Goal: Task Accomplishment & Management: Manage account settings

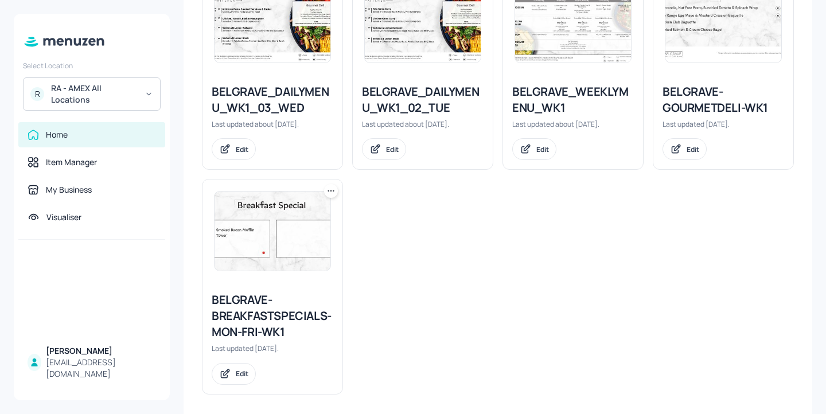
scroll to position [1052, 0]
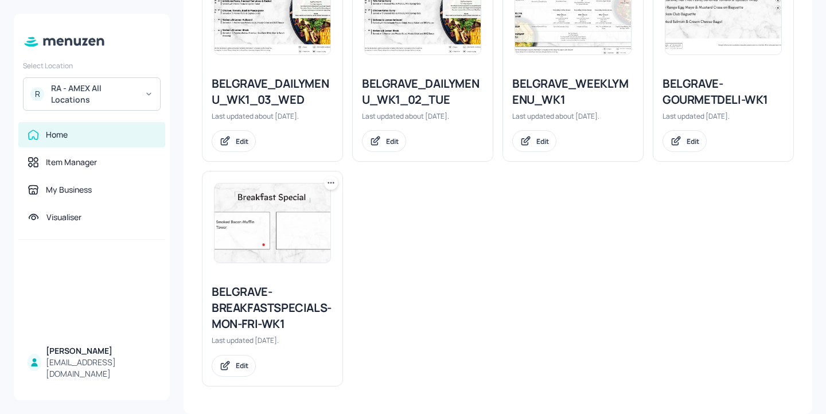
click at [336, 185] on div at bounding box center [331, 183] width 14 height 14
click at [311, 226] on div "Duplicate" at bounding box center [287, 225] width 92 height 19
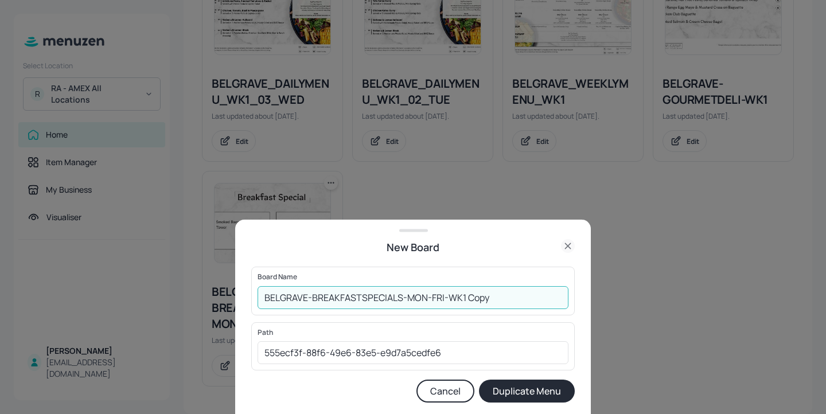
click at [262, 299] on input "BELGRAVE-BREAKFASTSPECIALS-MON-FRI-WK1 Copy" at bounding box center [412, 297] width 311 height 23
drag, startPoint x: 543, startPoint y: 292, endPoint x: 488, endPoint y: 292, distance: 55.0
click at [488, 292] on input "01ed-BELGRAVE-BREAKFASTSPECIALS-MON-FRI-WK1 Copy" at bounding box center [412, 297] width 311 height 23
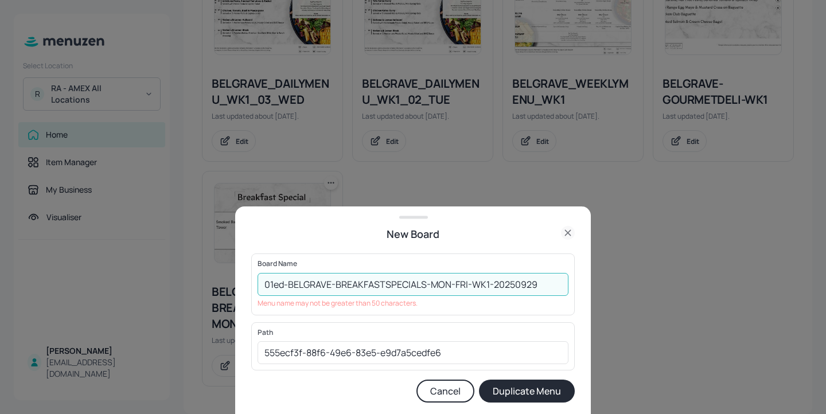
drag, startPoint x: 331, startPoint y: 284, endPoint x: 310, endPoint y: 283, distance: 20.6
click at [310, 283] on input "01ed-BELGRAVE-BREAKFASTSPECIALS-MON-FRI-WK1-20250929" at bounding box center [412, 284] width 311 height 23
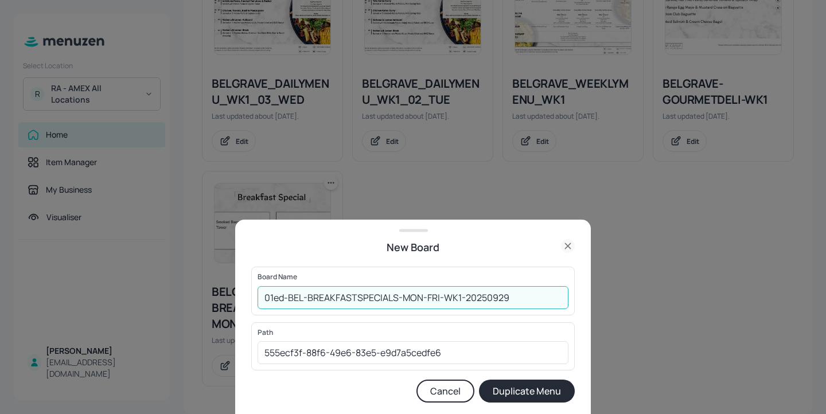
type input "01ed-BEL-BREAKFASTSPECIALS-MON-FRI-WK1-20250929"
click at [538, 396] on button "Duplicate Menu" at bounding box center [527, 391] width 96 height 23
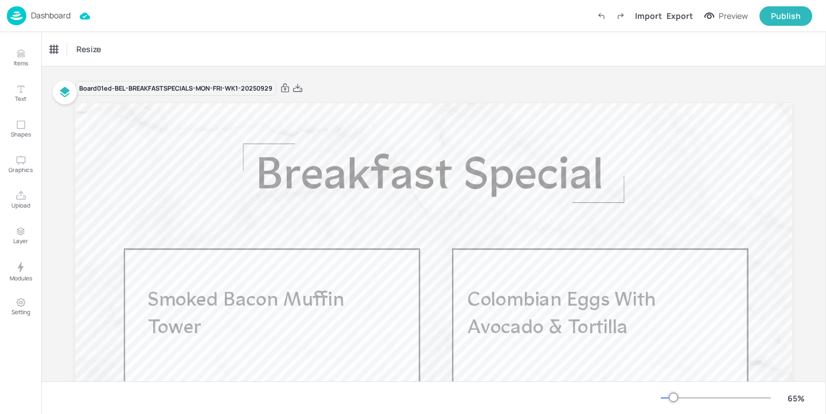
click at [69, 16] on p "Dashboard" at bounding box center [51, 15] width 40 height 8
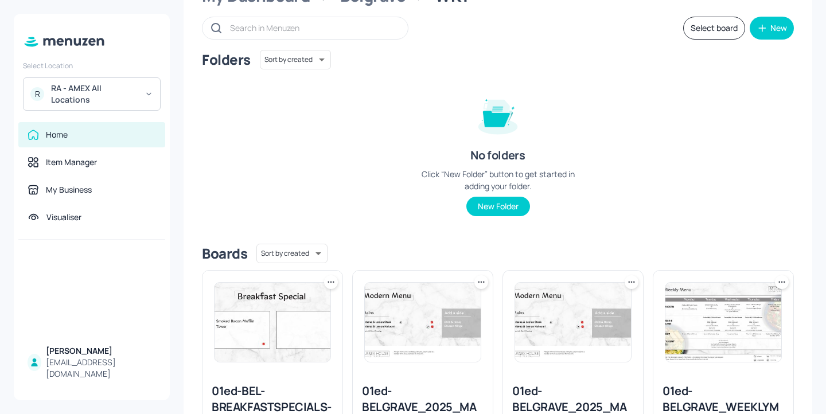
scroll to position [100, 0]
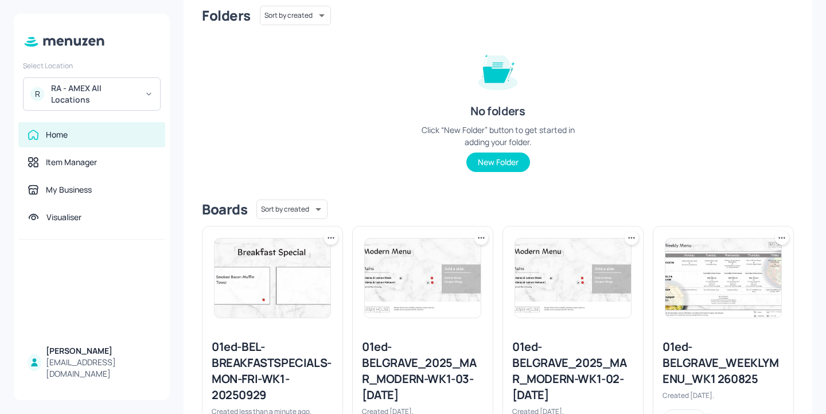
click at [330, 240] on icon at bounding box center [330, 237] width 11 height 11
click at [303, 268] on div "Rename" at bounding box center [287, 261] width 92 height 19
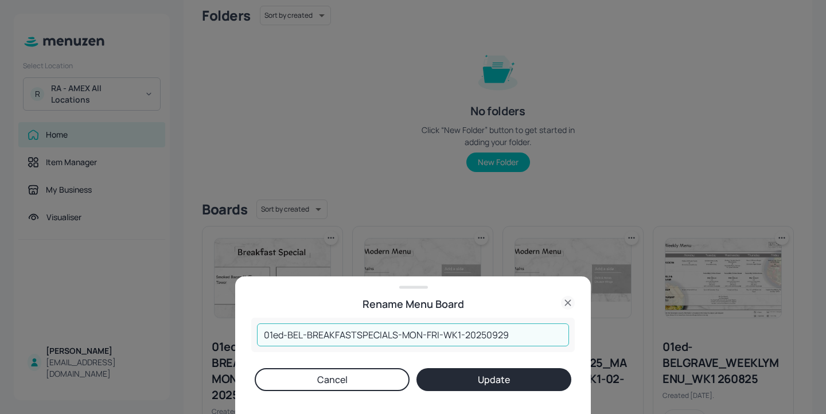
click at [494, 333] on input "01ed-BEL-BREAKFASTSPECIALS-MON-FRI-WK1-20250929" at bounding box center [413, 334] width 312 height 23
type input "01ed-BEL-BREAKFASTSPECIALS-MON-FRI-WK1-20250829"
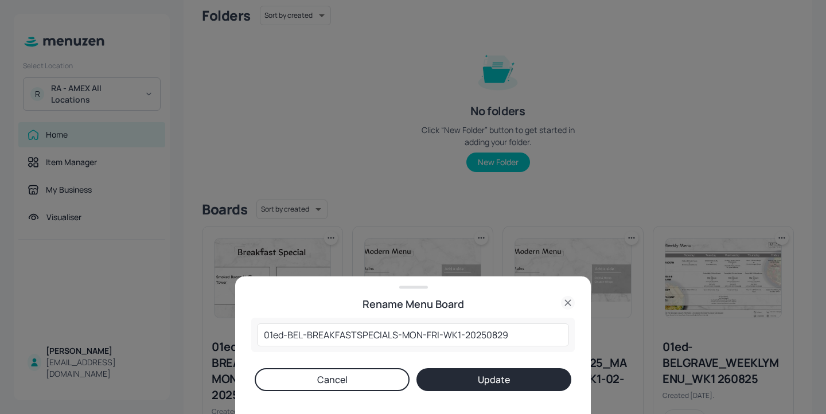
click at [503, 382] on button "Update" at bounding box center [493, 379] width 155 height 23
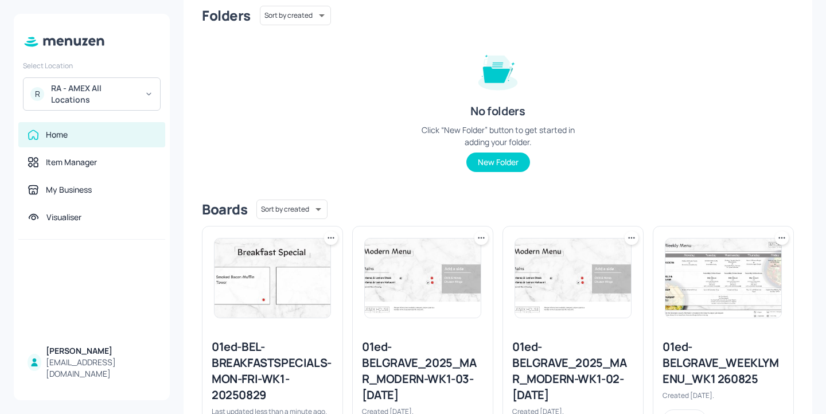
click at [244, 358] on div "01ed-BEL-BREAKFASTSPECIALS-MON-FRI-WK1-20250829" at bounding box center [273, 371] width 122 height 64
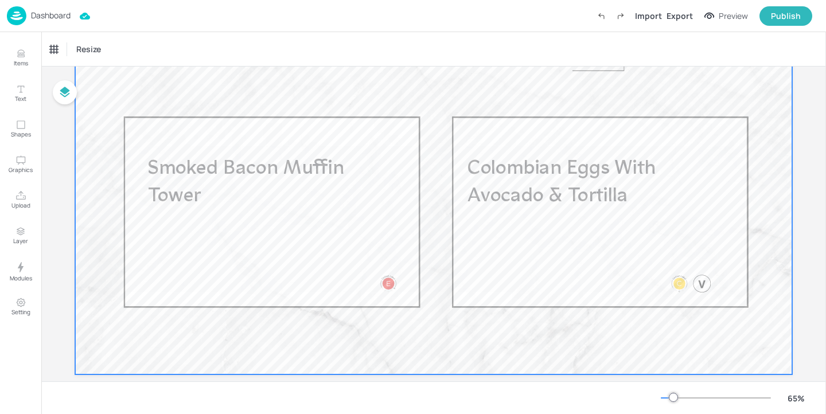
scroll to position [154, 0]
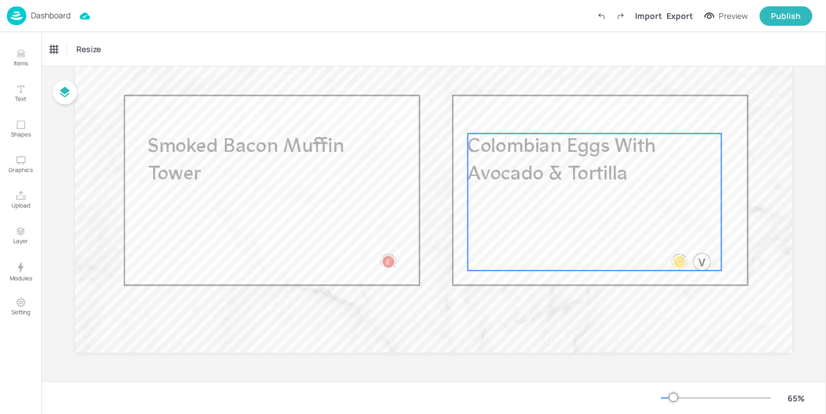
click at [559, 189] on div "Colombian Eggs With Avocado & Tortilla" at bounding box center [593, 202] width 253 height 137
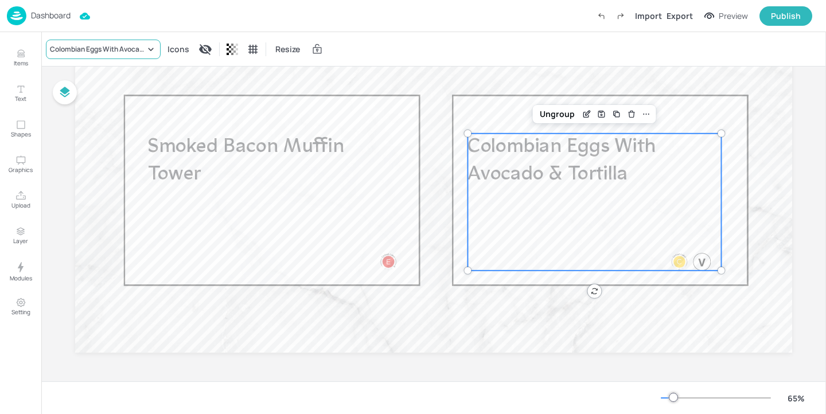
click at [76, 58] on div "Colombian Eggs With Avocado & Tortilla" at bounding box center [103, 49] width 115 height 19
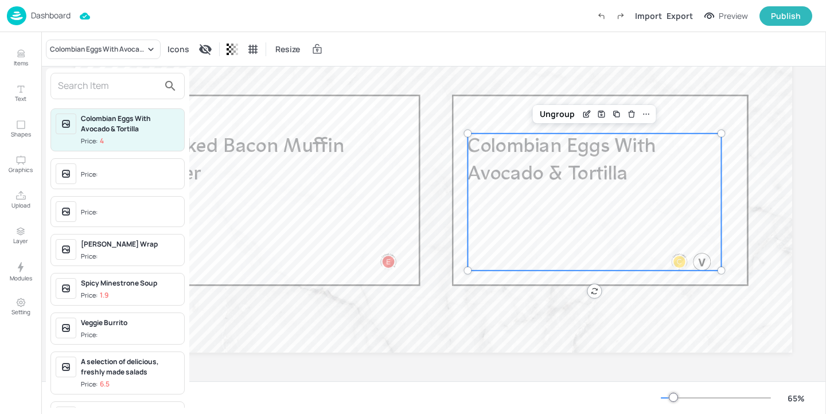
click at [117, 158] on div "Price:" at bounding box center [117, 173] width 134 height 31
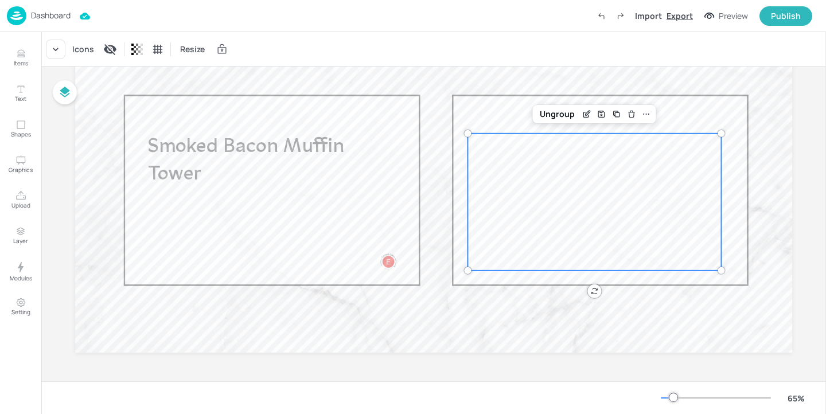
click at [683, 15] on div "Export" at bounding box center [679, 16] width 26 height 12
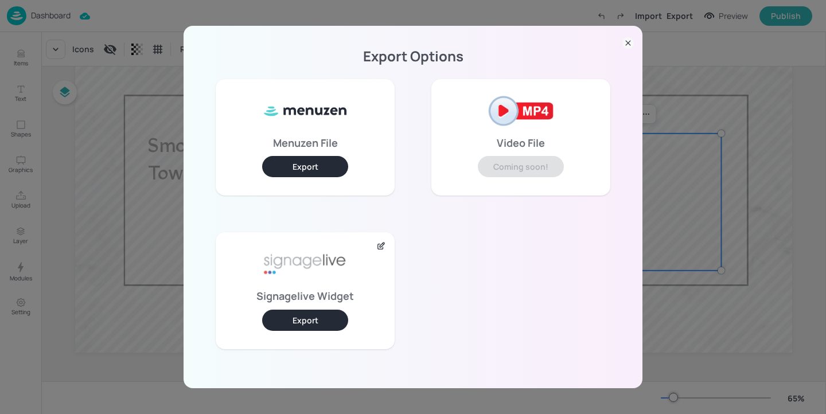
click at [340, 316] on button "Export" at bounding box center [305, 320] width 86 height 21
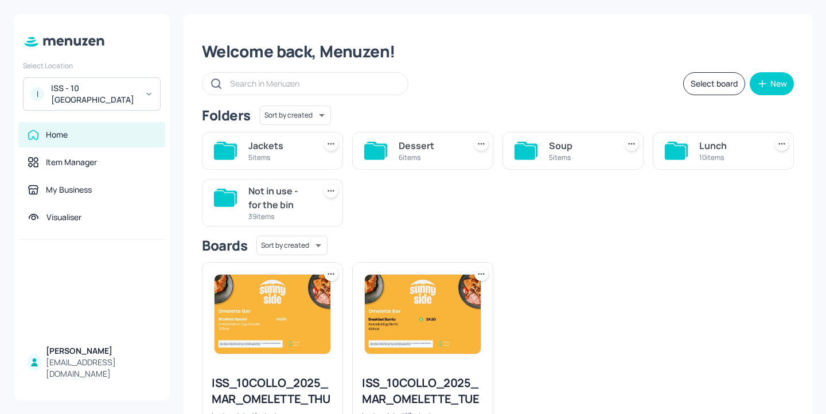
click at [286, 147] on div "Jackets" at bounding box center [279, 146] width 62 height 14
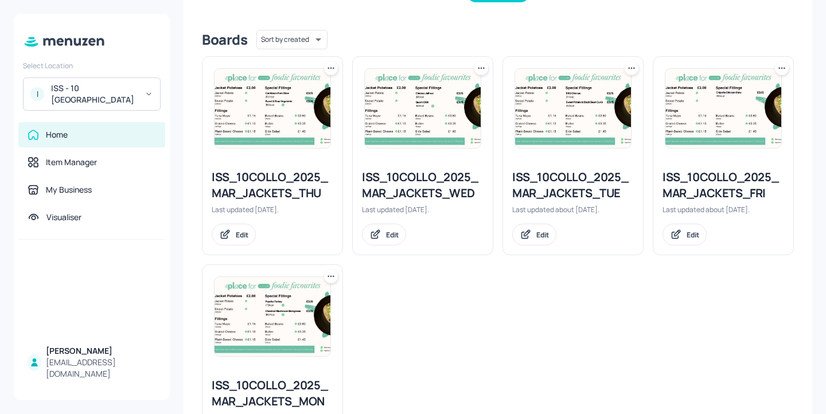
scroll to position [289, 0]
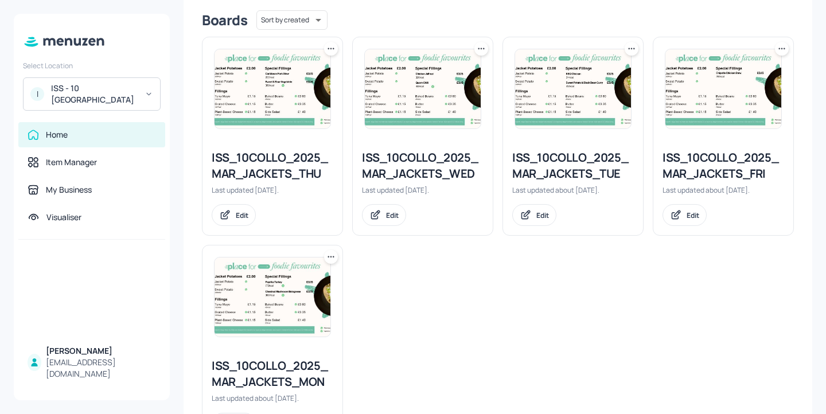
click at [655, 158] on div "ISS_10COLLO_2025_MAR_JACKETS_FRI Last updated about 1 month ago. Edit" at bounding box center [723, 187] width 140 height 95
click at [676, 156] on div "ISS_10COLLO_2025_MAR_JACKETS_FRI" at bounding box center [723, 166] width 122 height 32
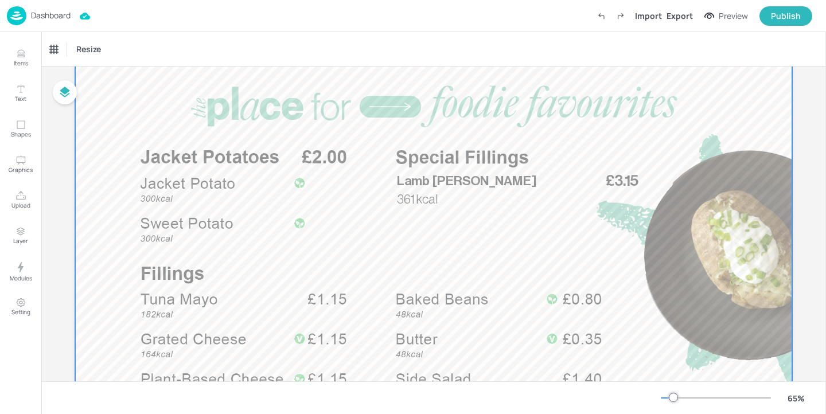
scroll to position [71, 0]
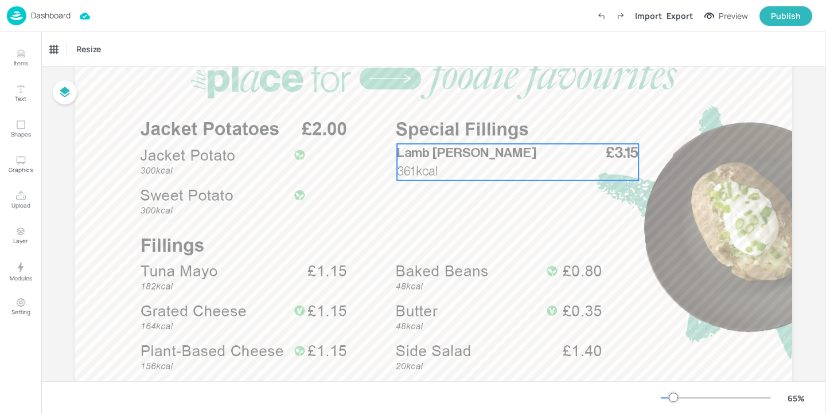
click at [498, 159] on p "Lamb Rogan Josh" at bounding box center [501, 153] width 208 height 18
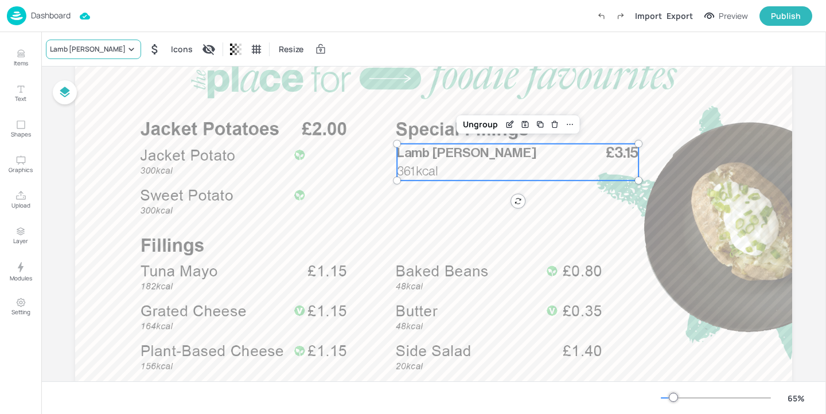
click at [126, 49] on icon at bounding box center [131, 49] width 11 height 11
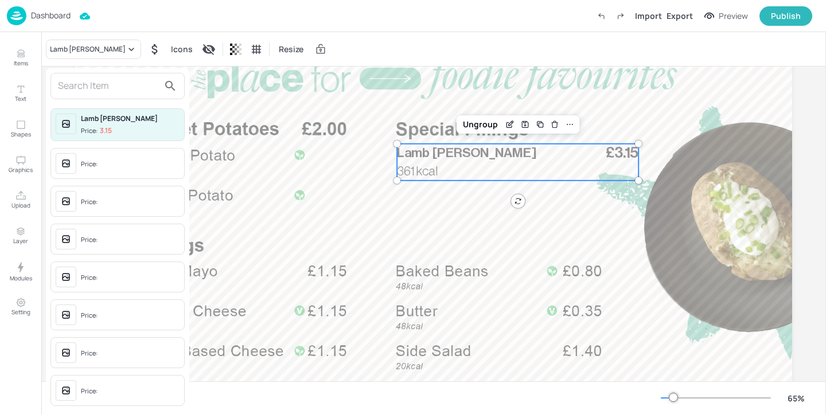
click at [115, 89] on input "text" at bounding box center [108, 86] width 101 height 18
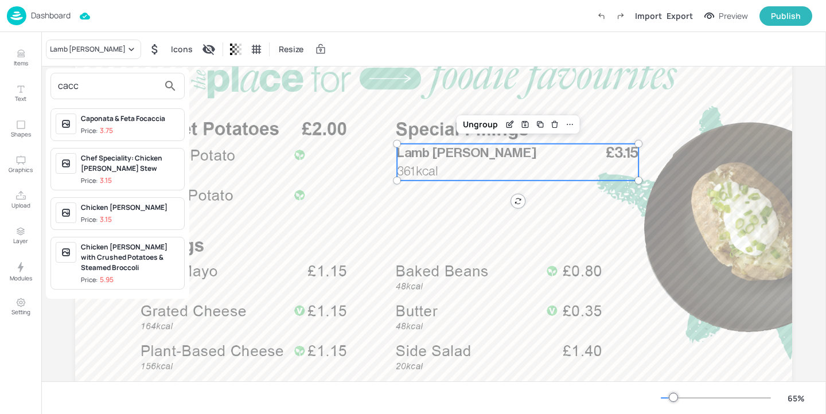
type input "cacc"
click at [153, 207] on div "Chicken Cacciatore" at bounding box center [130, 207] width 99 height 10
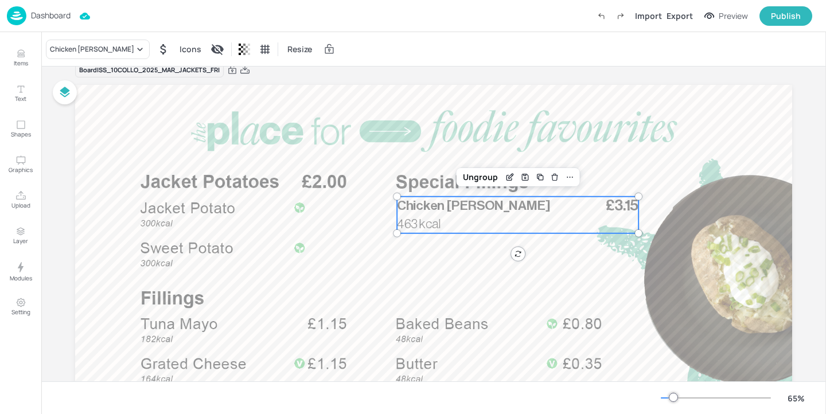
scroll to position [0, 0]
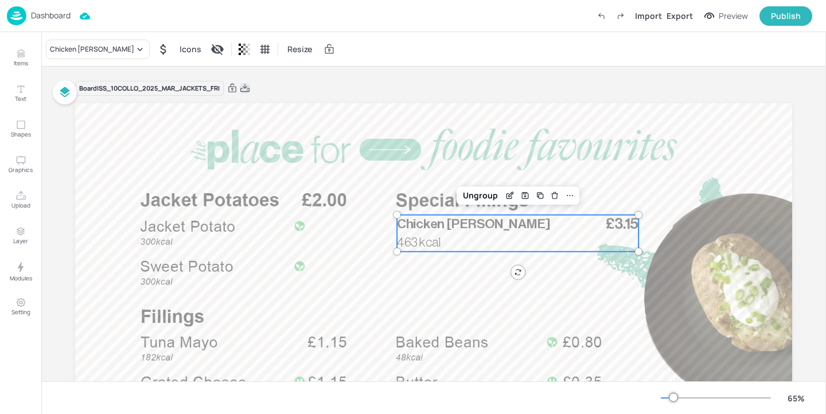
click at [250, 87] on icon at bounding box center [245, 88] width 10 height 11
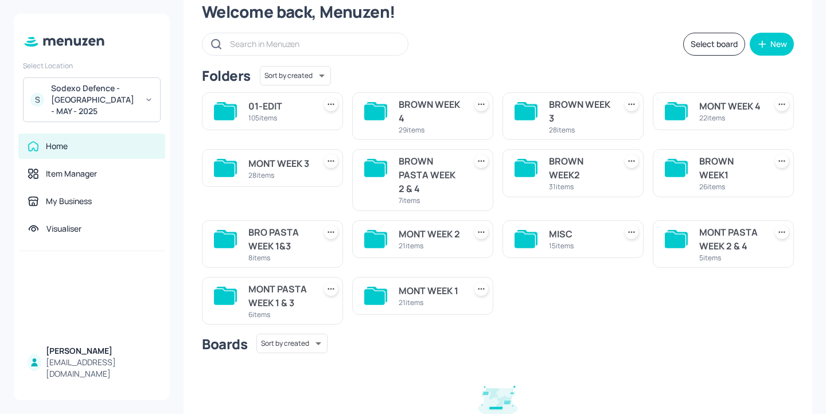
scroll to position [79, 0]
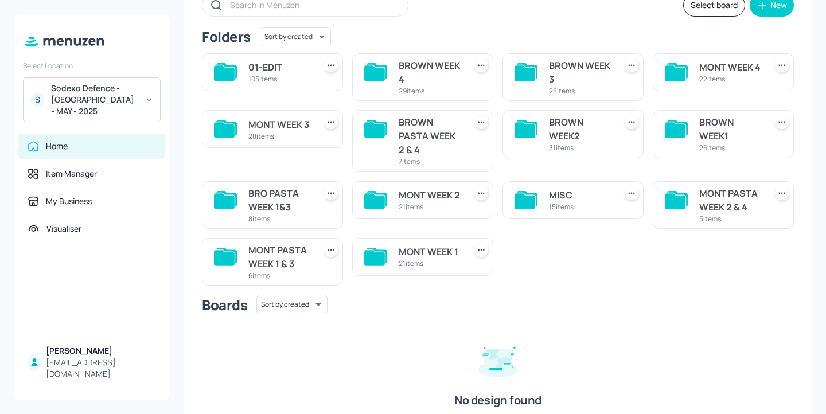
click at [297, 124] on div "MONT WEEK 3" at bounding box center [279, 125] width 62 height 14
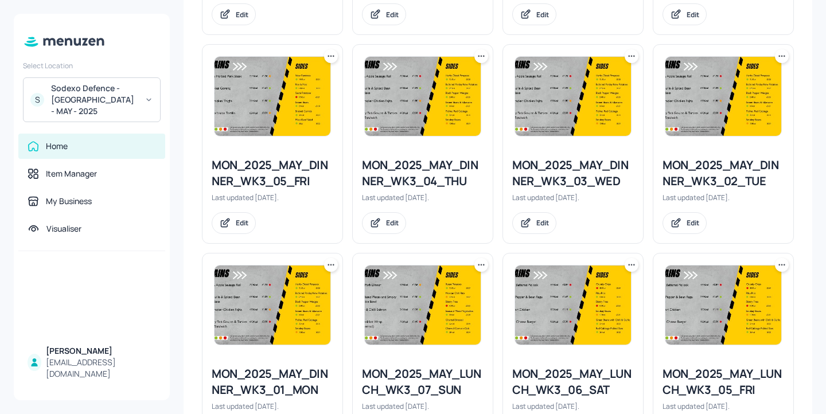
scroll to position [1241, 0]
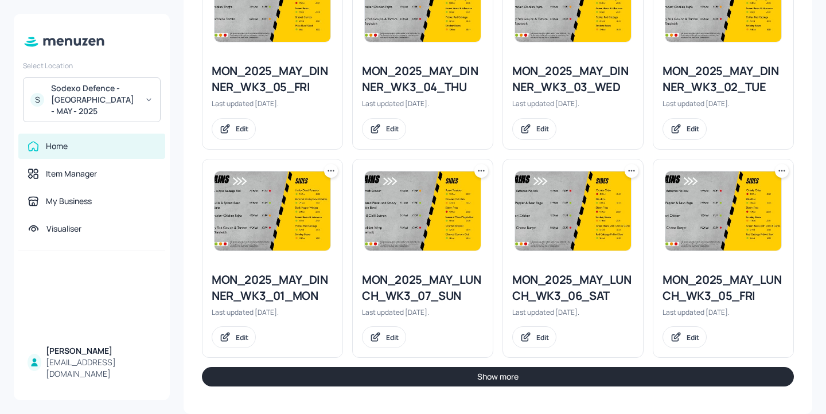
click at [429, 369] on button "Show more" at bounding box center [498, 376] width 592 height 19
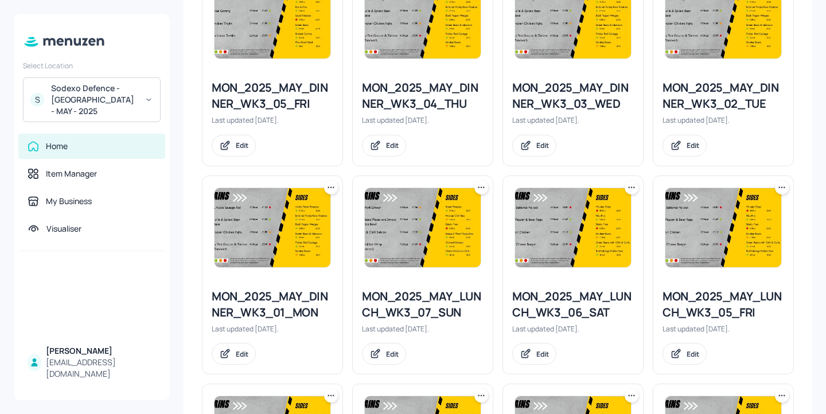
scroll to position [1164, 0]
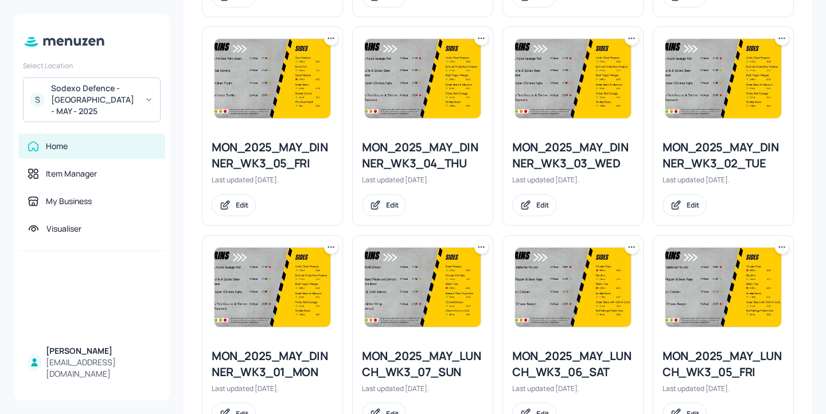
click at [776, 243] on icon at bounding box center [781, 246] width 11 height 11
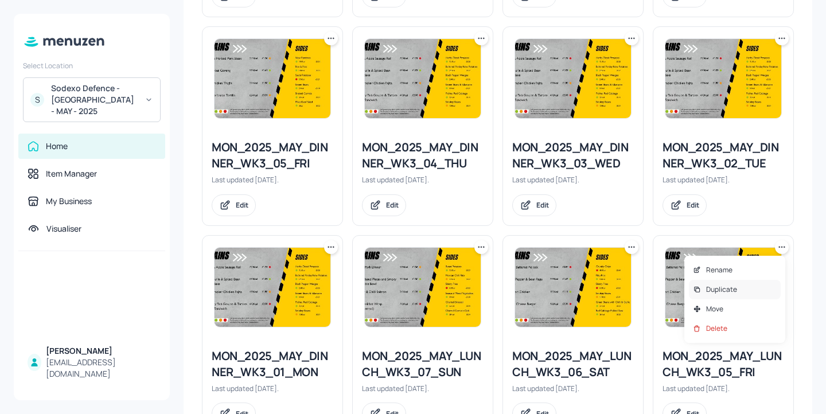
drag, startPoint x: 730, startPoint y: 279, endPoint x: 735, endPoint y: 298, distance: 19.5
click at [735, 298] on div "Rename Duplicate Move Delete" at bounding box center [734, 299] width 101 height 87
click at [735, 298] on div "Duplicate" at bounding box center [735, 289] width 92 height 19
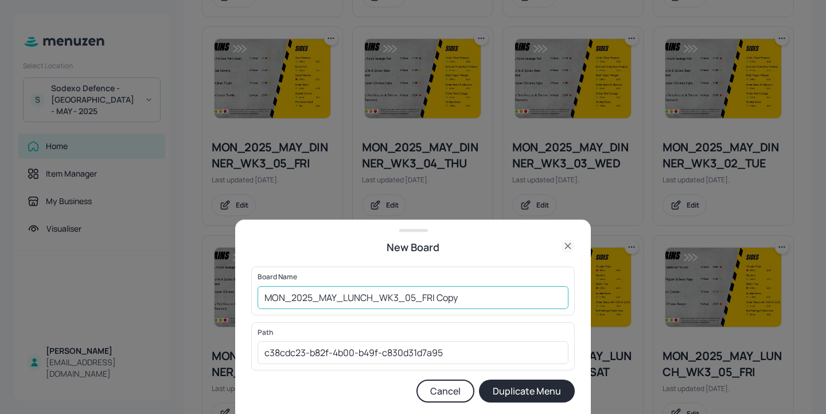
click at [266, 296] on input "MON_2025_MAY_LUNCH_WK3_05_FRI Copy" at bounding box center [412, 297] width 311 height 23
drag, startPoint x: 513, startPoint y: 298, endPoint x: 468, endPoint y: 297, distance: 45.3
click at [468, 297] on input "01EDIT_MON_2025_MAY_LUNCH_WK3_05_FRI Copy" at bounding box center [412, 297] width 311 height 23
type input "01EDIT_MON_2025_MAY_LUNCH_WK3_05_FRI_20250829"
click at [527, 387] on button "Duplicate Menu" at bounding box center [527, 391] width 96 height 23
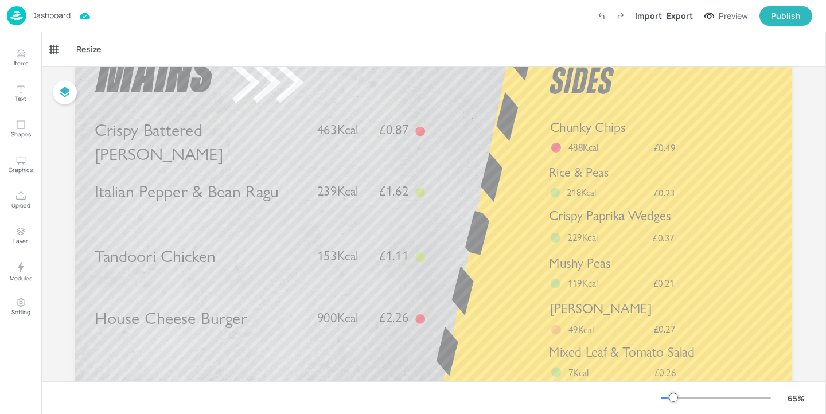
scroll to position [91, 0]
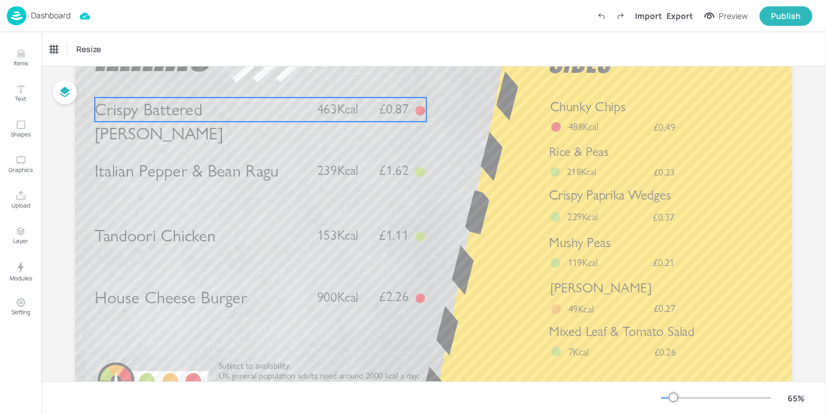
click at [151, 113] on span "Crispy Battered Pollock" at bounding box center [159, 121] width 128 height 45
click at [124, 46] on div "Crispy Battered Pollock" at bounding box center [97, 49] width 95 height 10
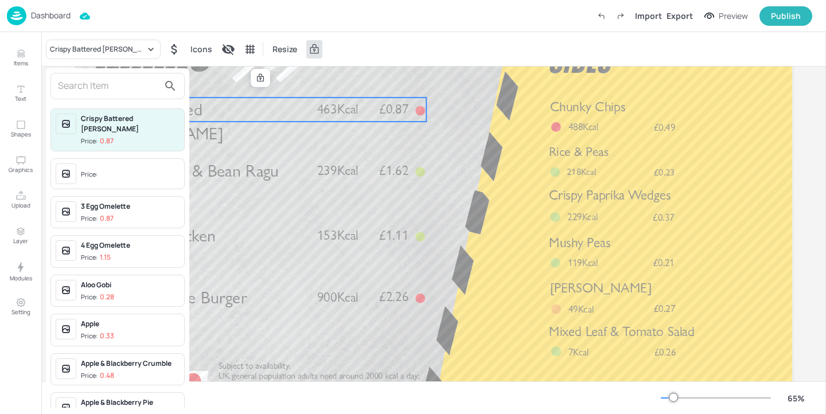
click at [118, 80] on input "text" at bounding box center [108, 86] width 101 height 18
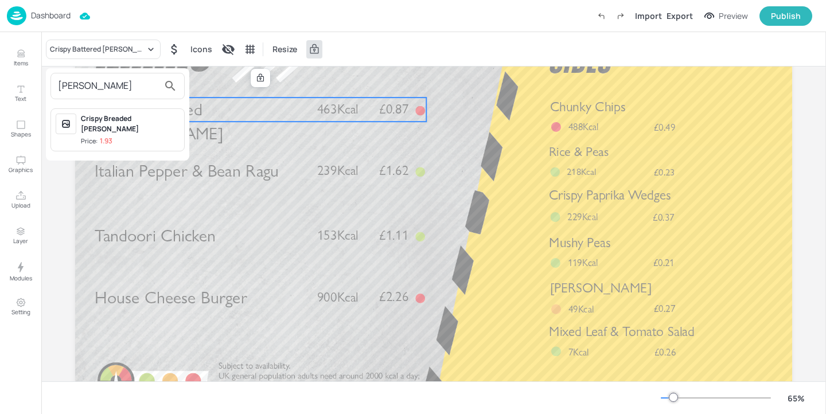
type input "HAKE"
click at [158, 118] on div "Crispy Breaded Hake" at bounding box center [130, 124] width 99 height 21
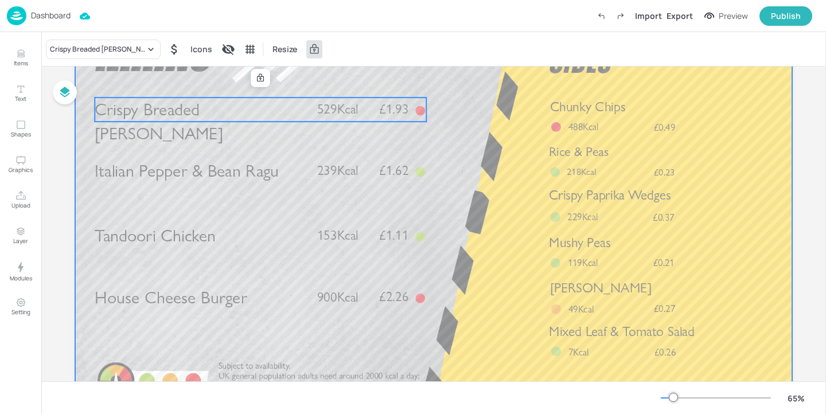
scroll to position [0, 0]
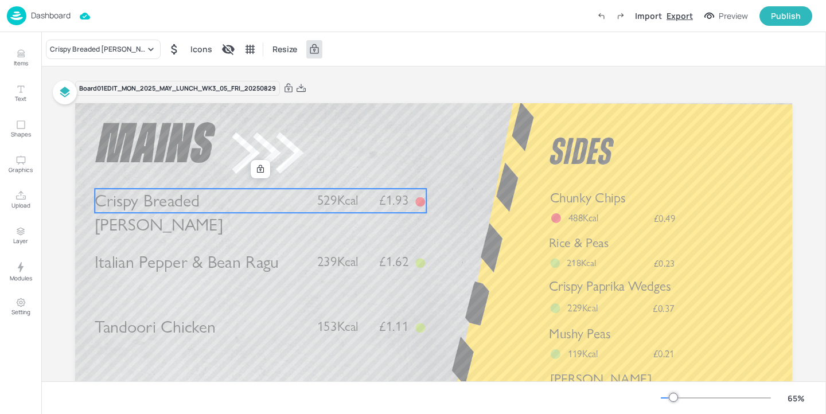
click at [686, 15] on div "Export" at bounding box center [679, 16] width 26 height 12
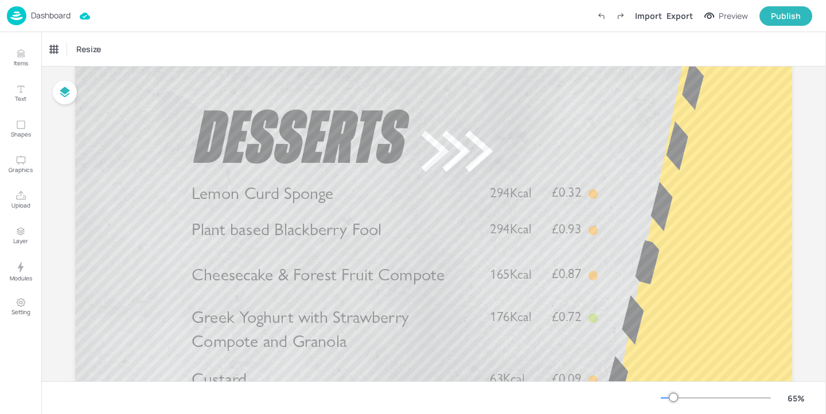
scroll to position [84, 0]
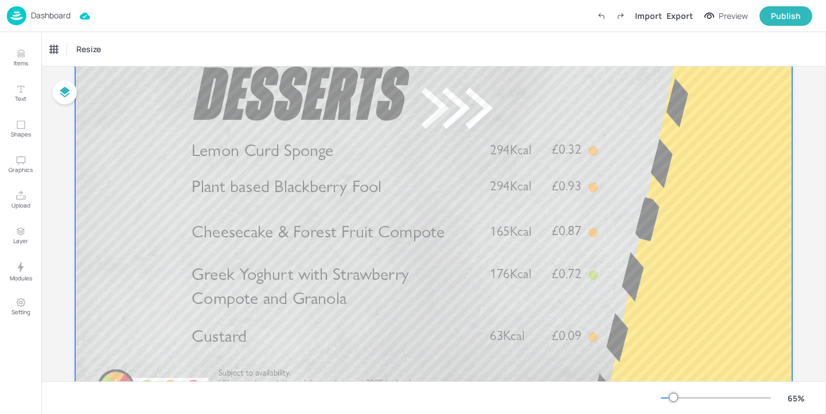
click at [283, 163] on div at bounding box center [433, 220] width 717 height 403
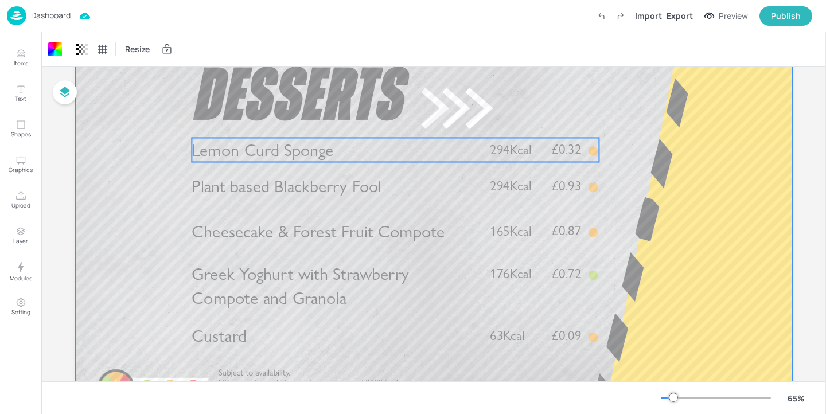
click at [284, 155] on span "Lemon Curd Sponge" at bounding box center [262, 149] width 142 height 21
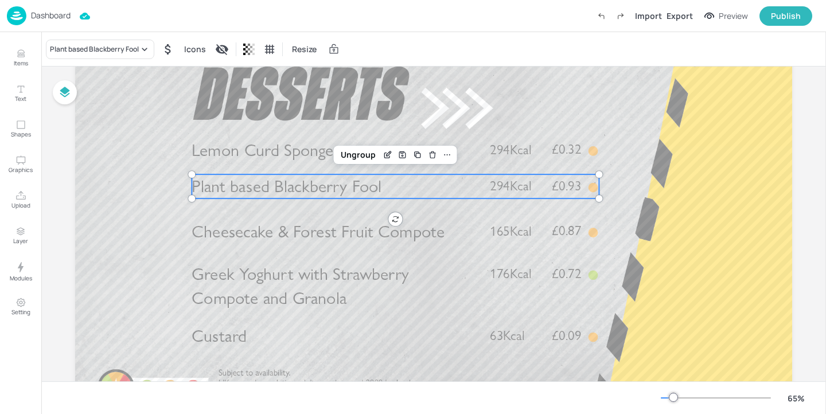
click at [313, 197] on span "Plant based Blackberry Fool" at bounding box center [286, 186] width 190 height 21
click at [80, 47] on div "Plant based Blackberry Fool" at bounding box center [94, 49] width 89 height 10
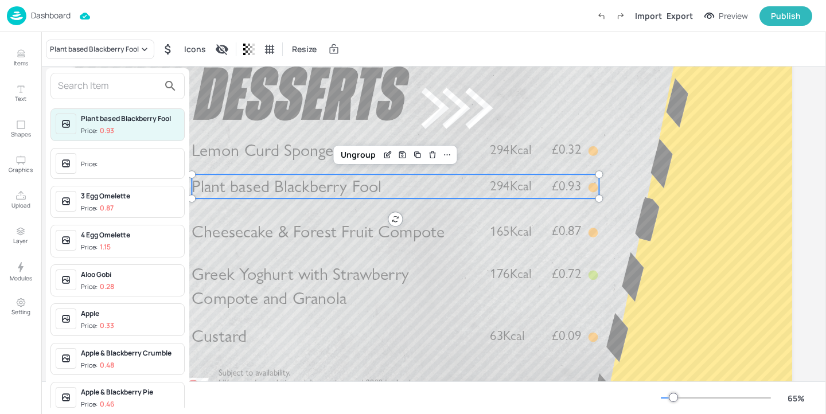
click at [104, 84] on input "text" at bounding box center [108, 86] width 101 height 18
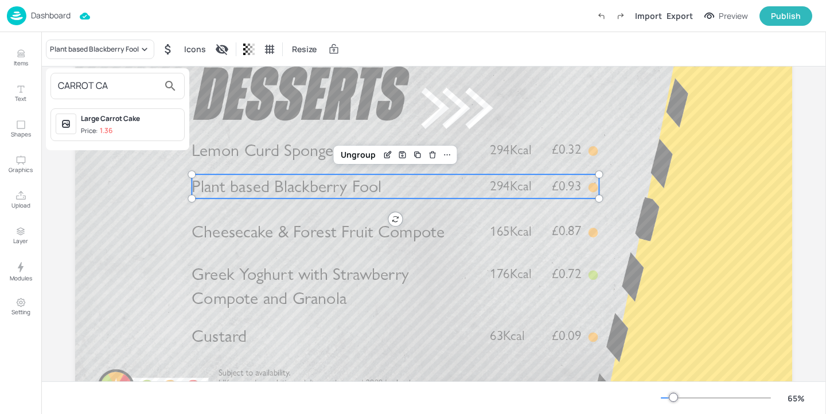
type input "CARROT CA"
click at [141, 117] on div "Large Carrot Cake" at bounding box center [130, 119] width 99 height 10
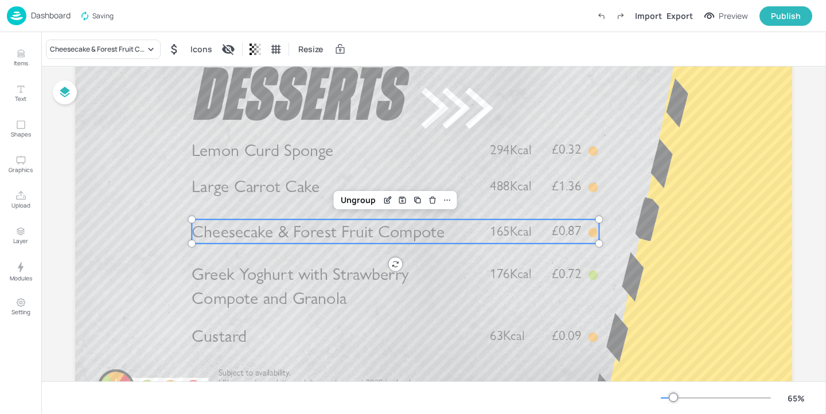
click at [236, 225] on span "Cheesecake & Forest Fruit Compote" at bounding box center [317, 231] width 253 height 21
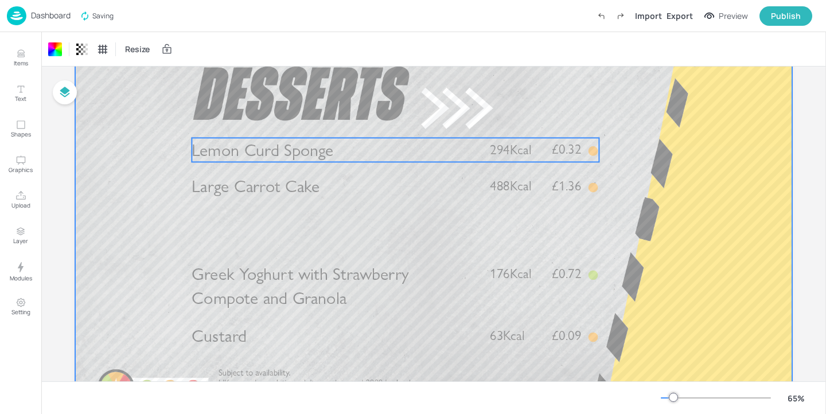
click at [304, 144] on span "Lemon Curd Sponge" at bounding box center [262, 149] width 142 height 21
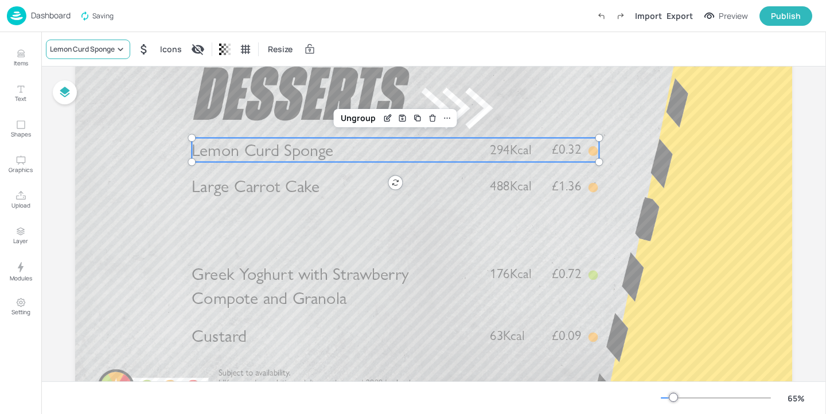
click at [94, 44] on div "Lemon Curd Sponge" at bounding box center [82, 49] width 65 height 10
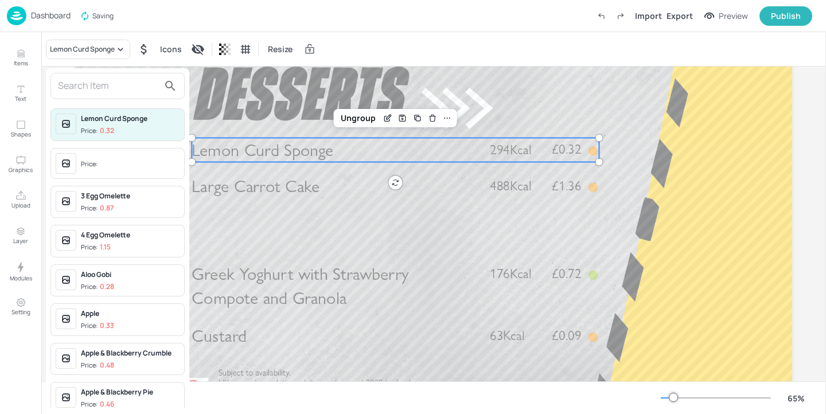
click at [87, 77] on input "text" at bounding box center [108, 86] width 101 height 18
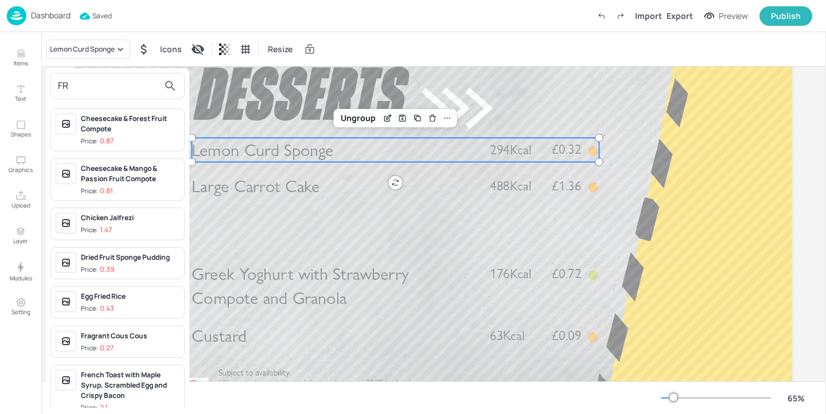
type input "F"
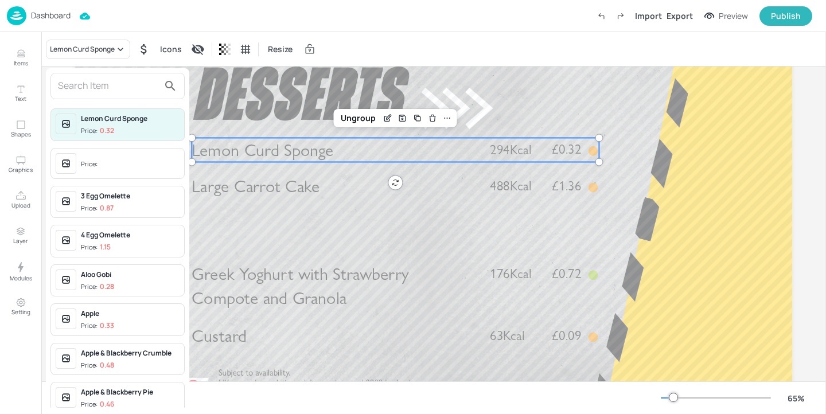
type input "C"
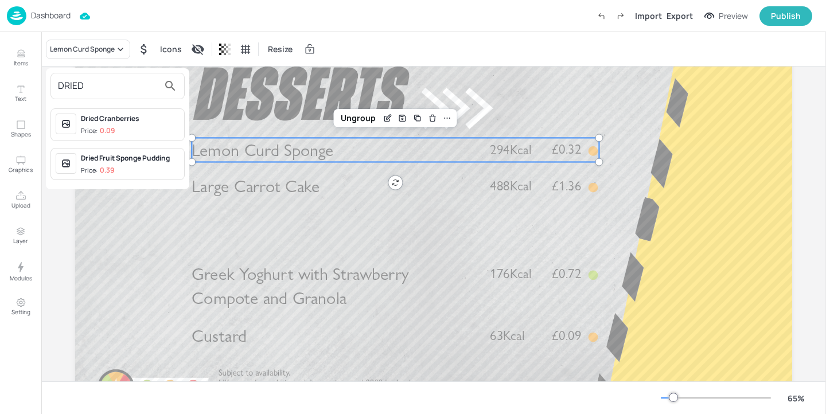
type input "DRIED"
drag, startPoint x: 138, startPoint y: 161, endPoint x: 167, endPoint y: 185, distance: 37.9
click at [138, 161] on div "Dried Fruit Sponge Pudding" at bounding box center [130, 158] width 99 height 10
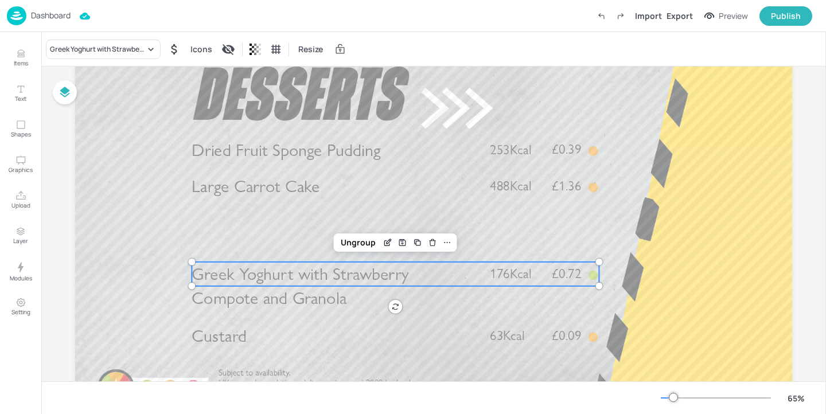
click at [229, 287] on span "Greek Yoghurt with Strawberry Compote and Granola" at bounding box center [299, 285] width 217 height 45
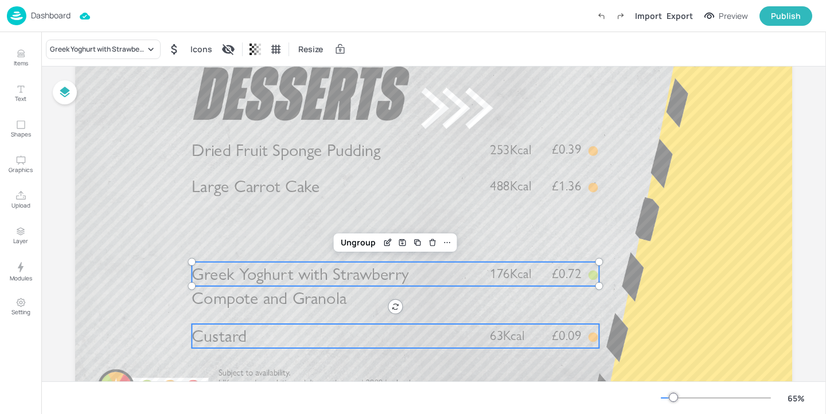
click at [237, 334] on span "Custard" at bounding box center [218, 336] width 55 height 21
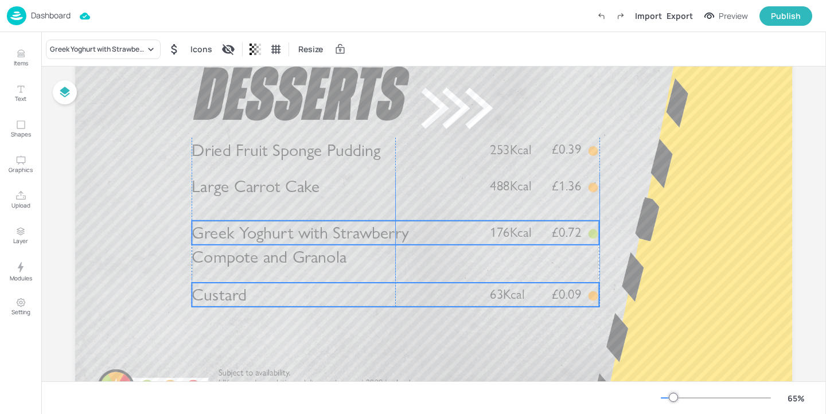
drag, startPoint x: 237, startPoint y: 334, endPoint x: 237, endPoint y: 293, distance: 41.3
click at [237, 293] on span "Custard" at bounding box center [218, 294] width 55 height 21
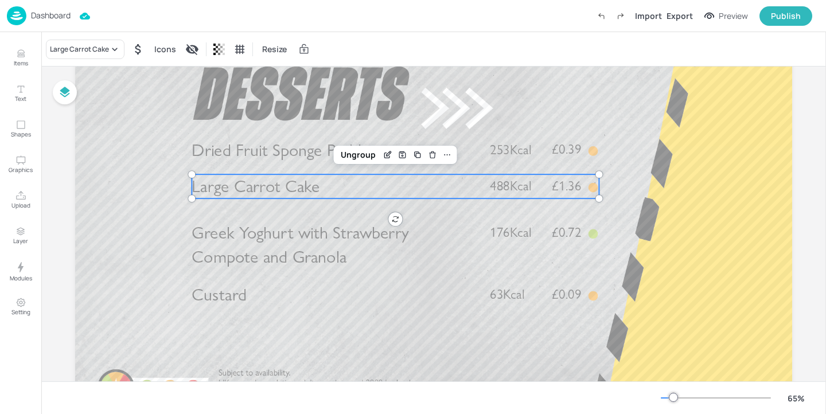
click at [597, 204] on div at bounding box center [592, 194] width 12 height 22
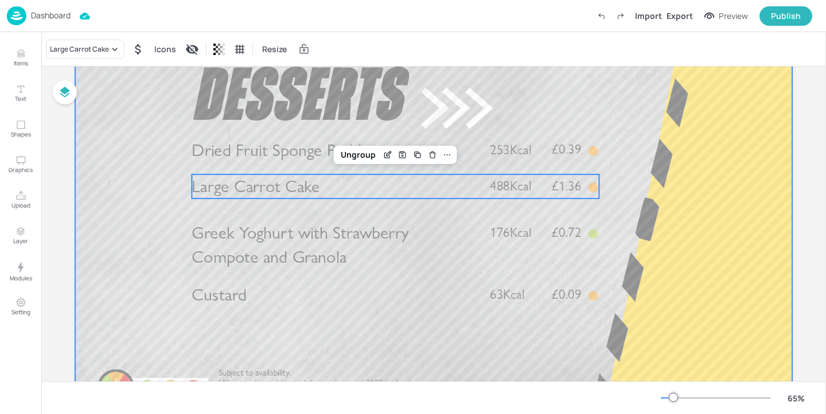
click at [613, 204] on div at bounding box center [433, 220] width 717 height 403
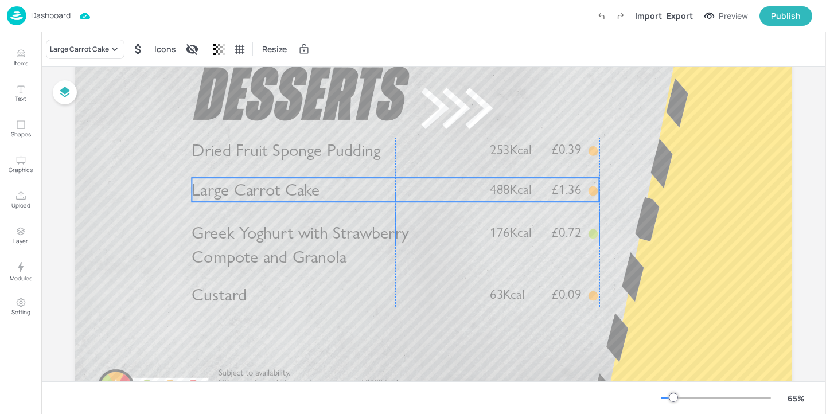
click at [475, 198] on div "Large Carrot Cake £1.36 488Kcal" at bounding box center [394, 190] width 407 height 24
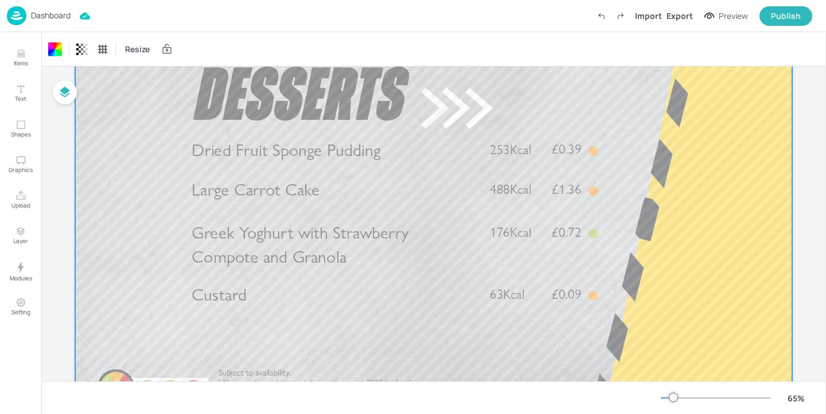
scroll to position [0, 0]
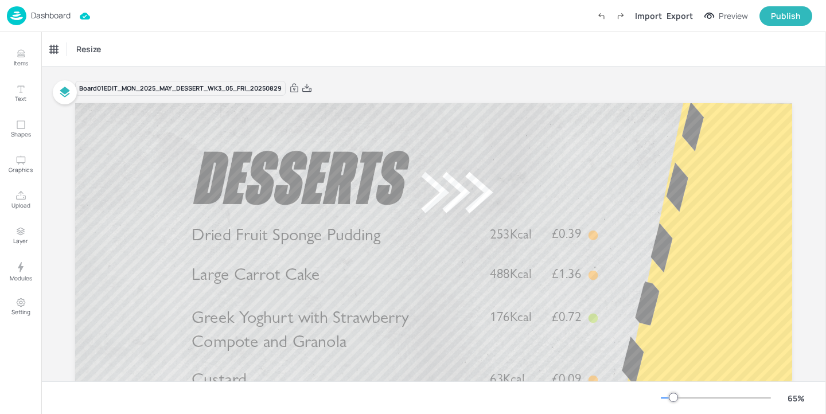
click at [448, 80] on div "Board 01EDIT_MON_2025_MAY_DESSERT_WK3_05_FRI_20250829" at bounding box center [433, 88] width 717 height 16
click at [70, 13] on p "Dashboard" at bounding box center [51, 15] width 40 height 8
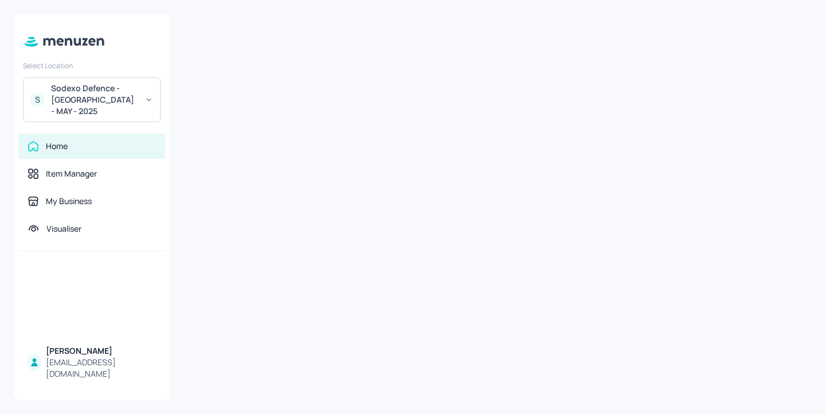
click at [88, 97] on div "Sodexo Defence - [GEOGRAPHIC_DATA] - MAY - 2025" at bounding box center [94, 100] width 87 height 34
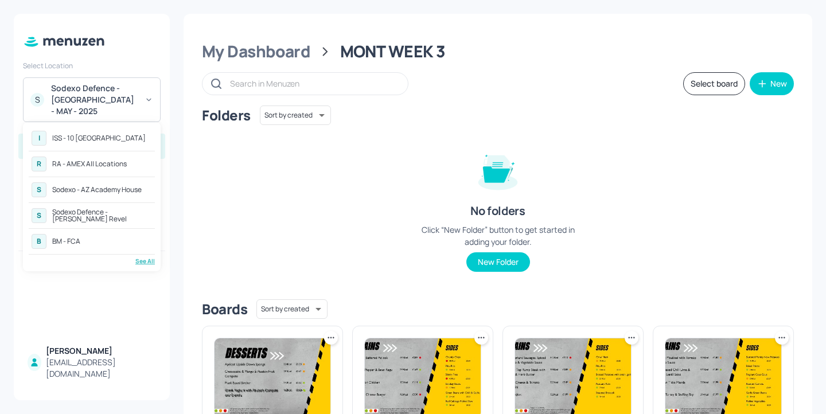
click at [108, 140] on div "ISS - 10 [GEOGRAPHIC_DATA]" at bounding box center [98, 138] width 93 height 7
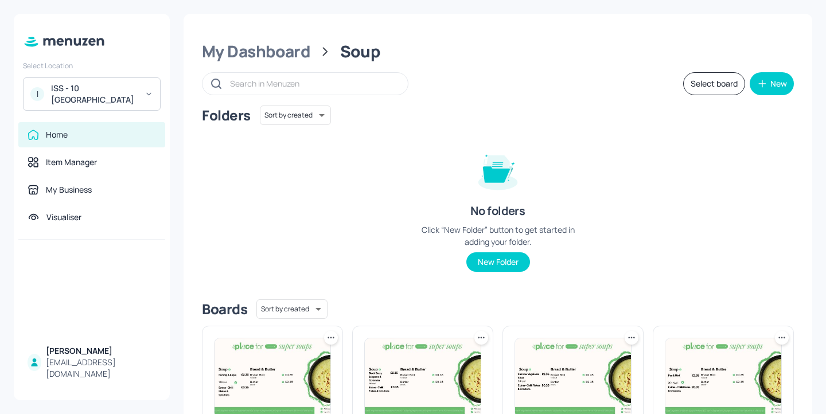
click at [554, 115] on div "Folders Sort by created id ​" at bounding box center [498, 114] width 592 height 19
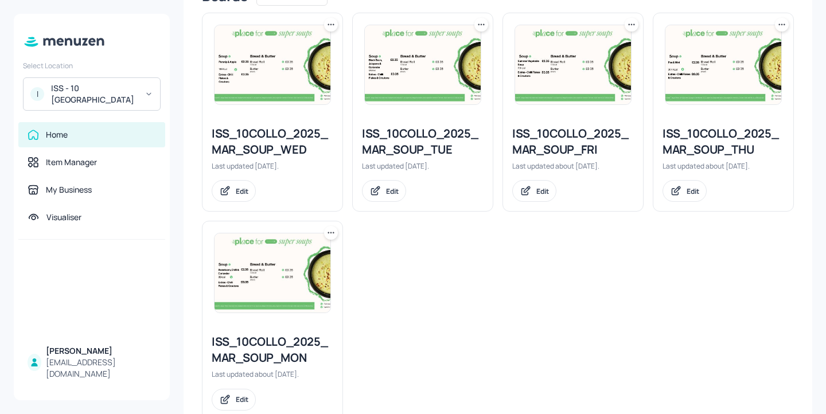
scroll to position [325, 0]
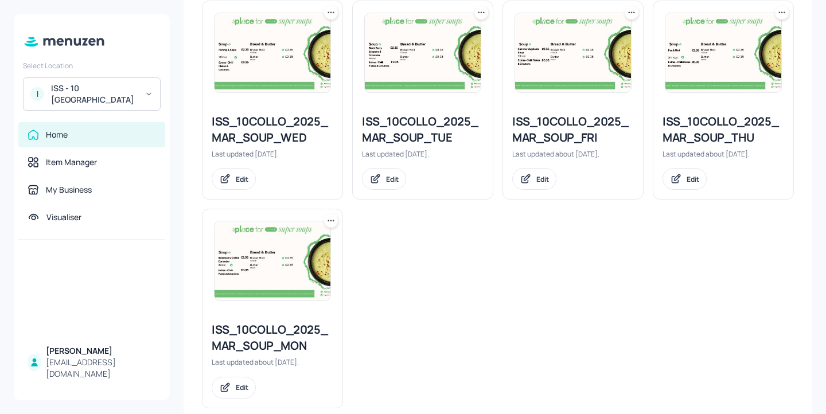
click at [597, 132] on div "ISS_10COLLO_2025_MAR_SOUP_FRI" at bounding box center [573, 130] width 122 height 32
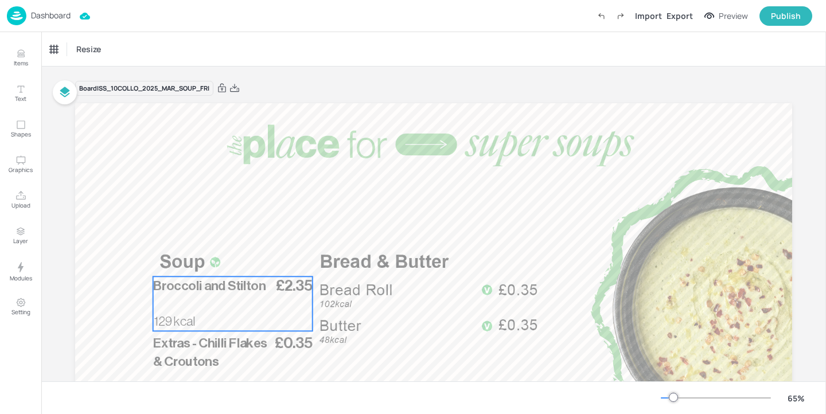
click at [226, 306] on div "£2.35 Broccoli and Stilton 129 kcal" at bounding box center [232, 303] width 159 height 54
click at [64, 36] on div "Broccoli and Stilton Resize" at bounding box center [433, 49] width 784 height 34
click at [64, 44] on div "Broccoli and Stilton" at bounding box center [81, 49] width 63 height 10
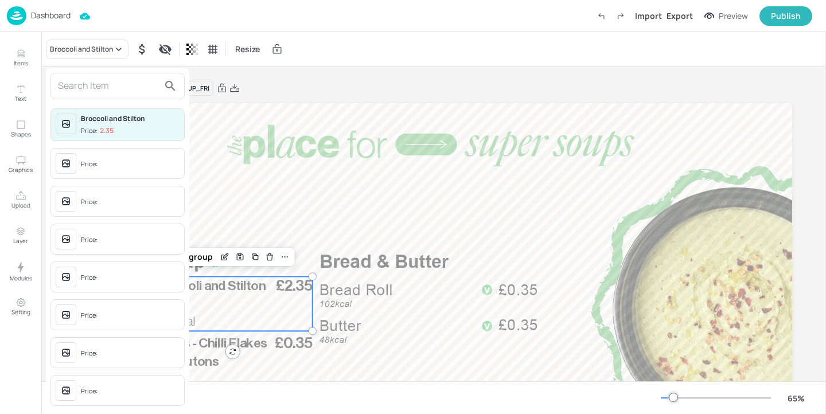
click at [100, 84] on input "text" at bounding box center [108, 86] width 101 height 18
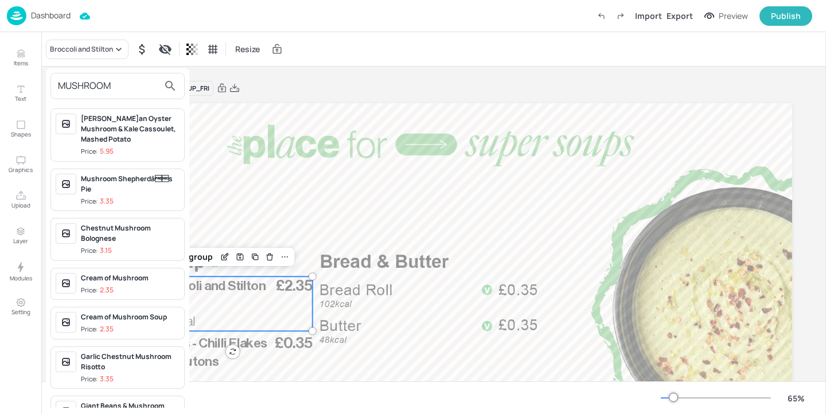
scroll to position [72, 0]
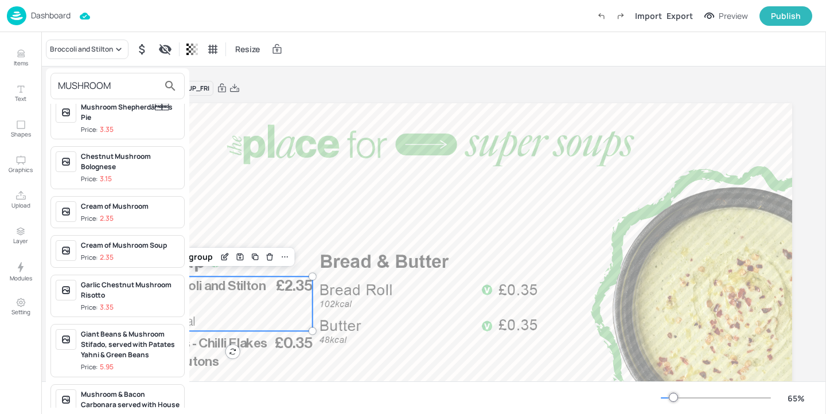
type input "MUSHROOM"
click at [139, 214] on span "Price: 2.35" at bounding box center [130, 219] width 99 height 10
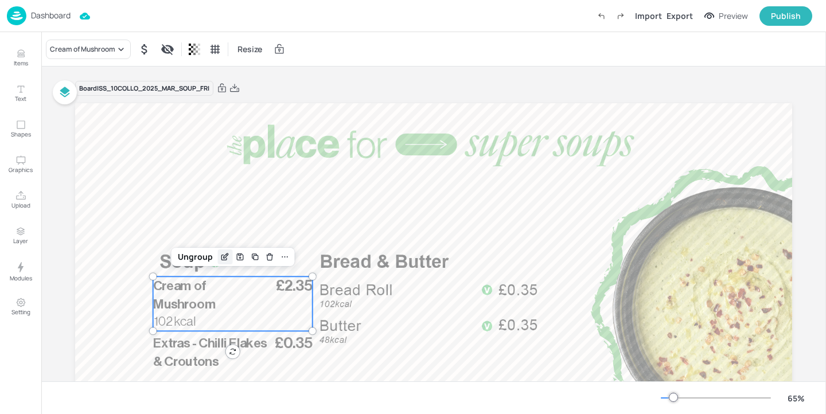
click at [224, 257] on icon "Edit Item" at bounding box center [226, 255] width 5 height 5
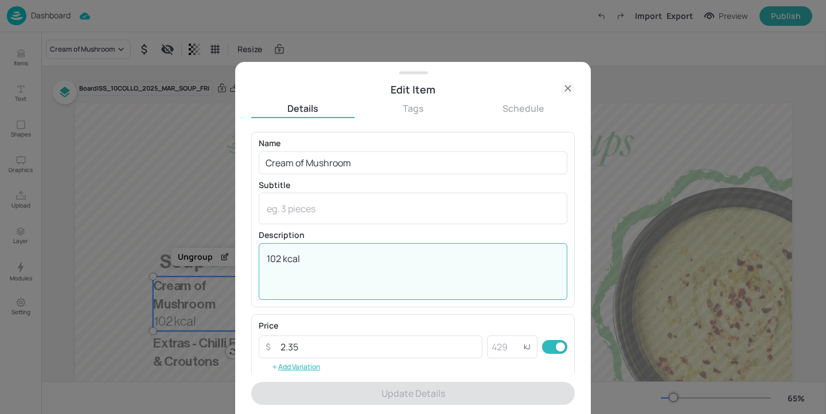
drag, startPoint x: 281, startPoint y: 258, endPoint x: 272, endPoint y: 257, distance: 8.6
click at [272, 257] on textarea "102 kcal" at bounding box center [413, 271] width 292 height 38
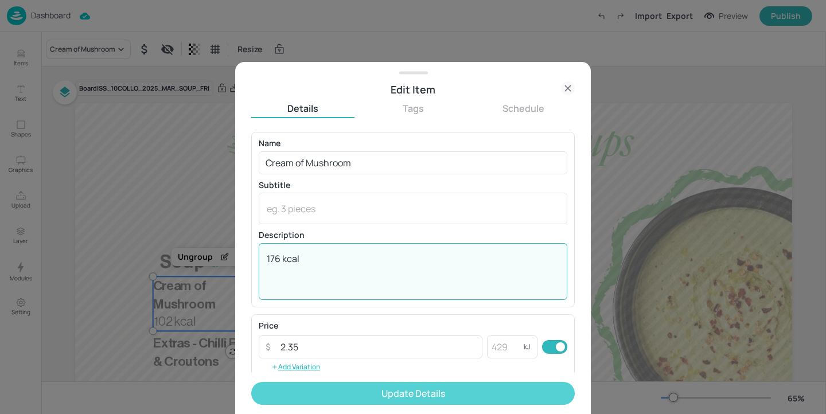
type textarea "176 kcal"
click at [365, 388] on button "Update Details" at bounding box center [412, 393] width 323 height 23
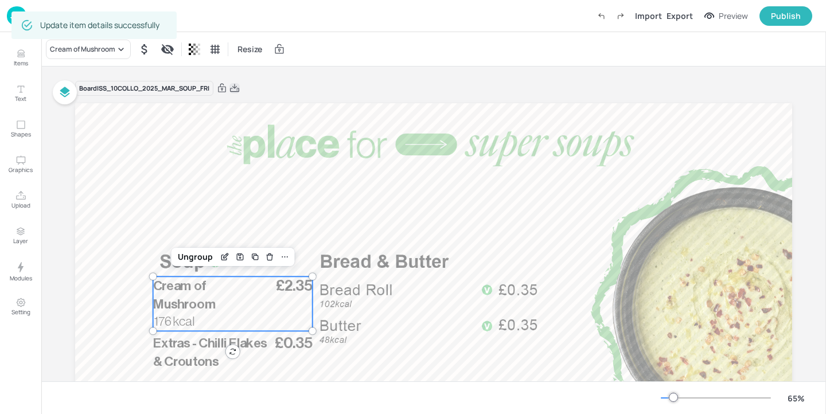
click at [234, 85] on icon at bounding box center [234, 88] width 10 height 11
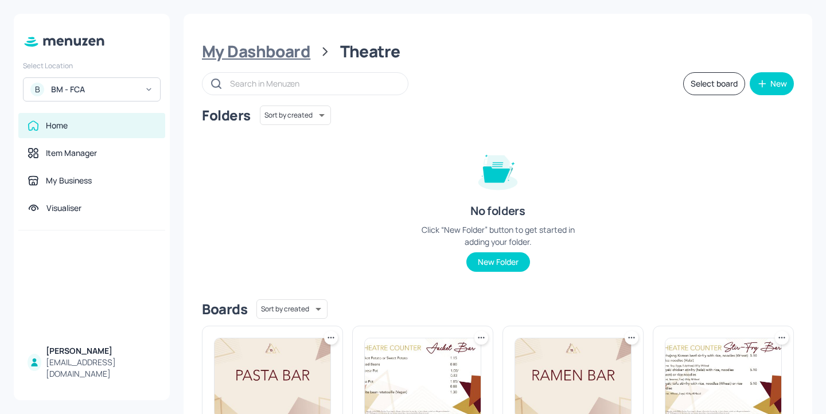
click at [273, 52] on div "My Dashboard" at bounding box center [256, 51] width 108 height 21
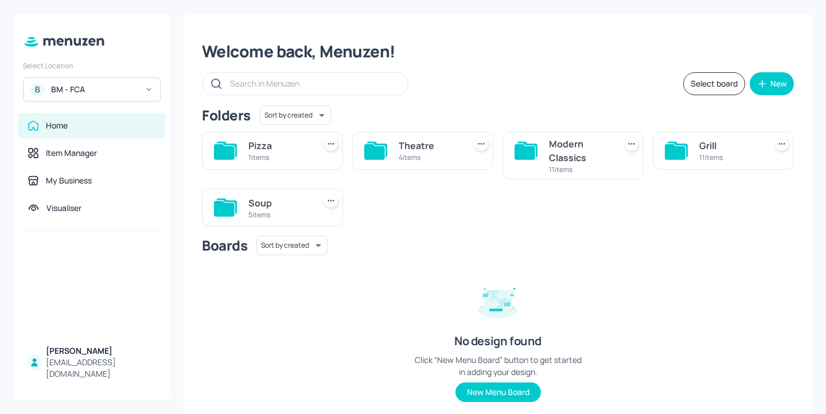
scroll to position [5, 0]
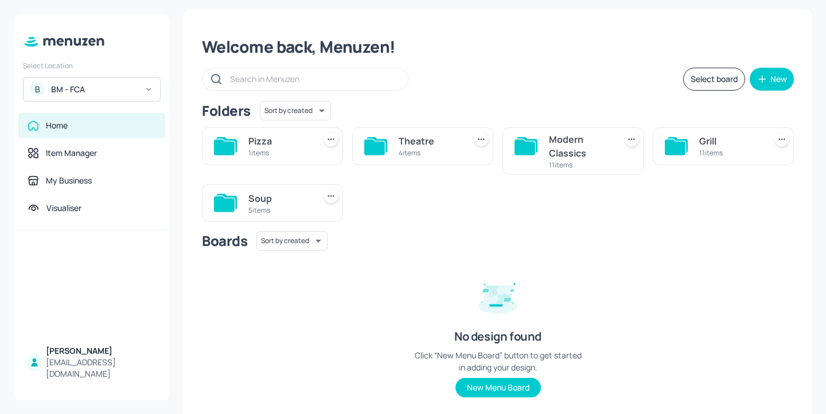
click at [276, 206] on div "5 items" at bounding box center [279, 210] width 62 height 10
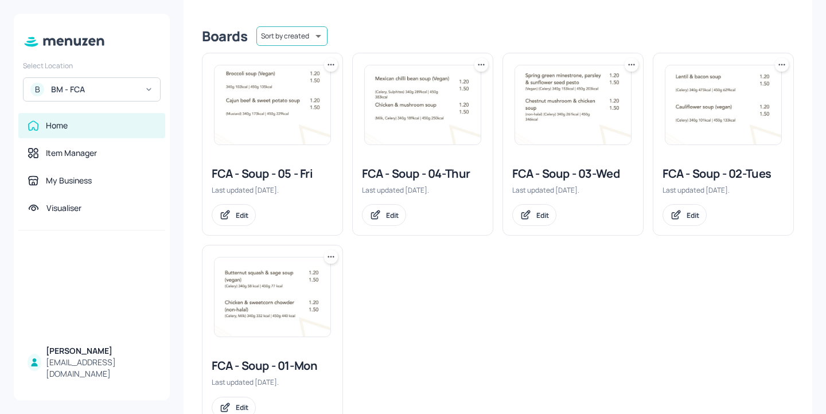
scroll to position [303, 0]
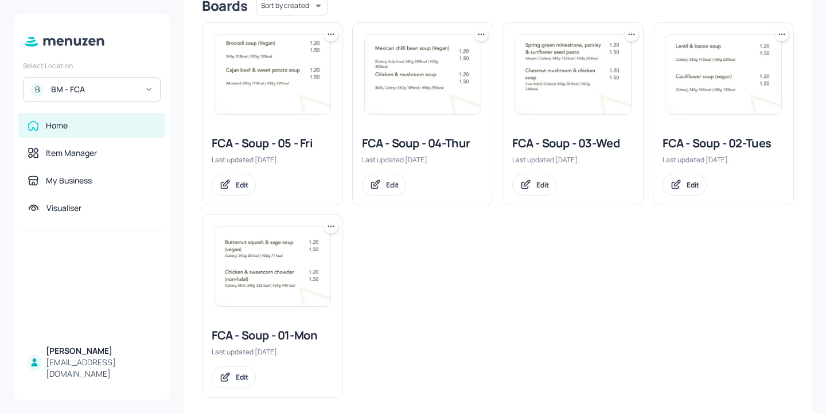
click at [297, 140] on div "FCA - Soup - 05 - Fri" at bounding box center [273, 143] width 122 height 16
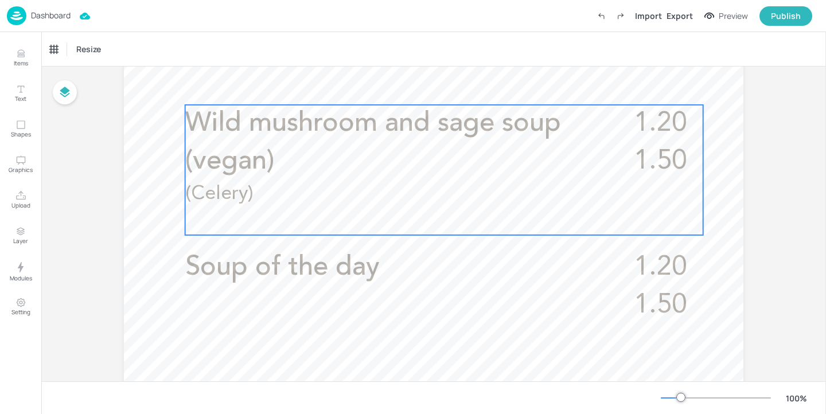
scroll to position [384, 0]
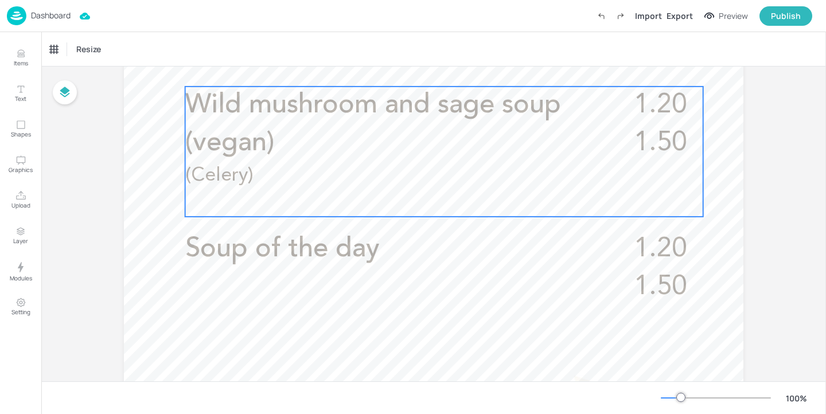
click at [464, 165] on p "(Celery)" at bounding box center [364, 176] width 359 height 28
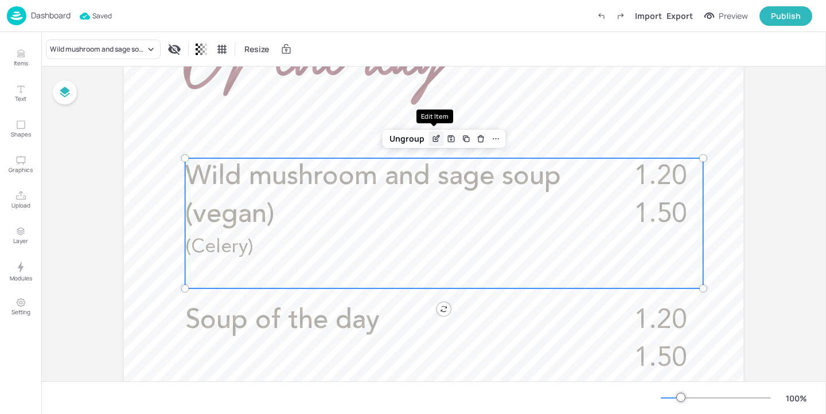
click at [435, 139] on icon "Edit Item" at bounding box center [437, 137] width 5 height 5
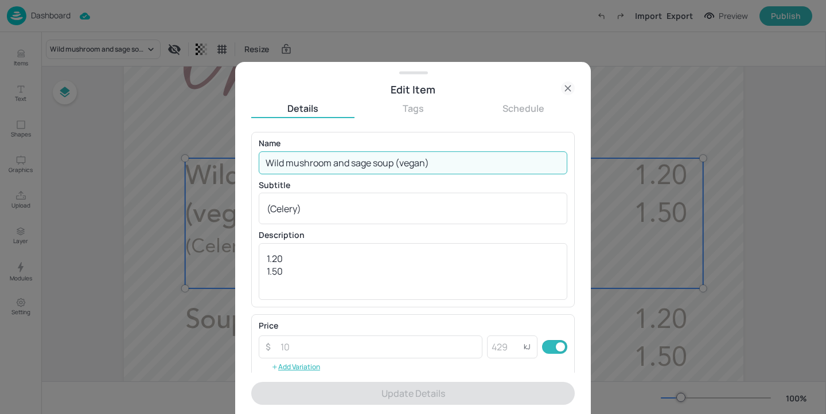
drag, startPoint x: 433, startPoint y: 165, endPoint x: 163, endPoint y: 124, distance: 273.0
click at [163, 124] on div "Edit Item Details Tags Schedule Name Wild mushroom and sage soup (vegan) ​ Subt…" at bounding box center [413, 207] width 826 height 414
paste input "Cauliflower, goats cheese and dill (veggie"
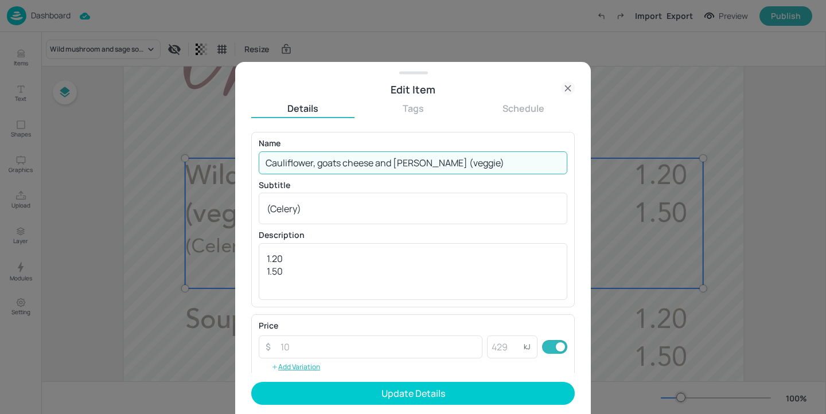
click at [440, 162] on input "Cauliflower, goats cheese and dill (veggie)" at bounding box center [413, 162] width 308 height 23
type input "Cauliflower, goats cheese and dill (vegetarian)"
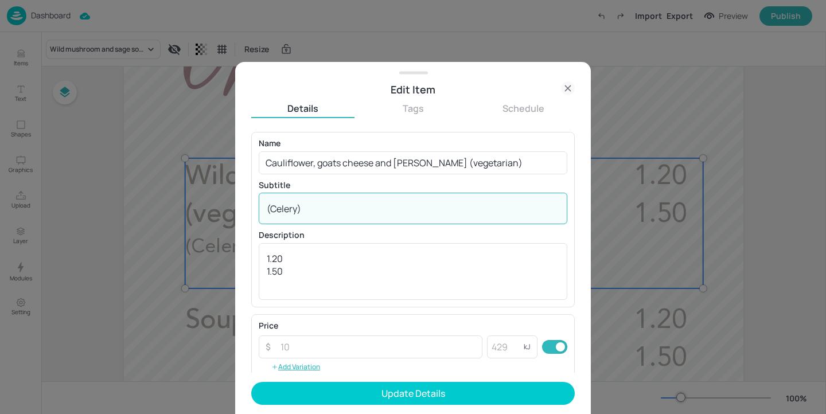
click at [372, 205] on textarea "(Celery)" at bounding box center [413, 208] width 292 height 13
drag, startPoint x: 356, startPoint y: 213, endPoint x: 197, endPoint y: 212, distance: 159.4
click at [197, 212] on div "Edit Item Details Tags Schedule Name Cauliflower, goats cheese and dill (vegeta…" at bounding box center [413, 207] width 826 height 414
paste textarea "Milk, Celery)"
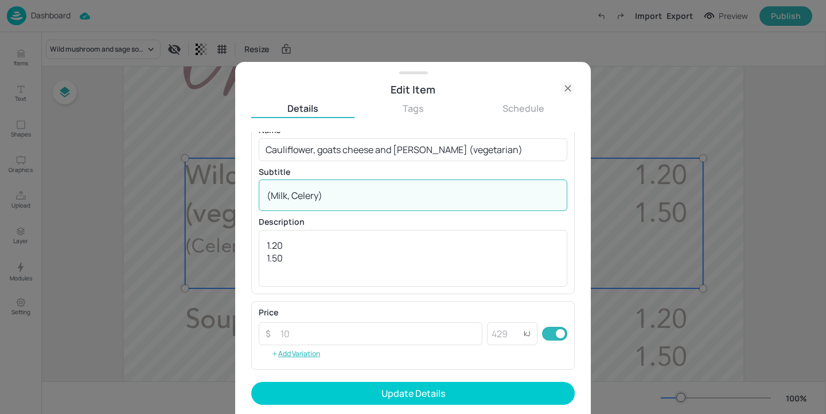
type textarea "(Milk, Celery)"
click at [481, 405] on form "Name Cauliflower, goats cheese and dill (vegetarian) ​ Subtitle (Milk, Celery) …" at bounding box center [412, 273] width 323 height 282
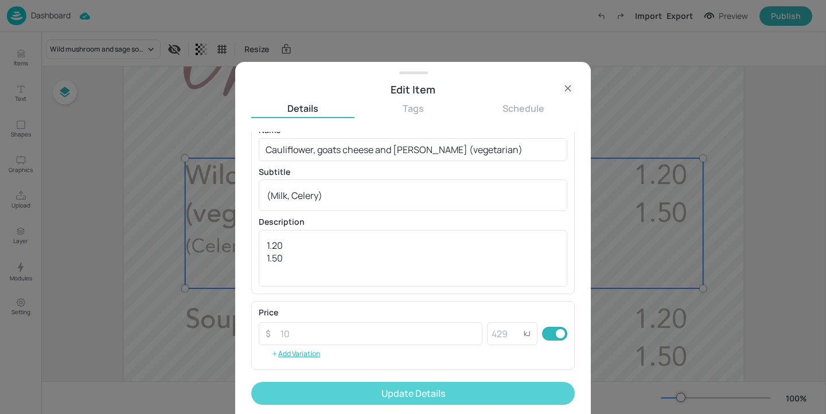
click at [482, 392] on button "Update Details" at bounding box center [412, 393] width 323 height 23
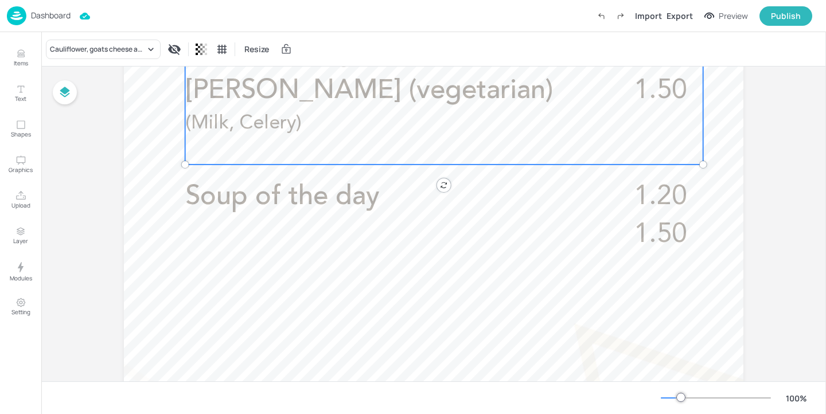
scroll to position [469, 0]
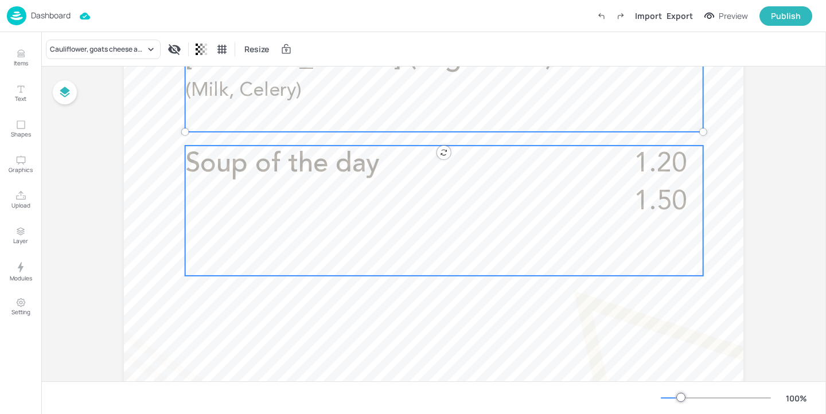
click at [395, 183] on p "Soup of the day" at bounding box center [387, 165] width 405 height 38
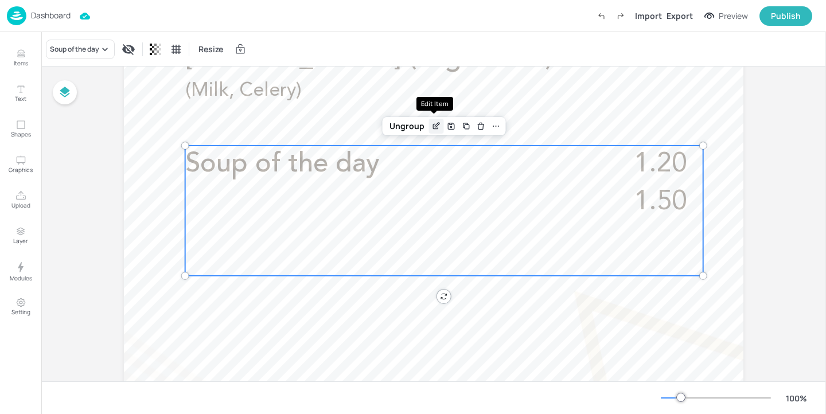
click at [435, 127] on icon "Edit Item" at bounding box center [437, 125] width 5 height 5
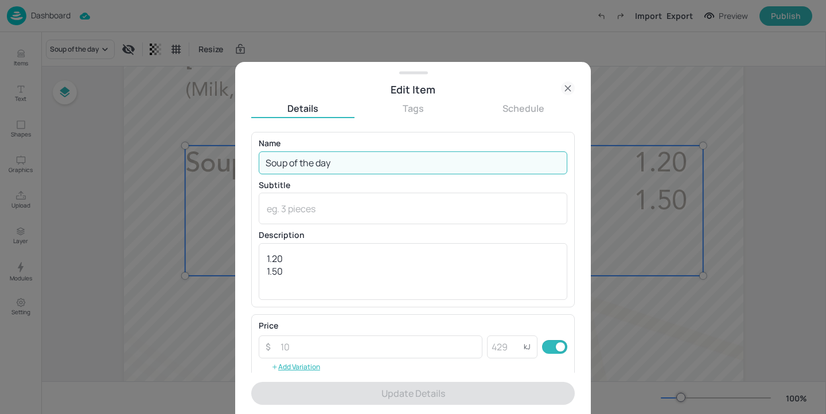
drag, startPoint x: 357, startPoint y: 155, endPoint x: 197, endPoint y: 155, distance: 160.5
click at [197, 155] on div "Edit Item Details Tags Schedule Name Soup of the day ​ Subtitle x ​ Description…" at bounding box center [413, 207] width 826 height 414
paste input "Leek, broccoli & potato (Vegan)"
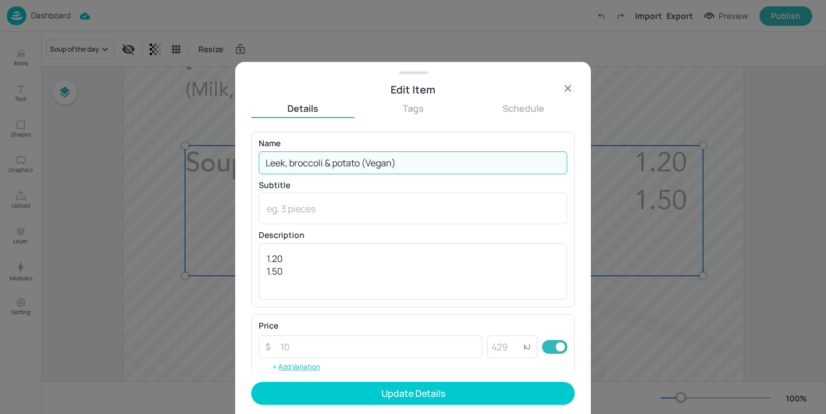
type input "Leek, broccoli & potato (Vegan)"
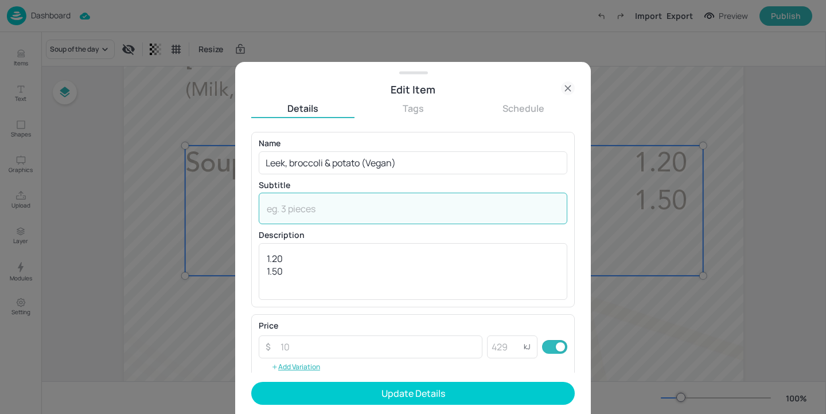
click at [330, 204] on textarea at bounding box center [413, 208] width 292 height 13
paste textarea "(Celery)"
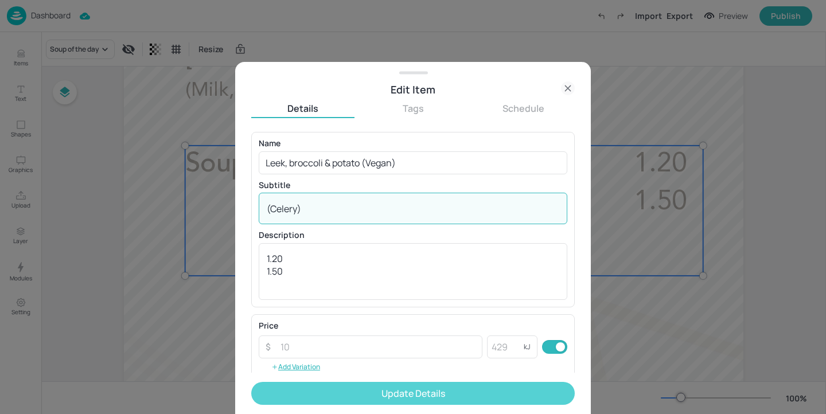
type textarea "(Celery)"
click at [403, 396] on button "Update Details" at bounding box center [412, 393] width 323 height 23
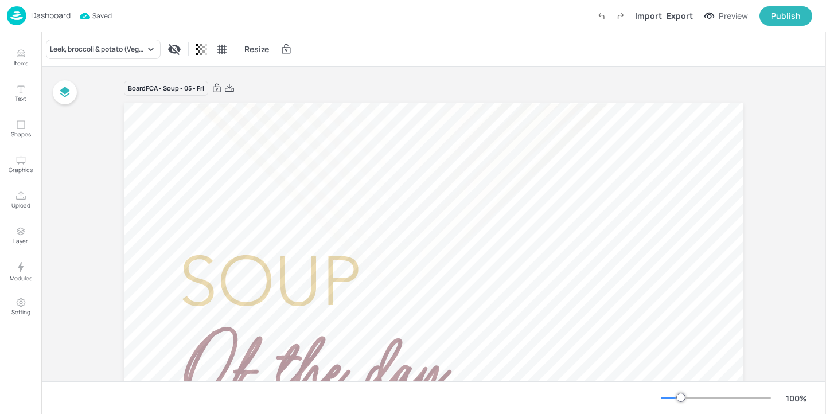
click at [24, 13] on img at bounding box center [16, 15] width 19 height 19
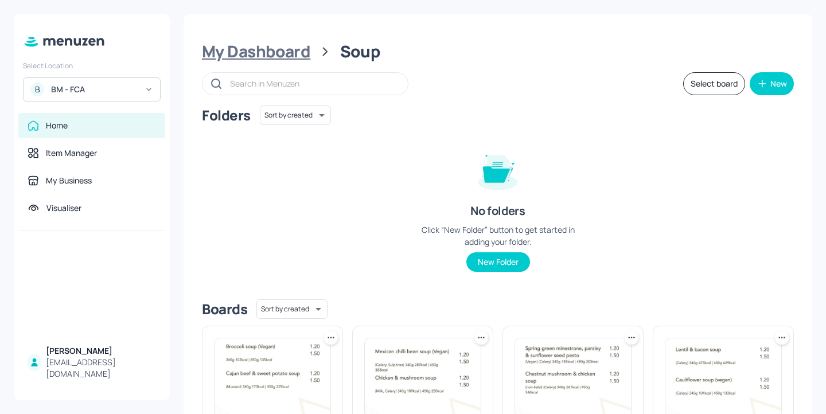
click at [300, 58] on div "My Dashboard" at bounding box center [256, 51] width 108 height 21
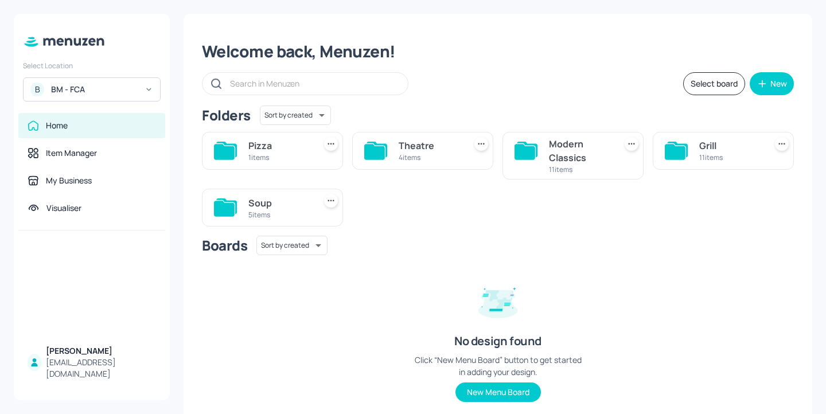
click at [575, 154] on div "Modern Classics" at bounding box center [580, 151] width 62 height 28
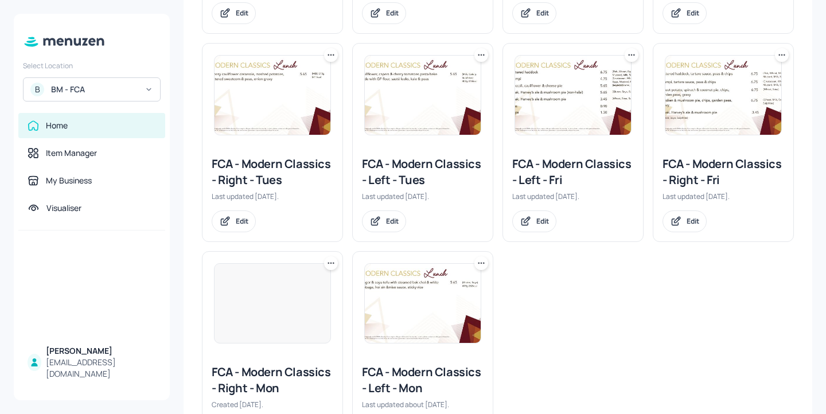
scroll to position [410, 0]
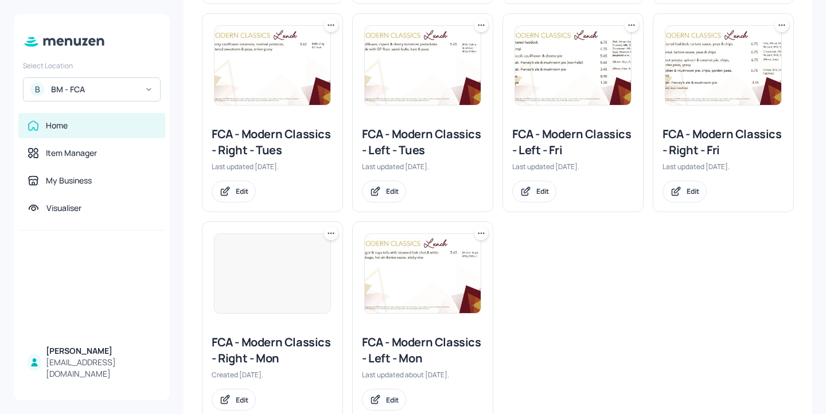
click at [568, 136] on div "FCA - Modern Classics - Left - Fri" at bounding box center [573, 142] width 122 height 32
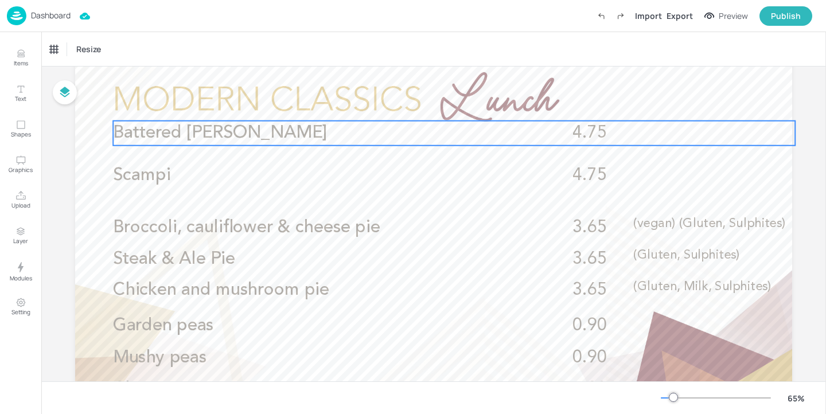
scroll to position [42, 0]
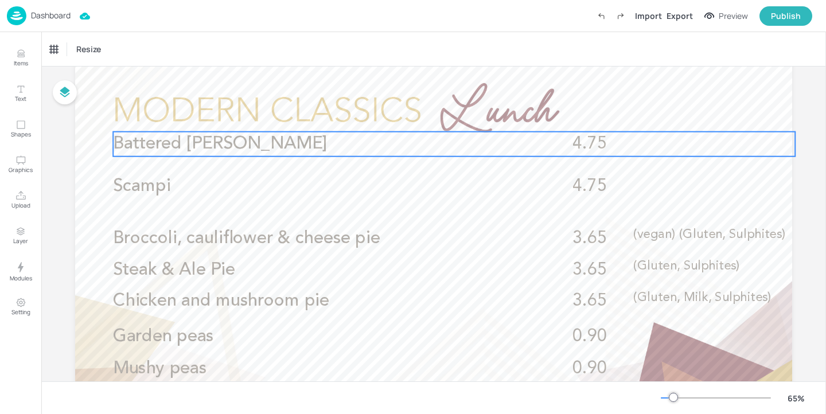
click at [396, 142] on p "Battered haddock" at bounding box center [315, 144] width 405 height 25
click at [443, 113] on icon "Edit Item" at bounding box center [445, 112] width 5 height 5
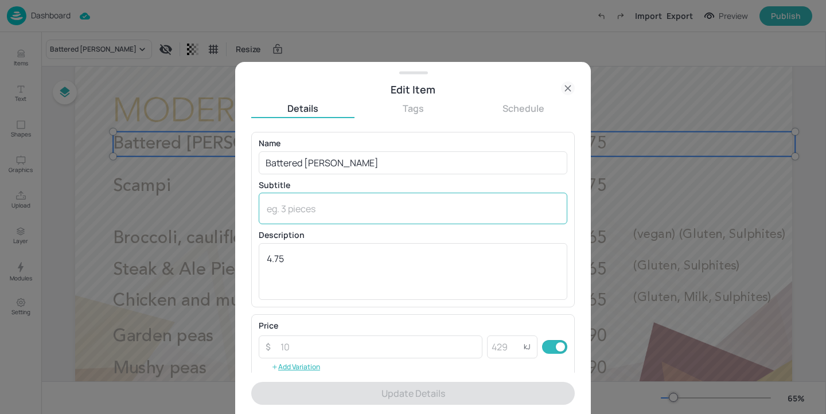
click at [362, 212] on textarea at bounding box center [413, 208] width 292 height 13
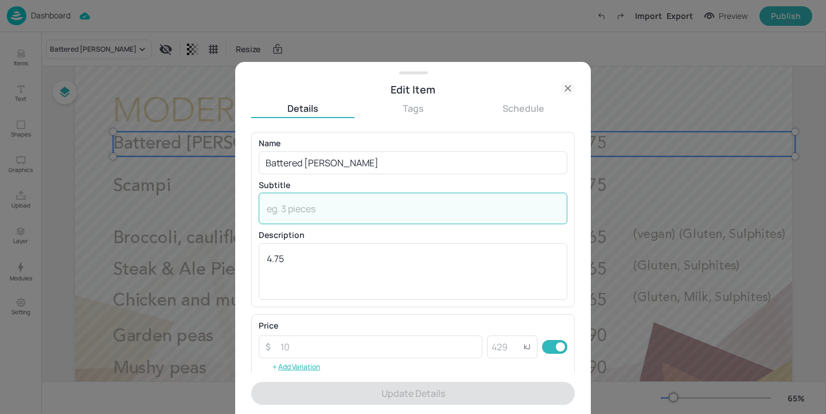
paste textarea "(Wheat, Fish)"
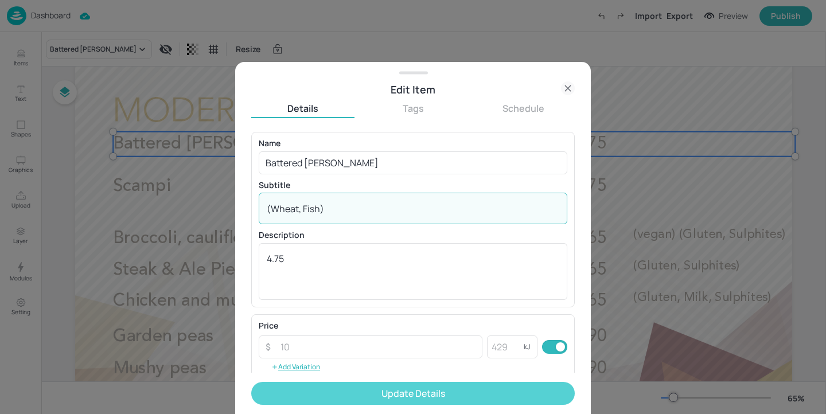
type textarea "(Wheat, Fish)"
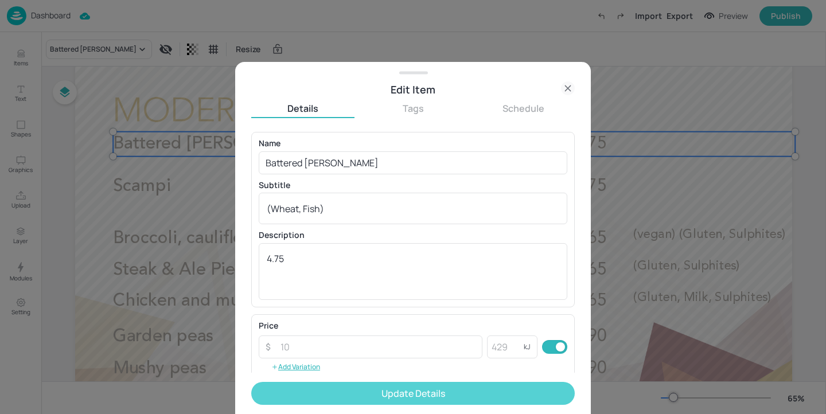
click at [389, 385] on button "Update Details" at bounding box center [412, 393] width 323 height 23
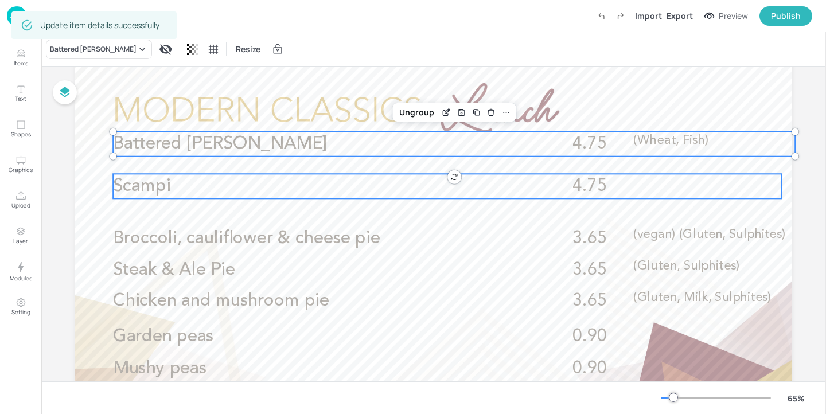
click at [351, 190] on p "Scampi" at bounding box center [315, 186] width 405 height 25
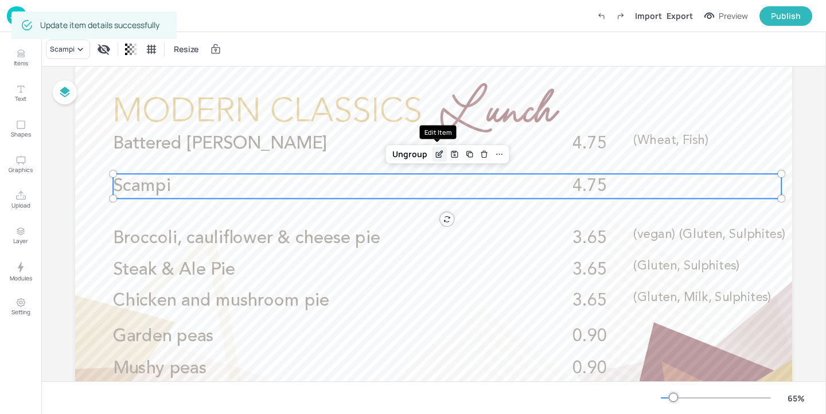
click at [432, 155] on div "Edit Item" at bounding box center [439, 154] width 15 height 15
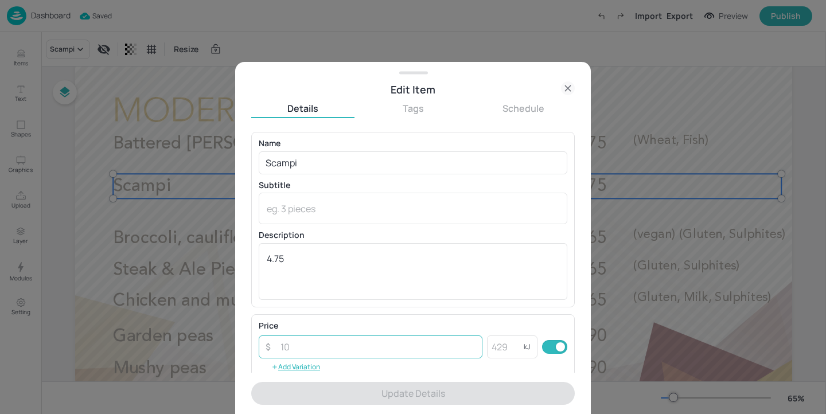
click at [344, 347] on input "number" at bounding box center [377, 346] width 209 height 23
click at [328, 232] on p "Description" at bounding box center [413, 235] width 308 height 8
click at [339, 201] on div "x ​" at bounding box center [413, 209] width 308 height 32
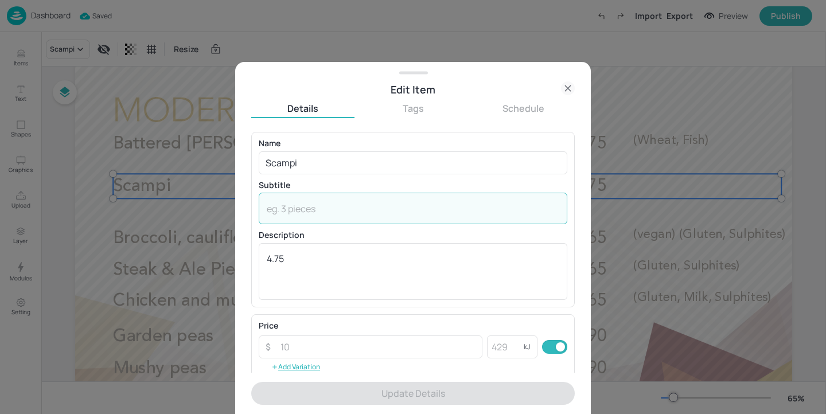
paste textarea "(Wheat, Crustaceans)"
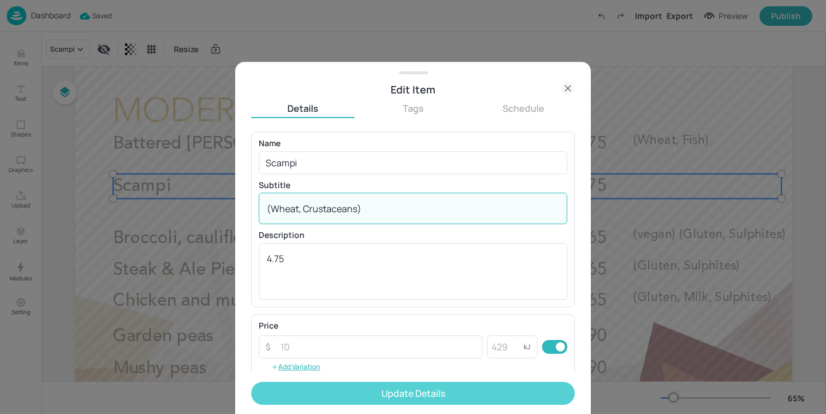
type textarea "(Wheat, Crustaceans)"
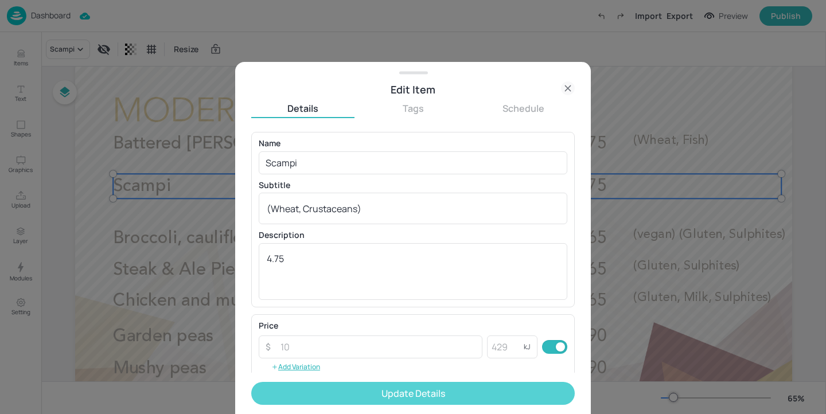
click at [346, 394] on button "Update Details" at bounding box center [412, 393] width 323 height 23
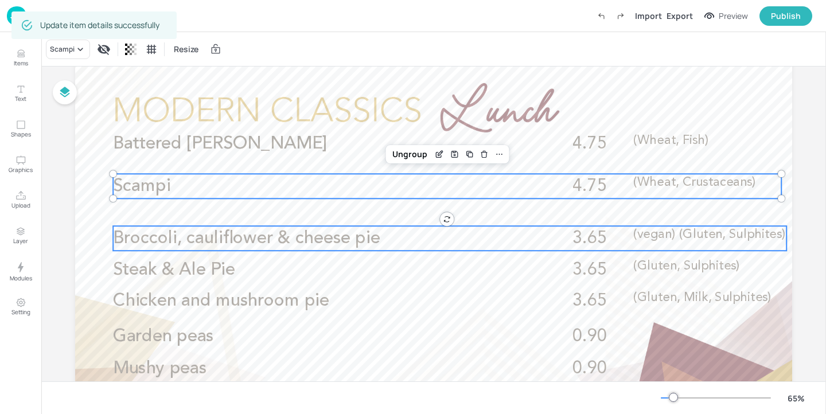
click at [366, 244] on span "Broccoli, cauliflower & cheese pie" at bounding box center [246, 238] width 267 height 18
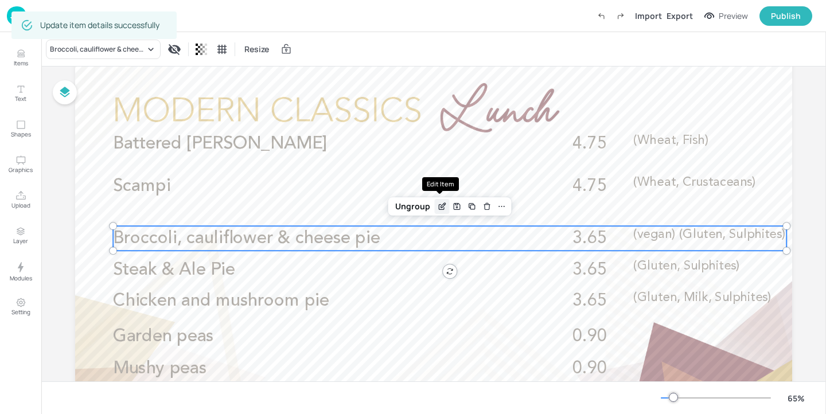
click at [441, 207] on icon "Edit Item" at bounding box center [442, 206] width 10 height 9
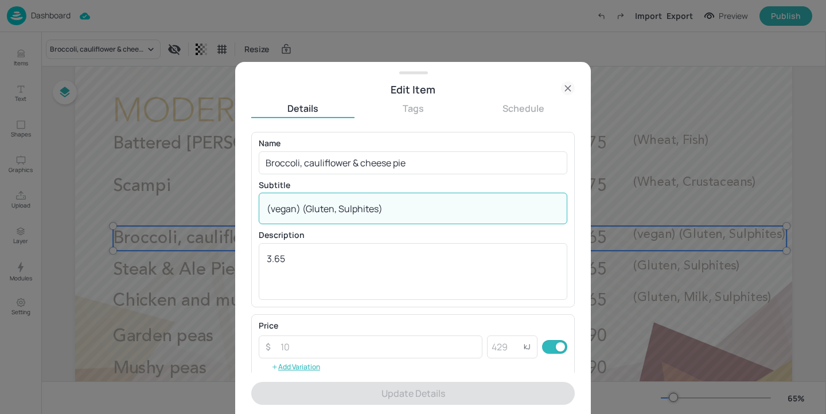
drag, startPoint x: 301, startPoint y: 209, endPoint x: 260, endPoint y: 209, distance: 40.7
click at [260, 209] on div "(vegan) (Gluten, Sulphites) x ​" at bounding box center [413, 209] width 308 height 32
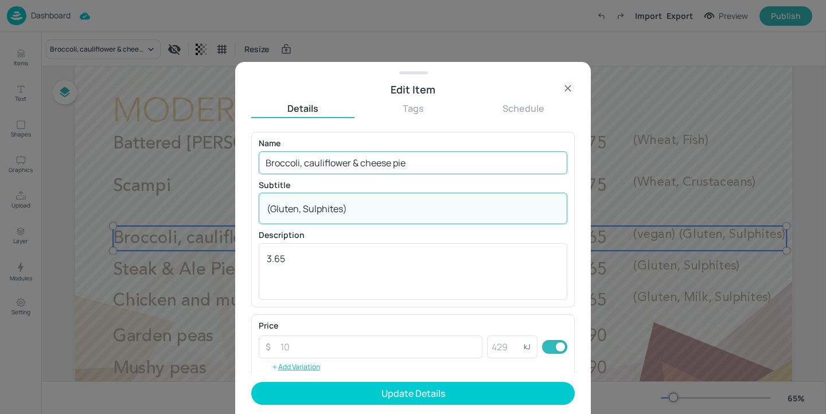
type textarea "(Gluten, Sulphites)"
click at [447, 165] on input "Broccoli, cauliflower & cheese pie" at bounding box center [413, 162] width 308 height 23
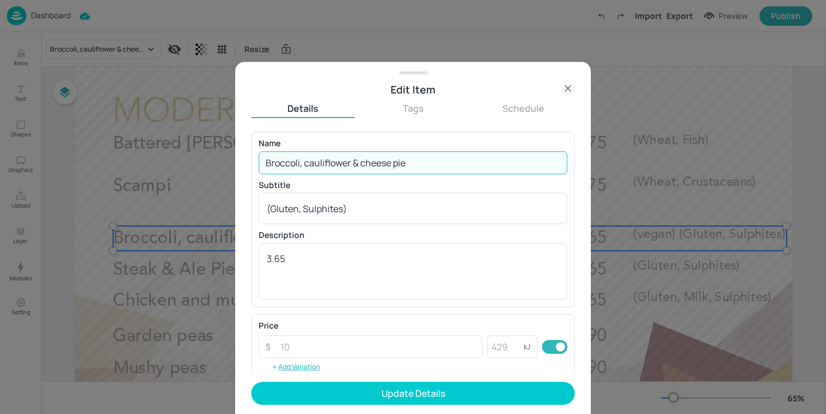
paste input "(vegan)"
type input "Broccoli, cauliflower & cheese pie (vegan)"
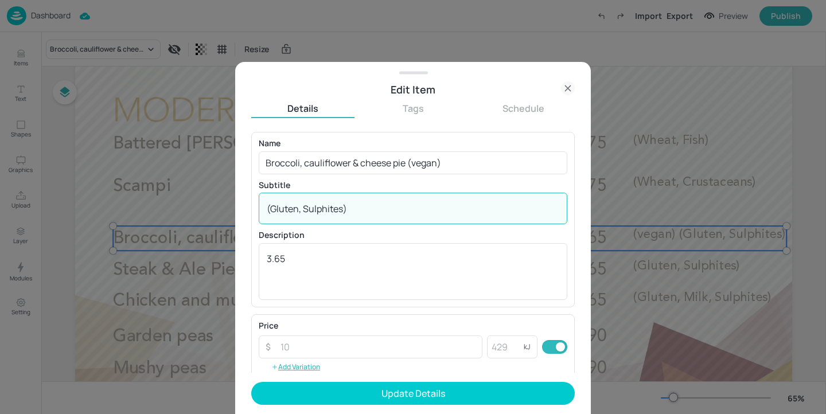
drag, startPoint x: 366, startPoint y: 208, endPoint x: 13, endPoint y: 201, distance: 352.6
click at [13, 201] on div "Edit Item Details Tags Schedule Name Broccoli, cauliflower & cheese pie (vegan)…" at bounding box center [413, 207] width 826 height 414
paste textarea "(Wheat, Soya"
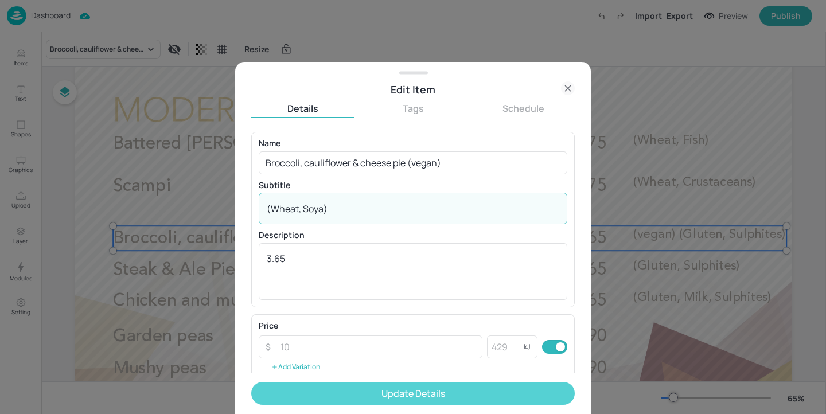
type textarea "(Wheat, Soya)"
click at [391, 397] on button "Update Details" at bounding box center [412, 393] width 323 height 23
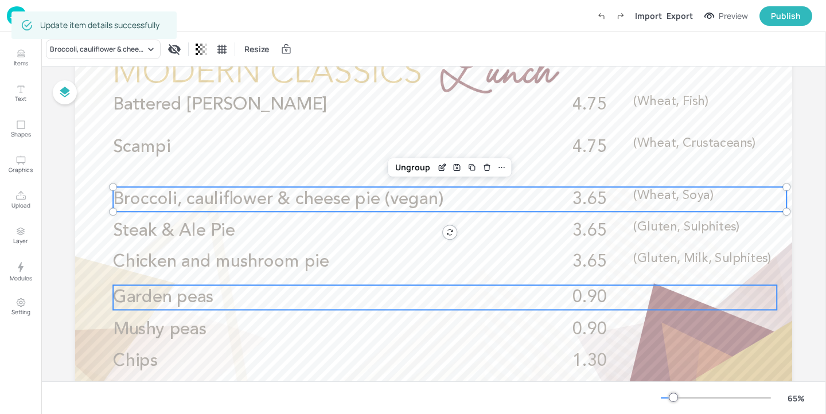
scroll to position [85, 0]
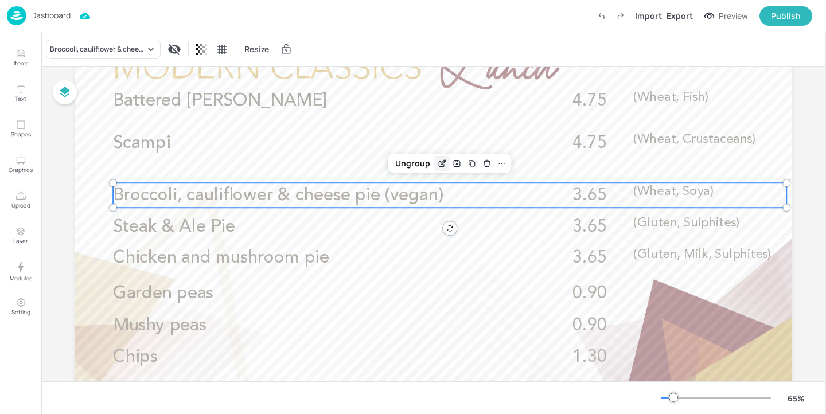
click at [440, 163] on icon "Edit Item" at bounding box center [442, 162] width 5 height 5
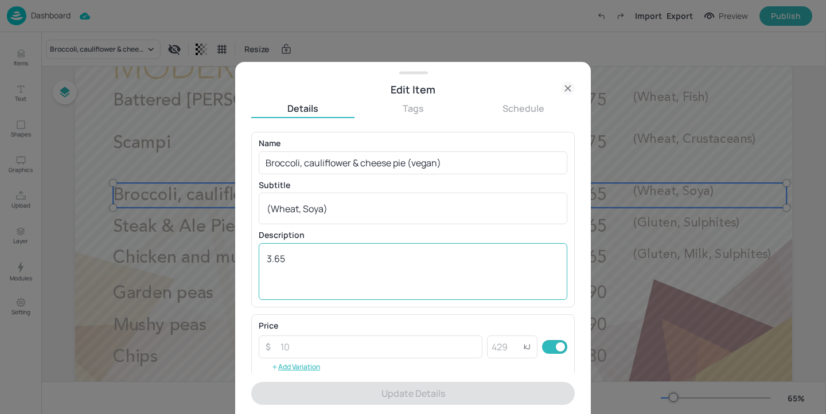
click at [299, 257] on textarea "3.65" at bounding box center [413, 271] width 292 height 38
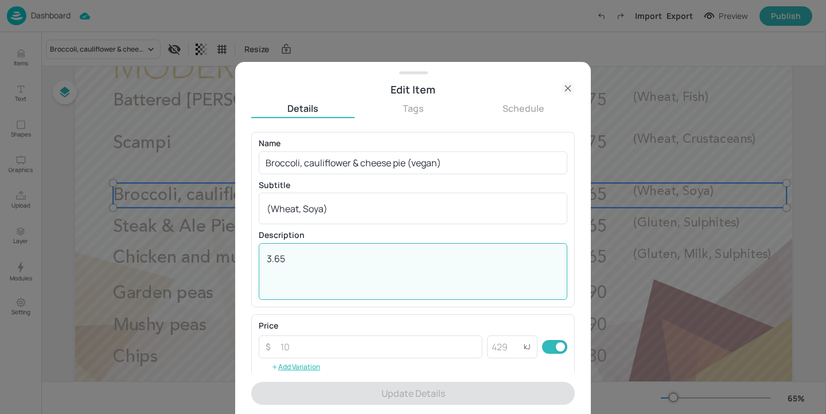
click at [281, 257] on textarea "3.65" at bounding box center [413, 271] width 292 height 38
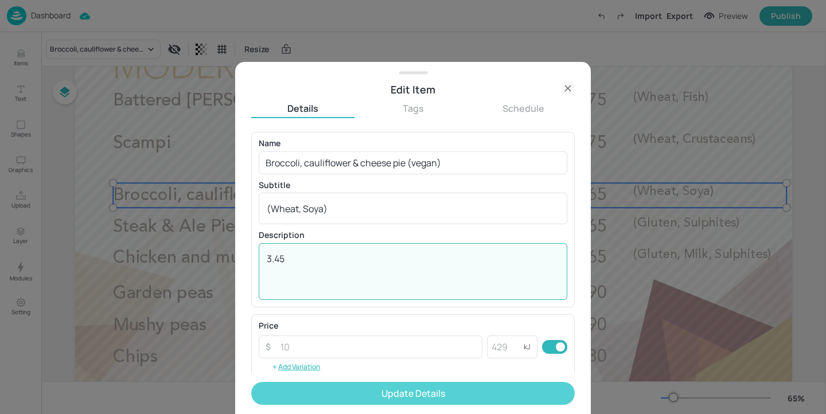
type textarea "3.45"
click at [317, 400] on button "Update Details" at bounding box center [412, 393] width 323 height 23
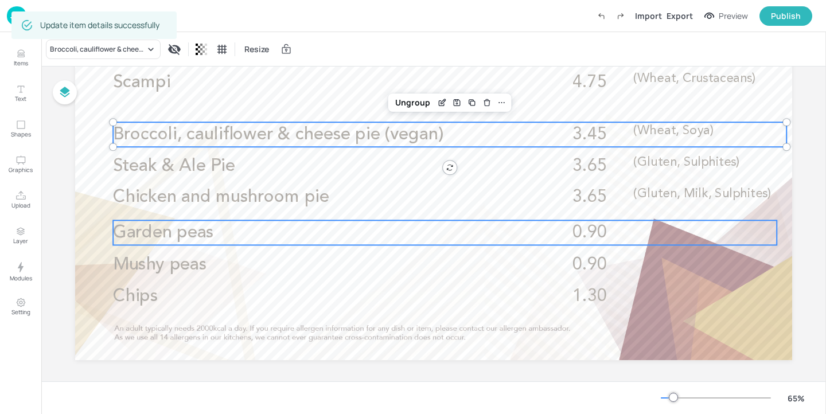
scroll to position [147, 0]
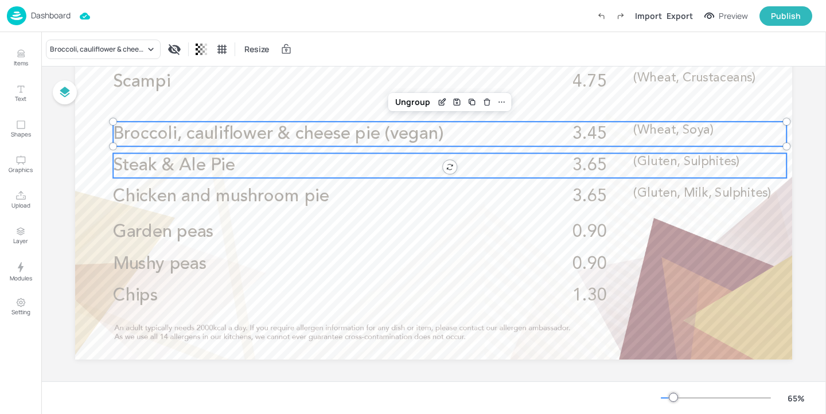
click at [267, 162] on p "Steak & Ale Pie" at bounding box center [315, 165] width 405 height 25
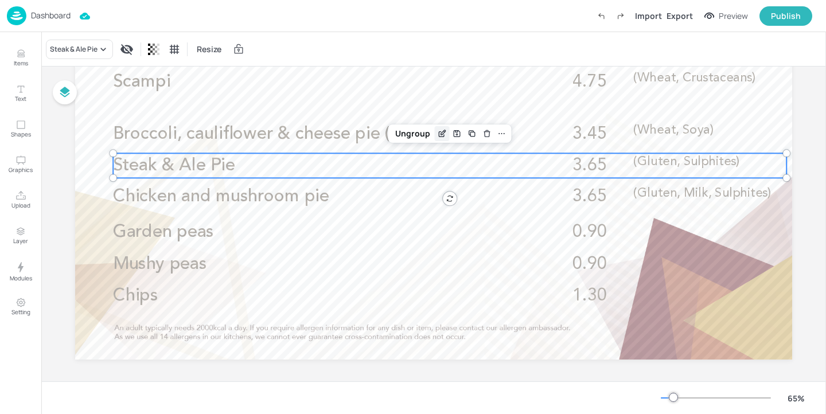
click at [437, 138] on icon "Edit Item" at bounding box center [442, 133] width 10 height 9
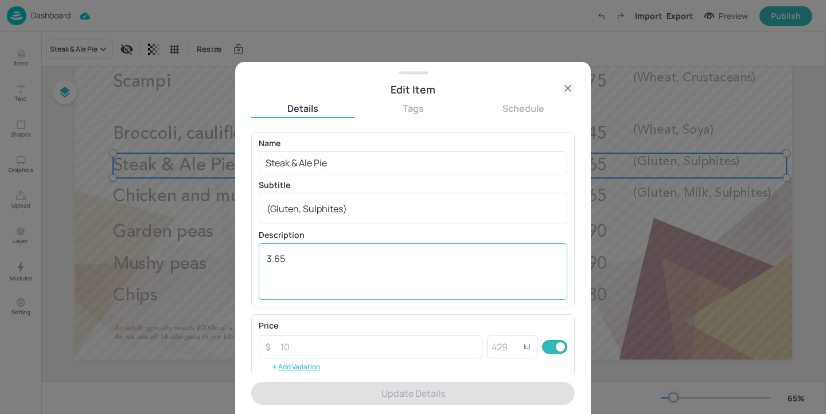
click at [279, 260] on textarea "3.65" at bounding box center [413, 271] width 292 height 38
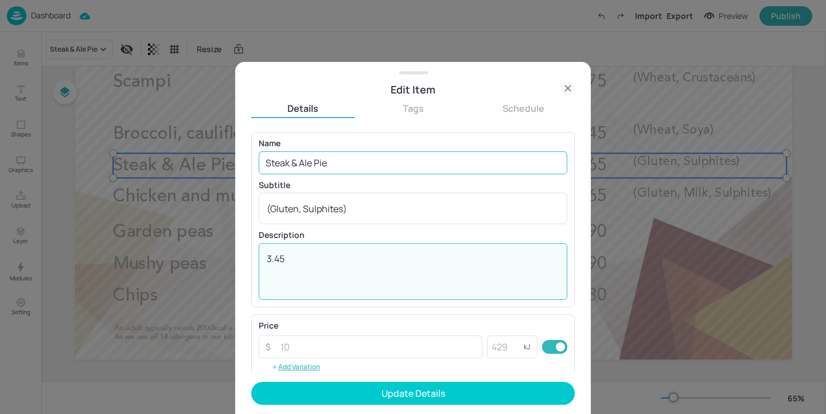
type textarea "3.45"
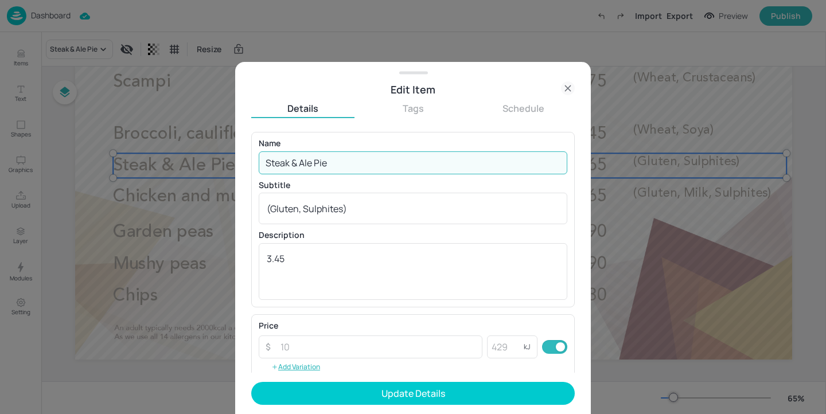
click at [350, 160] on input "Steak & Ale Pie" at bounding box center [413, 162] width 308 height 23
drag, startPoint x: 330, startPoint y: 160, endPoint x: 401, endPoint y: 159, distance: 71.7
click at [401, 159] on input "Steak & Ale Pie (" at bounding box center [413, 162] width 308 height 23
paste input "Non Halal)"
type input "Steak & Ale Pie (Non Halal)"
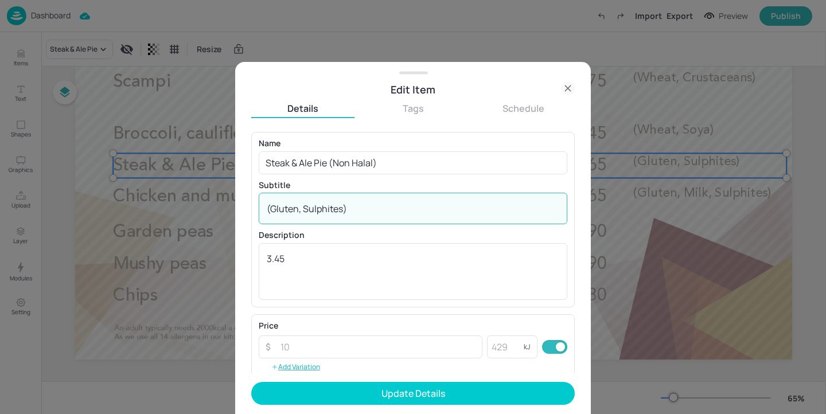
drag, startPoint x: 389, startPoint y: 212, endPoint x: 194, endPoint y: 197, distance: 194.9
click at [194, 197] on div "Edit Item Details Tags Schedule Name Steak & Ale Pie (Non Halal) ​ Subtitle (Gl…" at bounding box center [413, 207] width 826 height 414
paste textarea "Milk,"
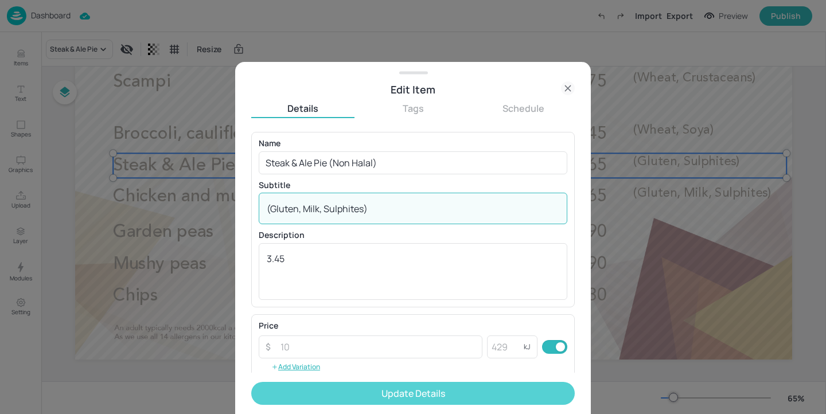
type textarea "(Gluten, Milk, Sulphites)"
click at [339, 389] on button "Update Details" at bounding box center [412, 393] width 323 height 23
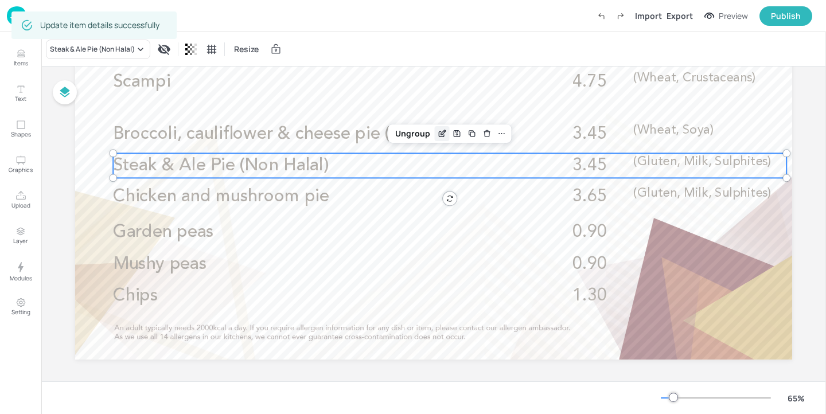
click at [440, 132] on icon "Edit Item" at bounding box center [442, 133] width 10 height 9
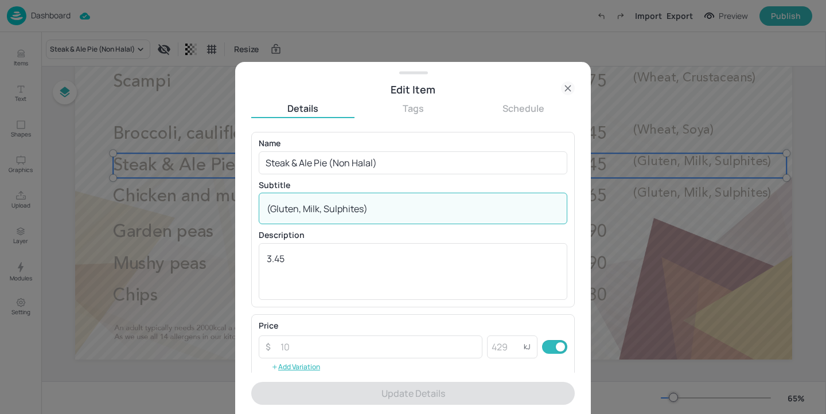
drag, startPoint x: 324, startPoint y: 210, endPoint x: 302, endPoint y: 208, distance: 22.5
click at [302, 208] on textarea "(Gluten, Milk, Sulphites)" at bounding box center [413, 208] width 292 height 13
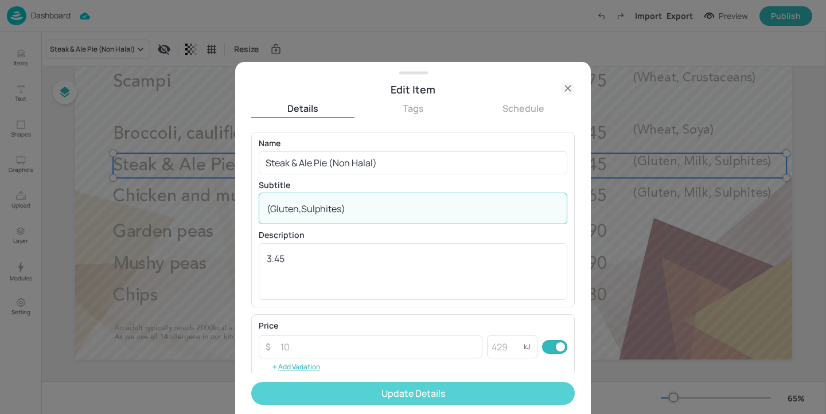
type textarea "(Gluten,Sulphites)"
click at [396, 389] on button "Update Details" at bounding box center [412, 393] width 323 height 23
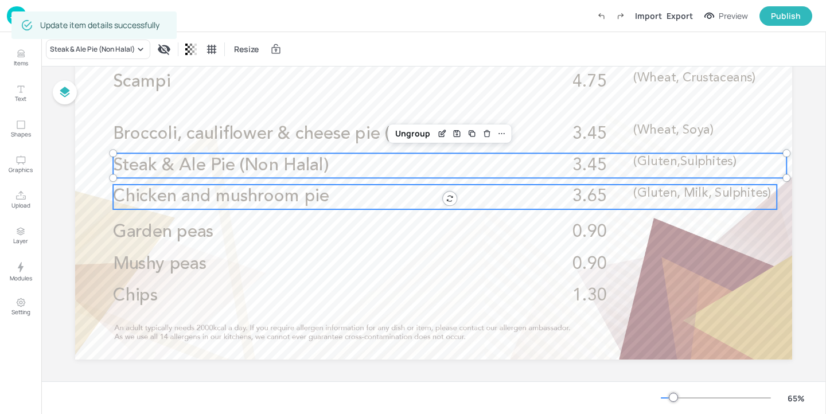
click at [580, 201] on span "3.65" at bounding box center [589, 197] width 34 height 18
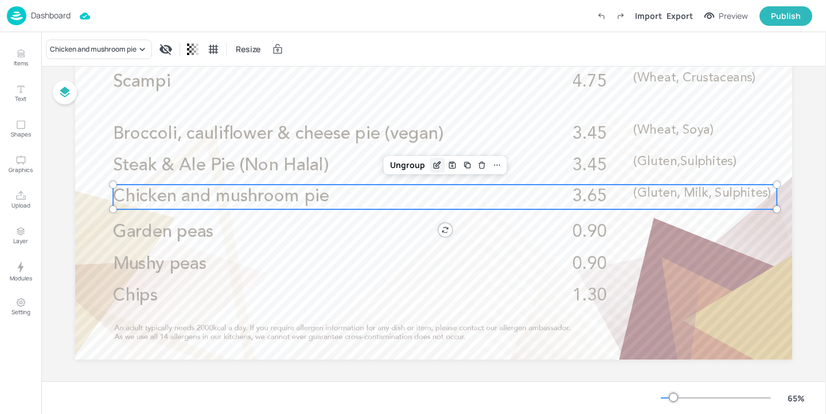
click at [432, 165] on icon "Edit Item" at bounding box center [437, 165] width 10 height 9
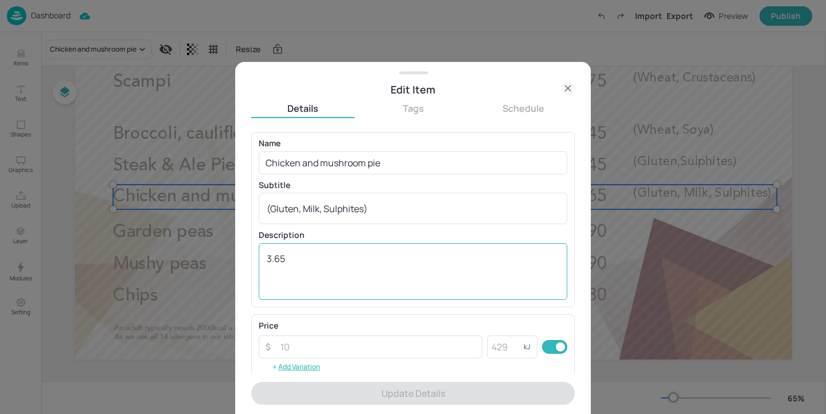
click at [281, 257] on textarea "3.65" at bounding box center [413, 271] width 292 height 38
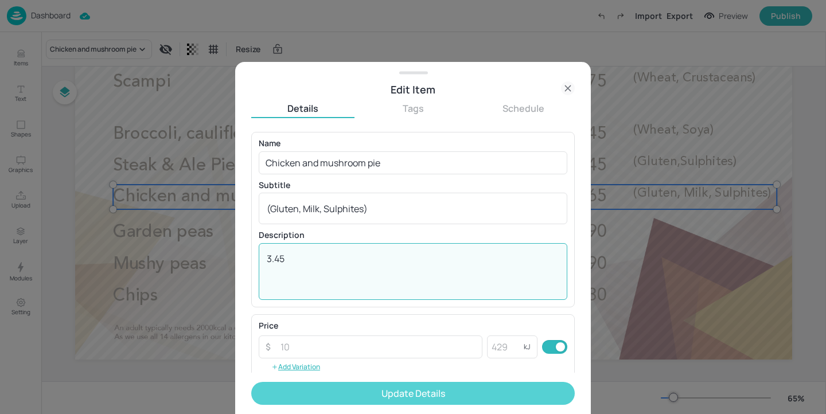
type textarea "3.45"
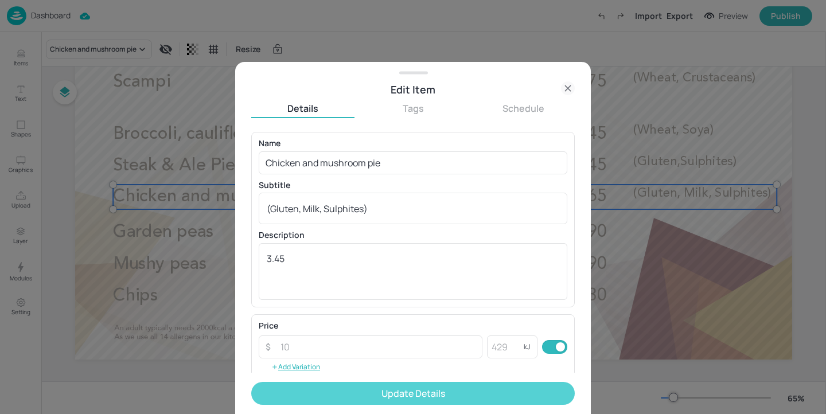
click at [371, 382] on button "Update Details" at bounding box center [412, 393] width 323 height 23
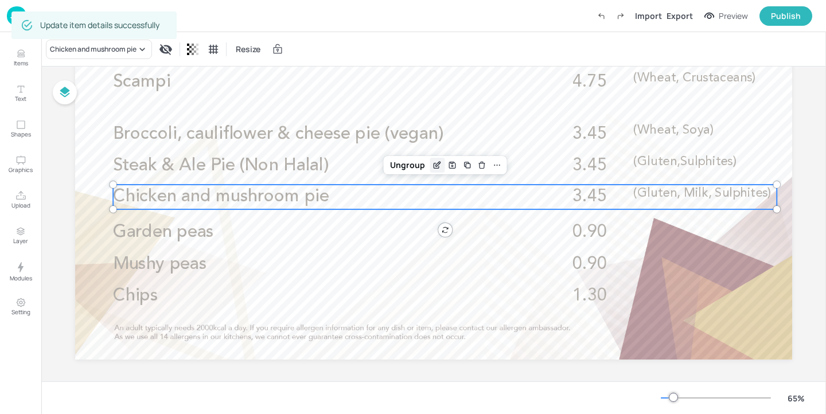
click at [436, 166] on icon "Edit Item" at bounding box center [438, 164] width 5 height 5
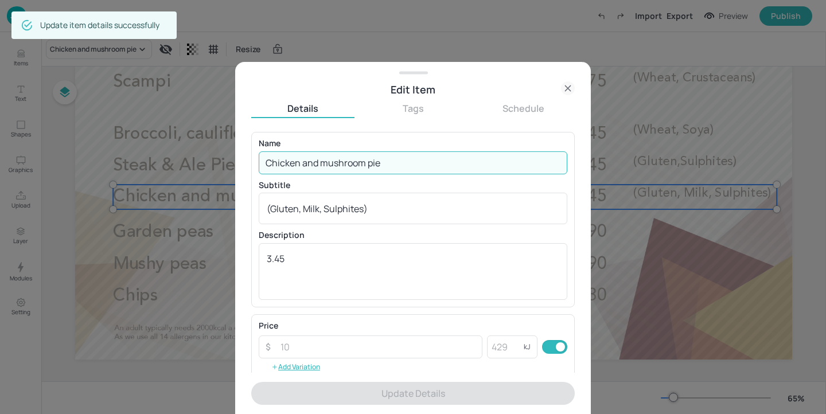
drag, startPoint x: 326, startPoint y: 164, endPoint x: 304, endPoint y: 163, distance: 21.2
click at [304, 163] on input "Chicken and mushroom pie" at bounding box center [413, 162] width 308 height 23
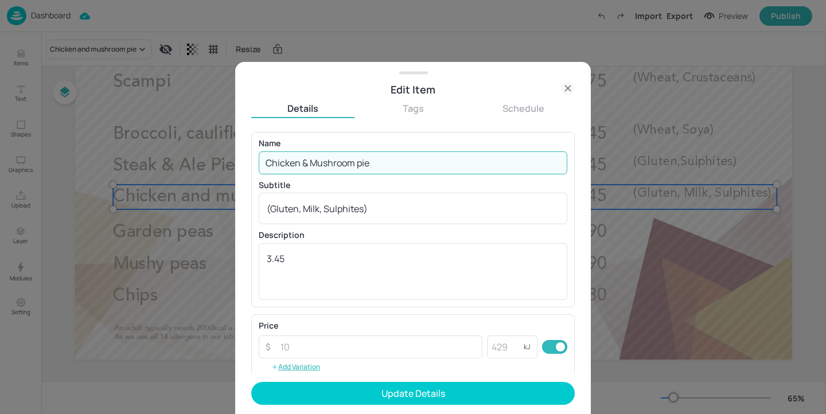
click at [359, 163] on input "Chicken & Mushroom pie" at bounding box center [413, 162] width 308 height 23
click at [367, 163] on input "Chicken & Mushroom pie" at bounding box center [413, 162] width 308 height 23
click at [363, 163] on input "Chicken & Mushroom pie" at bounding box center [413, 162] width 308 height 23
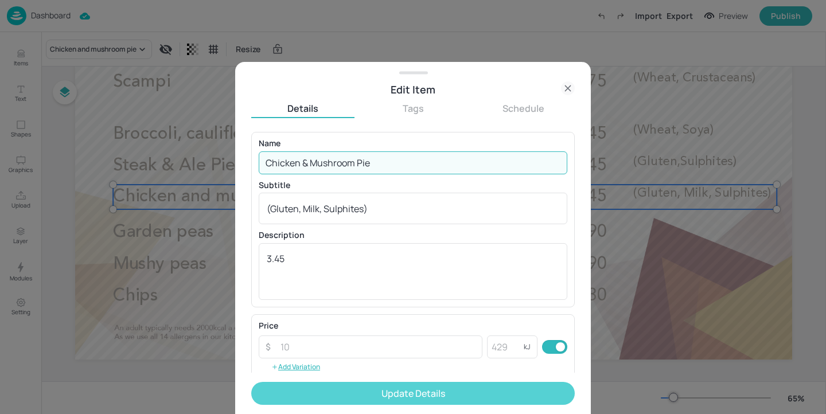
type input "Chicken & Mushroom Pie"
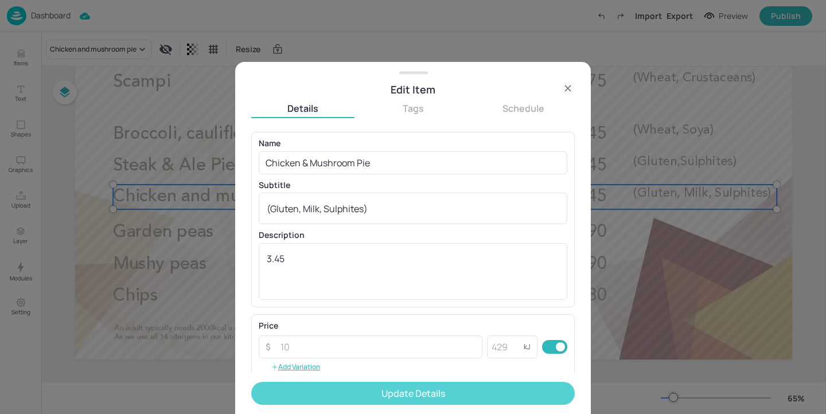
click at [424, 394] on button "Update Details" at bounding box center [412, 393] width 323 height 23
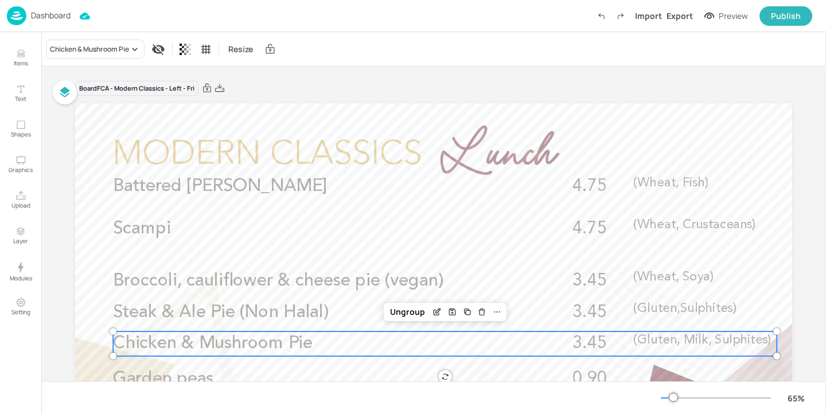
click at [40, 16] on p "Dashboard" at bounding box center [51, 15] width 40 height 8
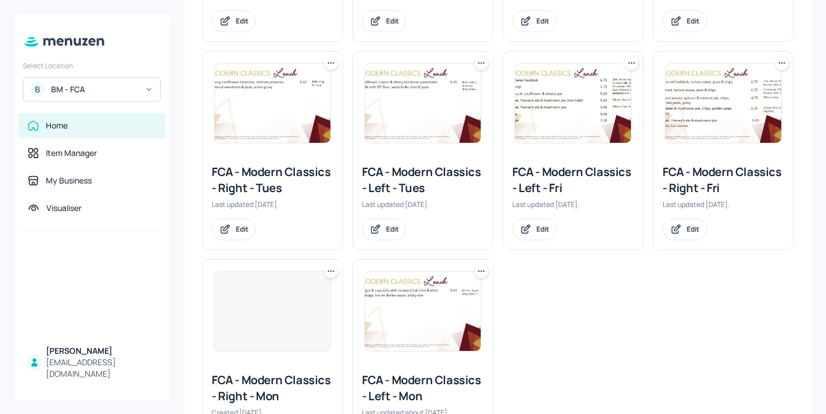
scroll to position [381, 0]
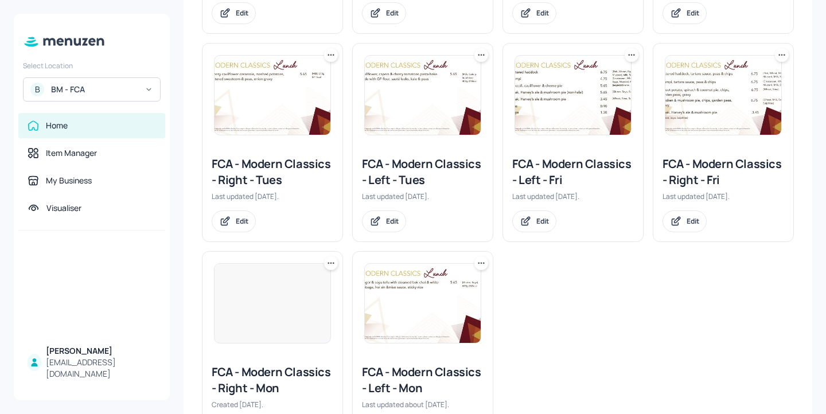
click at [685, 179] on div "FCA - Modern Classics - Right - Fri" at bounding box center [723, 172] width 122 height 32
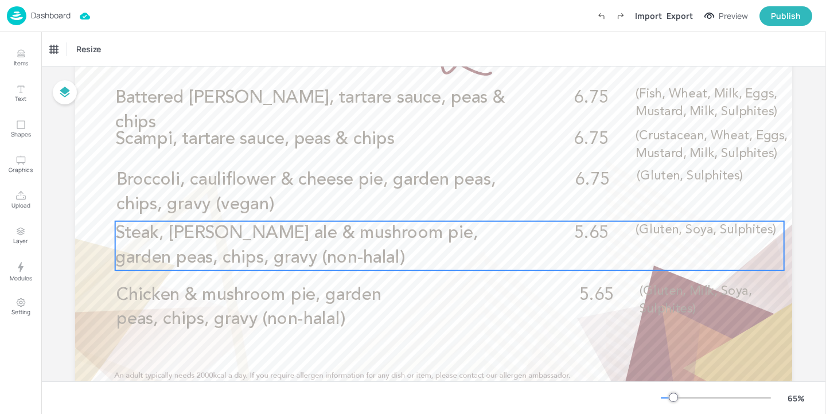
scroll to position [98, 0]
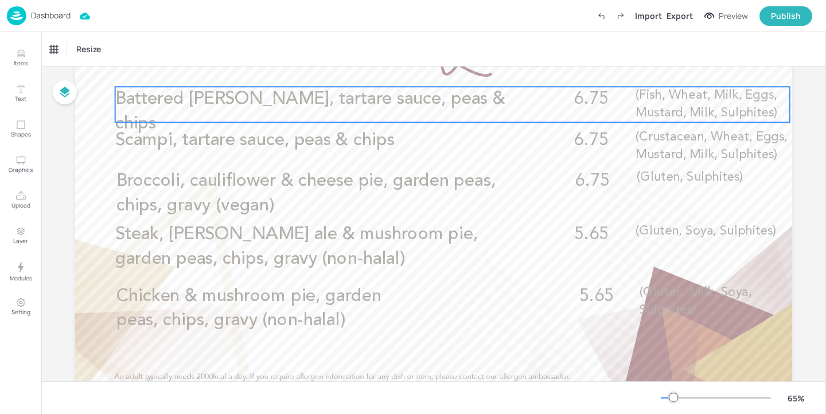
click at [719, 108] on span "(Fish, Wheat, Milk, Eggs, Mustard, Milk, Sulphites)" at bounding box center [706, 104] width 142 height 30
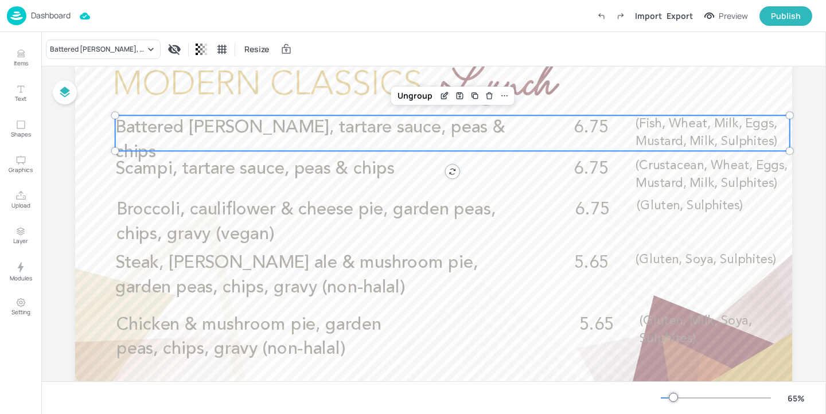
scroll to position [70, 0]
click at [443, 96] on icon "Edit Item" at bounding box center [445, 94] width 5 height 5
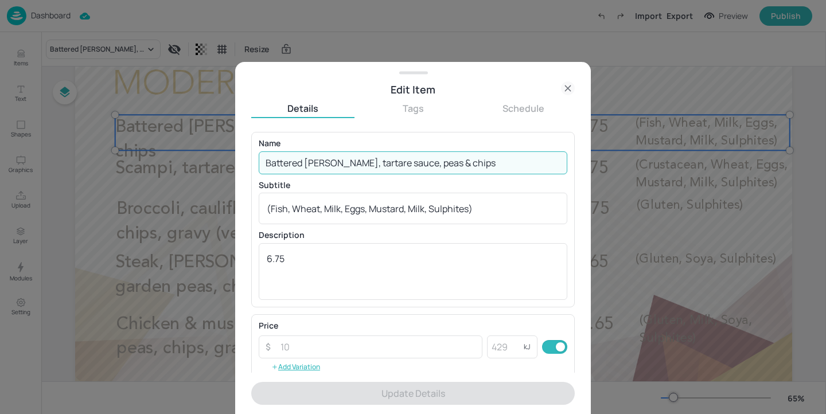
drag, startPoint x: 405, startPoint y: 163, endPoint x: 425, endPoint y: 163, distance: 20.6
click at [425, 163] on input "Battered haddock, tartare sauce, peas & chips" at bounding box center [413, 162] width 308 height 23
drag, startPoint x: 427, startPoint y: 163, endPoint x: 412, endPoint y: 162, distance: 14.9
click at [412, 162] on input "Battered haddock, tartare sauce, peas & chips" at bounding box center [413, 162] width 308 height 23
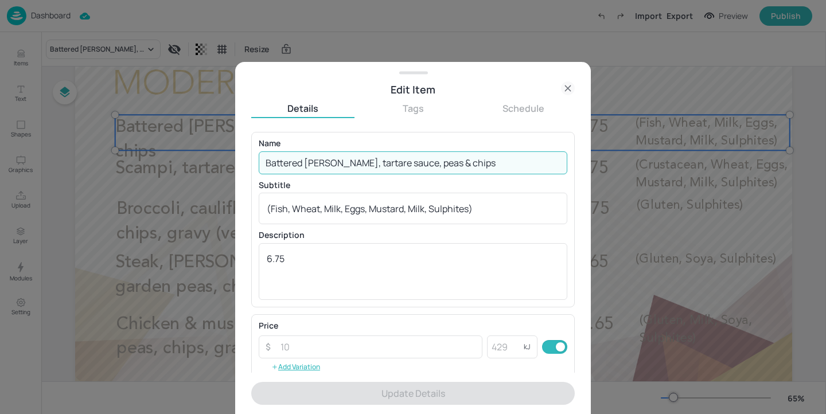
paste input "garden or mushy peas"
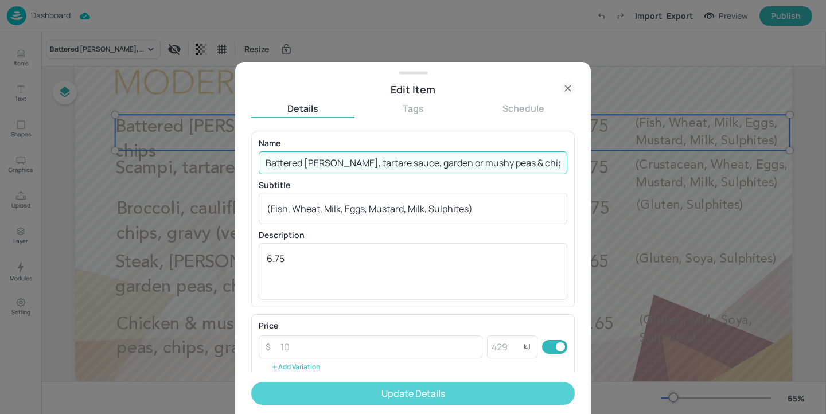
type input "Battered haddock, tartare sauce, garden or mushy peas & chips"
click at [464, 389] on button "Update Details" at bounding box center [412, 393] width 323 height 23
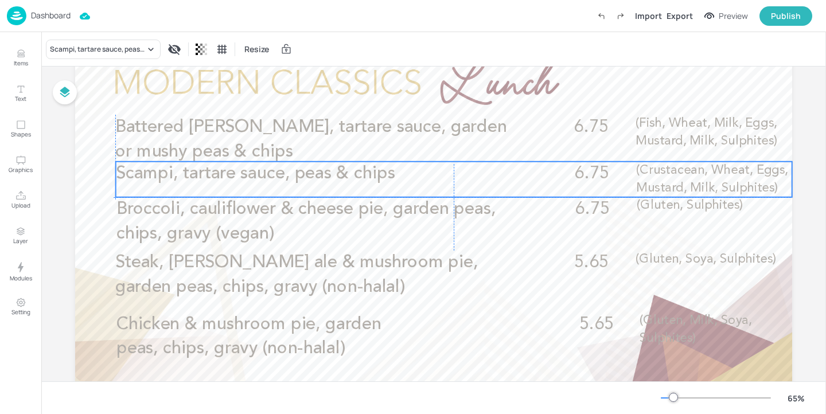
drag, startPoint x: 371, startPoint y: 176, endPoint x: 370, endPoint y: 183, distance: 7.6
click at [370, 183] on p "Scampi, tartare sauce, peas & chips" at bounding box center [318, 174] width 405 height 25
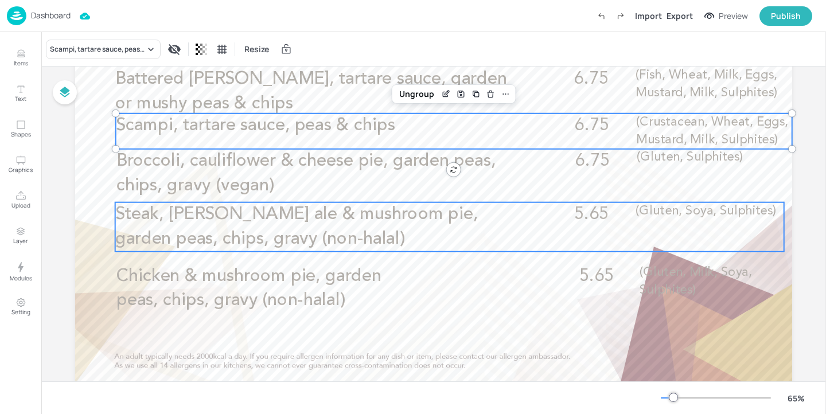
scroll to position [129, 0]
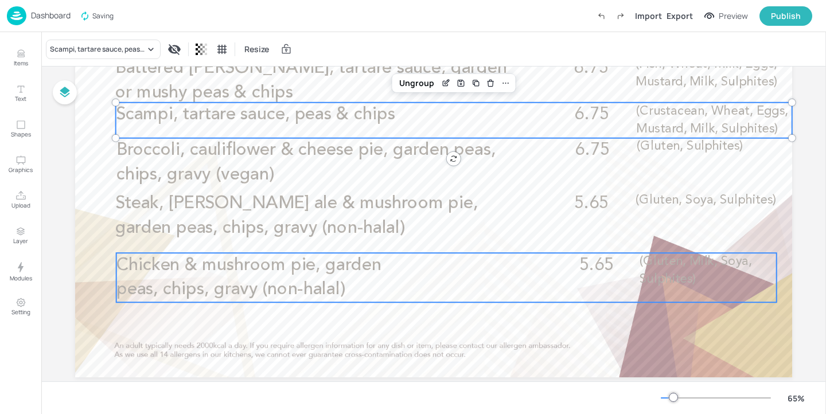
click at [430, 299] on div "Chicken & mushroom pie, garden peas, chips, gravy (non-halal) 5.65 (Gluten, Mil…" at bounding box center [446, 277] width 660 height 49
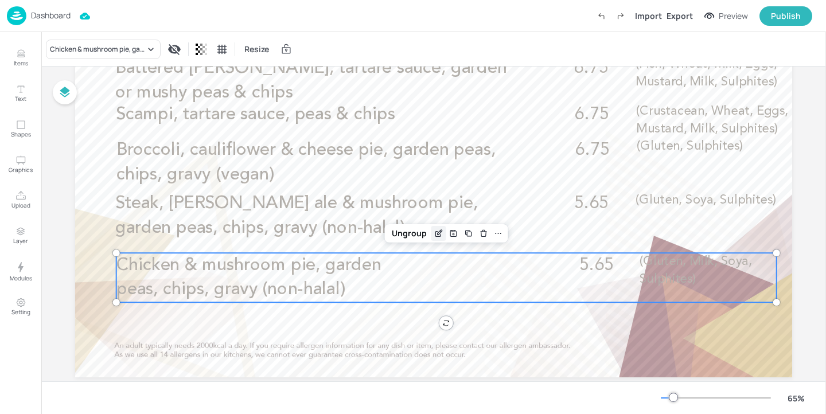
click at [437, 233] on icon "Edit Item" at bounding box center [439, 232] width 5 height 5
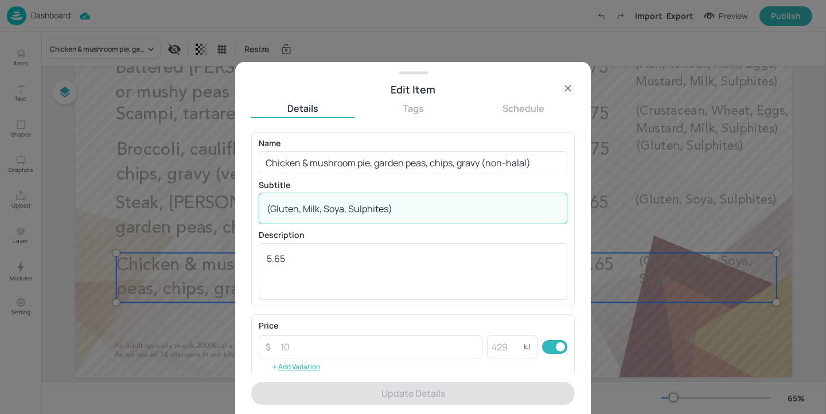
drag, startPoint x: 422, startPoint y: 212, endPoint x: 174, endPoint y: 198, distance: 248.6
click at [174, 198] on div "Edit Item Details Tags Schedule Name Chicken & mushroom pie, garden peas, chips…" at bounding box center [413, 207] width 826 height 414
paste textarea "Wheat, milk, sulphites, soya"
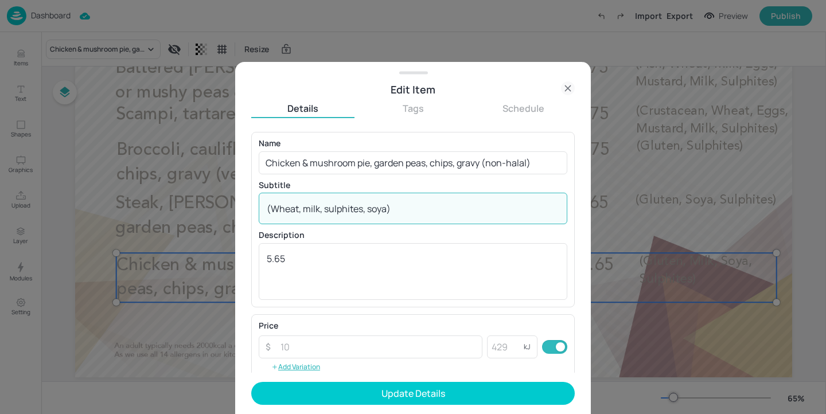
click at [307, 210] on textarea "(Wheat, milk, sulphites, soya)" at bounding box center [413, 208] width 292 height 13
type textarea "(Wheat, Milk, Sulphites, soya)"
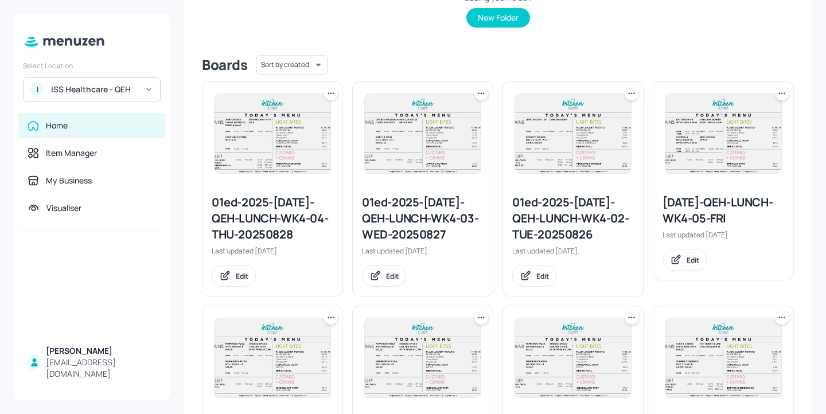
scroll to position [223, 0]
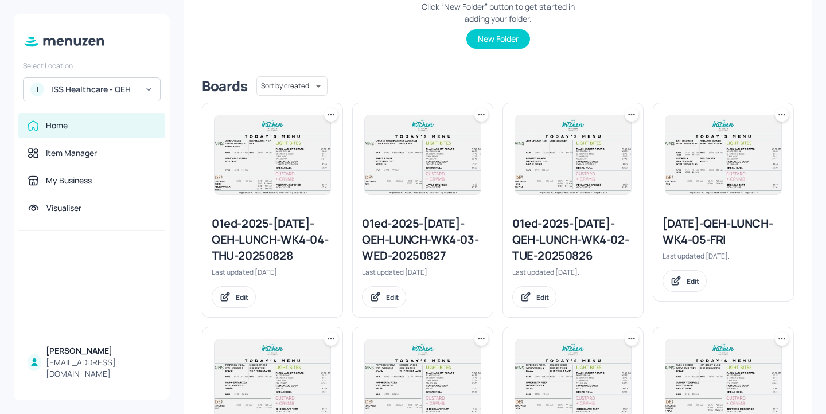
click at [779, 123] on div at bounding box center [723, 154] width 140 height 103
click at [777, 116] on icon at bounding box center [781, 114] width 11 height 11
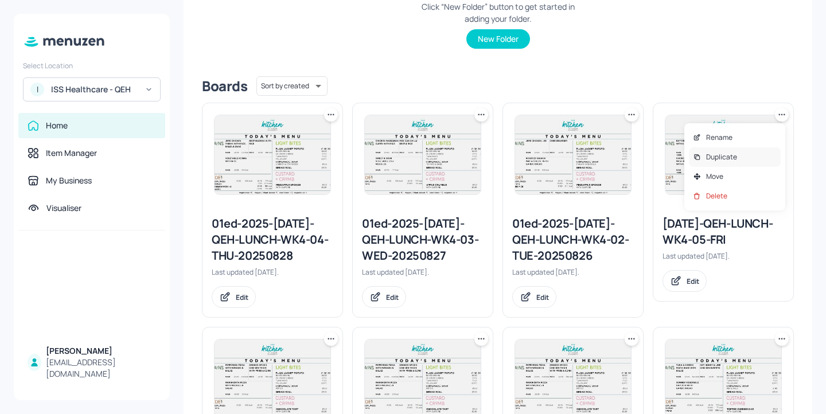
click at [736, 154] on div "Duplicate" at bounding box center [735, 156] width 92 height 19
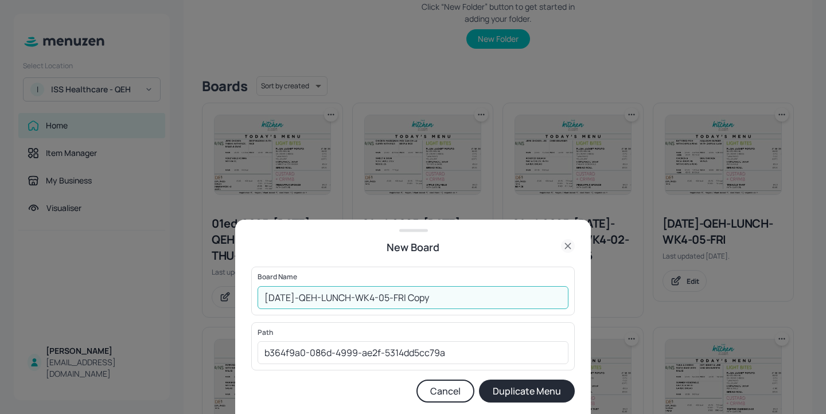
click at [269, 294] on input "[DATE]-QEH-LUNCH-WK4-05-FRI Copy" at bounding box center [412, 297] width 311 height 23
click at [262, 297] on input "[DATE]-QEH-LUNCH-WK4-05-FRI Copy" at bounding box center [412, 297] width 311 height 23
drag, startPoint x: 506, startPoint y: 298, endPoint x: 449, endPoint y: 299, distance: 56.8
click at [449, 299] on input "01EDIT_[DATE]-QEH-LUNCH-WK4-05-FRI Copy" at bounding box center [412, 297] width 311 height 23
type input "01EDIT_[DATE]-QEH-LUNCH-WK4-05-FRI_20250829"
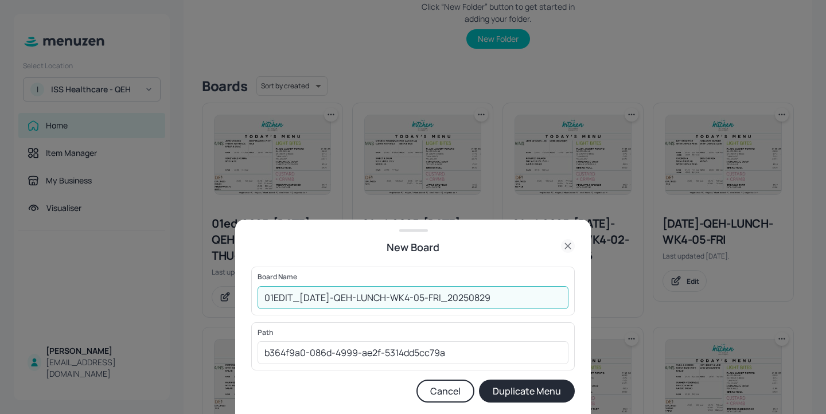
click at [539, 395] on button "Duplicate Menu" at bounding box center [527, 391] width 96 height 23
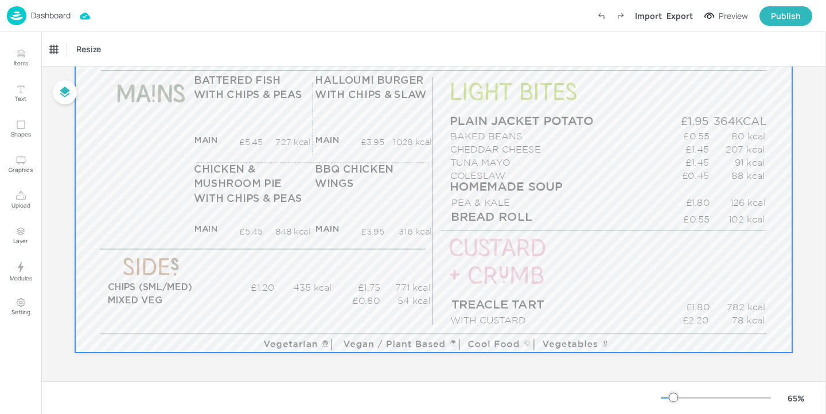
scroll to position [142, 0]
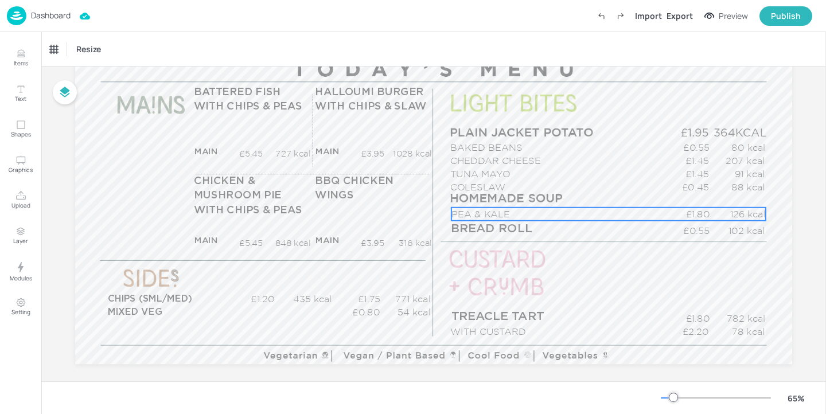
click at [497, 212] on p "PEA & KALE" at bounding box center [557, 214] width 212 height 13
click at [66, 47] on div "PEA & KALE" at bounding box center [68, 49] width 37 height 10
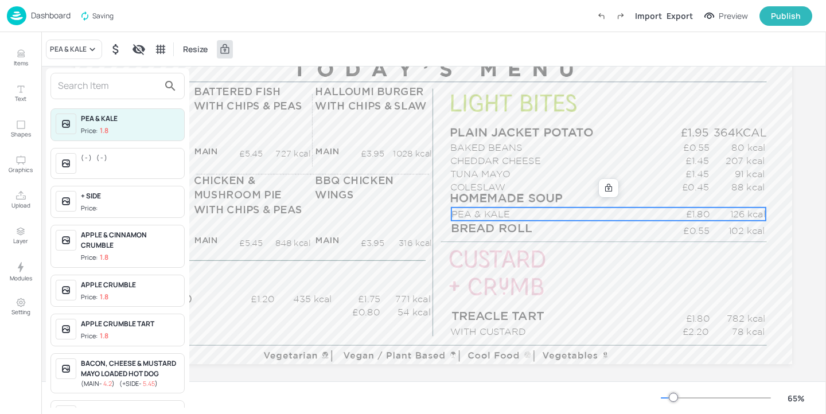
click at [129, 80] on input "text" at bounding box center [108, 86] width 101 height 18
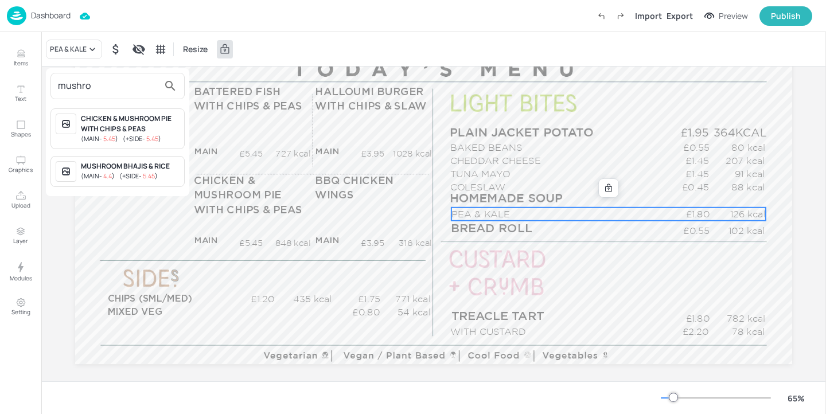
type input "mushro"
click at [19, 60] on div at bounding box center [413, 207] width 826 height 414
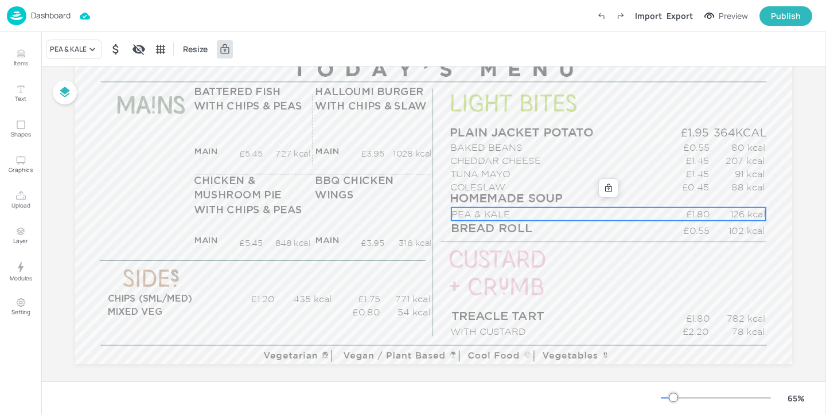
click at [22, 58] on icon "Items" at bounding box center [20, 53] width 11 height 11
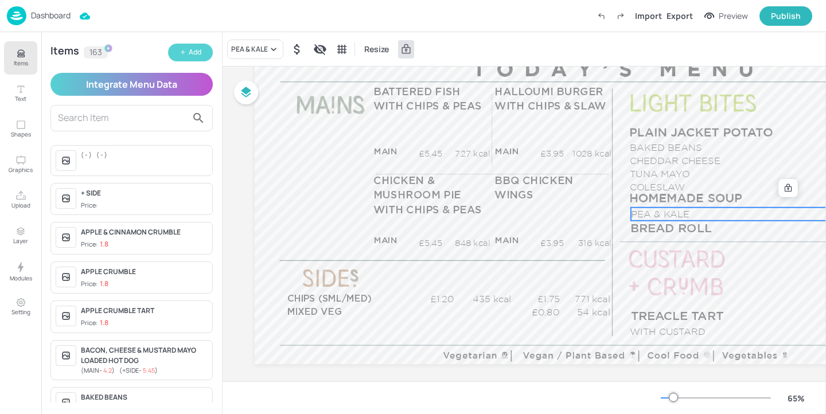
click at [195, 53] on div "Add" at bounding box center [195, 52] width 13 height 11
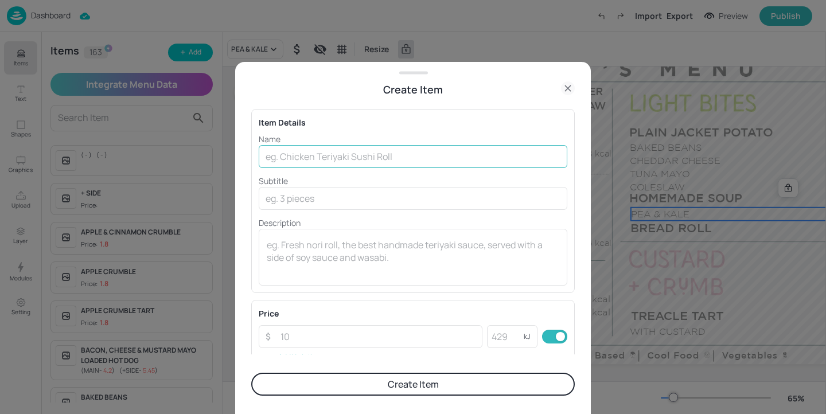
click at [314, 162] on input "text" at bounding box center [413, 156] width 308 height 23
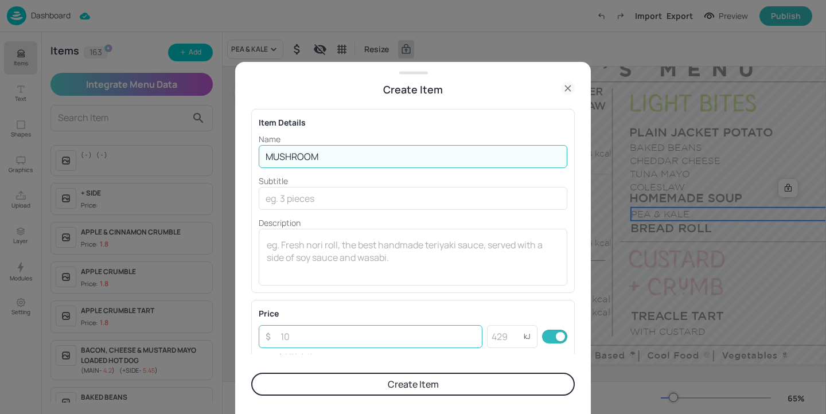
type input "MUSHROOM"
click at [290, 333] on input "number" at bounding box center [377, 336] width 209 height 23
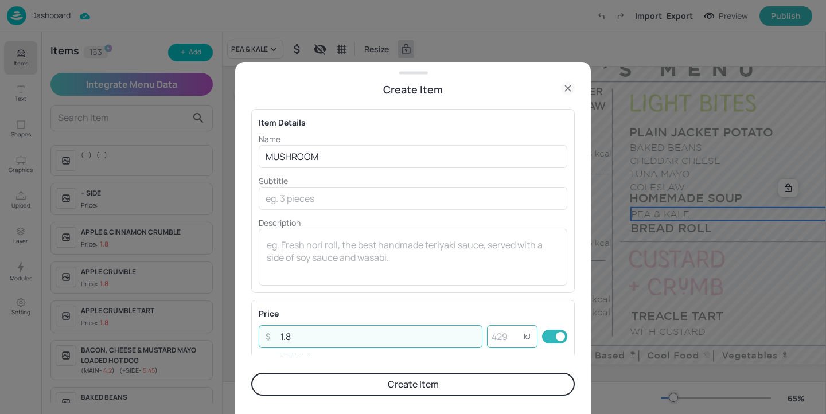
type input "1.8"
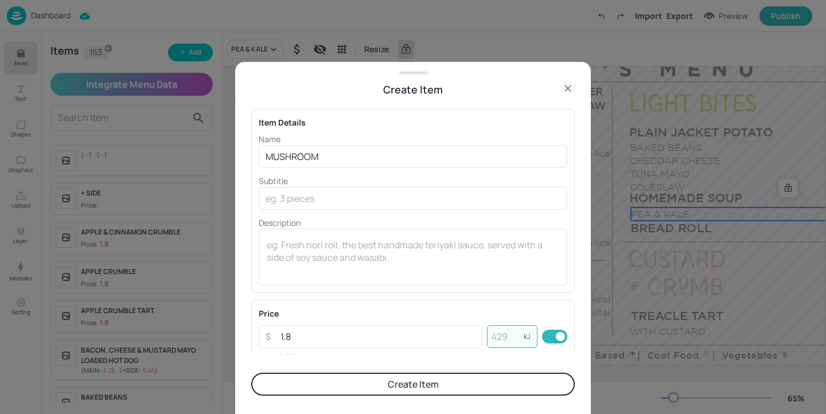
click at [498, 340] on input "number" at bounding box center [505, 336] width 37 height 23
type input "81"
click at [522, 385] on button "Create Item" at bounding box center [412, 384] width 323 height 23
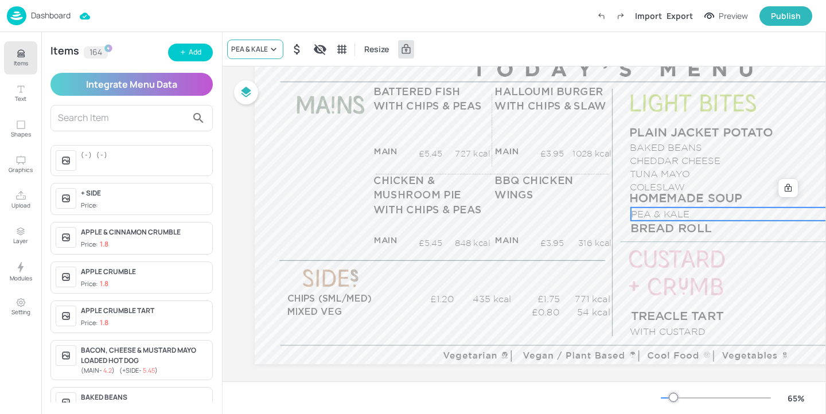
click at [265, 51] on div "PEA & KALE" at bounding box center [249, 49] width 37 height 10
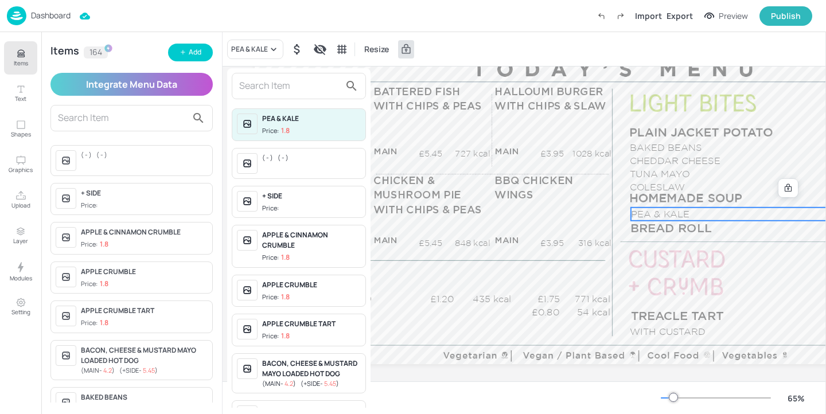
click at [258, 84] on input "text" at bounding box center [289, 86] width 101 height 18
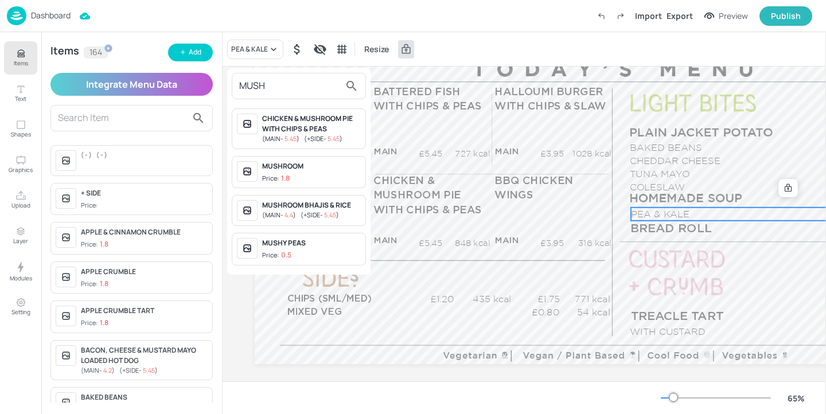
type input "MUSH"
click at [329, 159] on div "MUSHROOM Price: 1.8" at bounding box center [299, 172] width 134 height 33
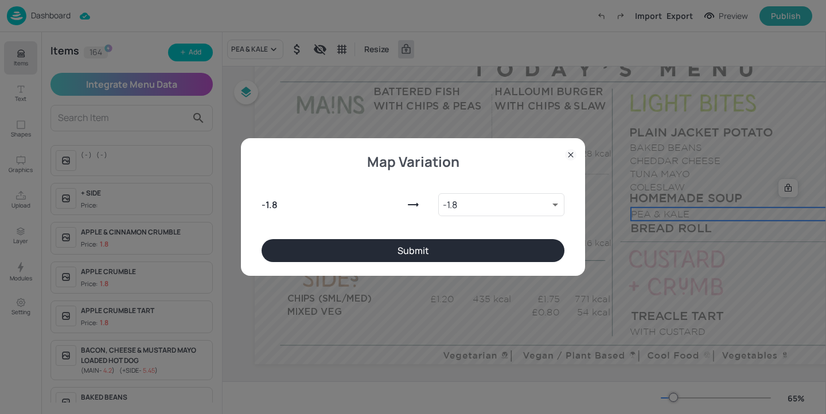
click at [537, 262] on div "Map Variation - 1.8 - 1.8 9512710 ​ Submit" at bounding box center [413, 207] width 344 height 138
click at [543, 259] on button "Submit" at bounding box center [412, 250] width 303 height 23
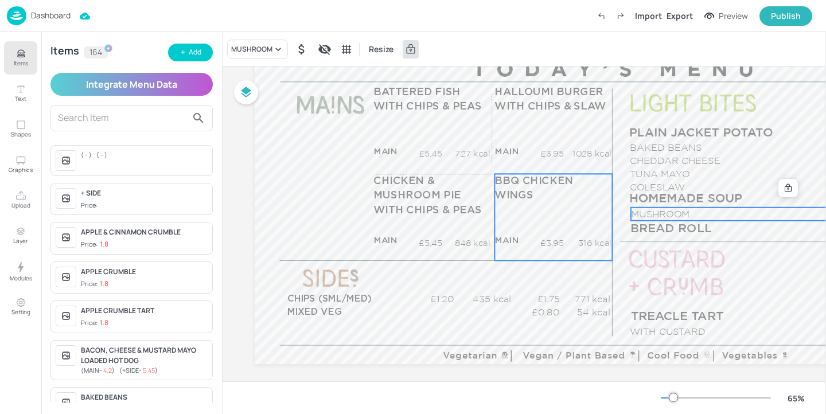
scroll to position [108, 0]
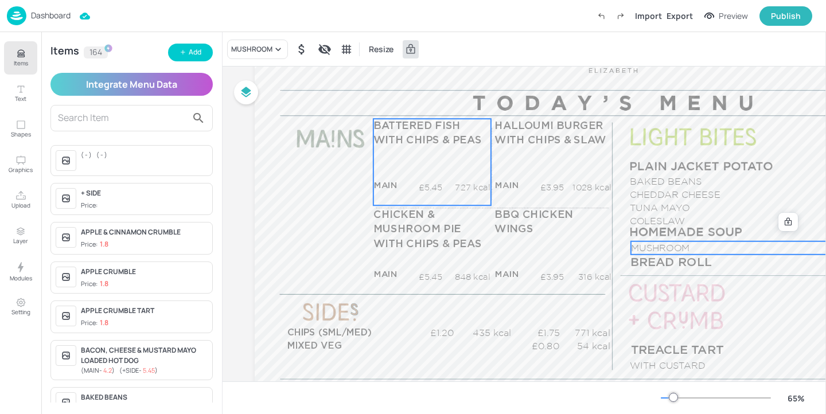
click at [472, 167] on div "BATTERED FISH WITH CHIPS & PEAS MAIN £5.45 727 kcal +SIDE £5.45 884 kcal" at bounding box center [432, 162] width 118 height 87
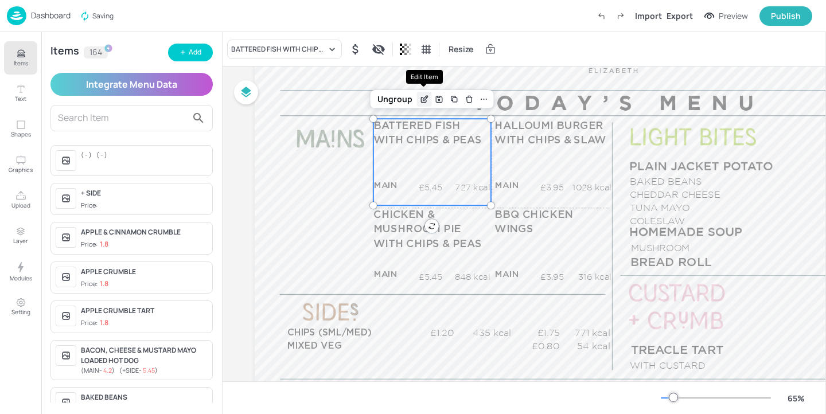
click at [420, 95] on icon "Edit Item" at bounding box center [424, 99] width 10 height 9
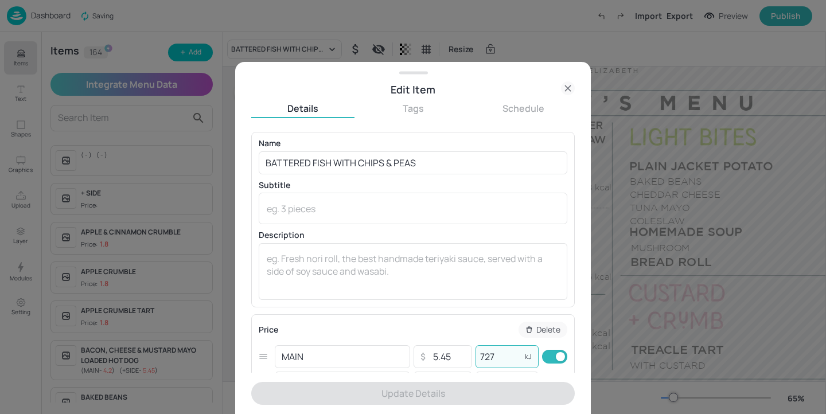
click at [494, 353] on input "727" at bounding box center [498, 356] width 46 height 23
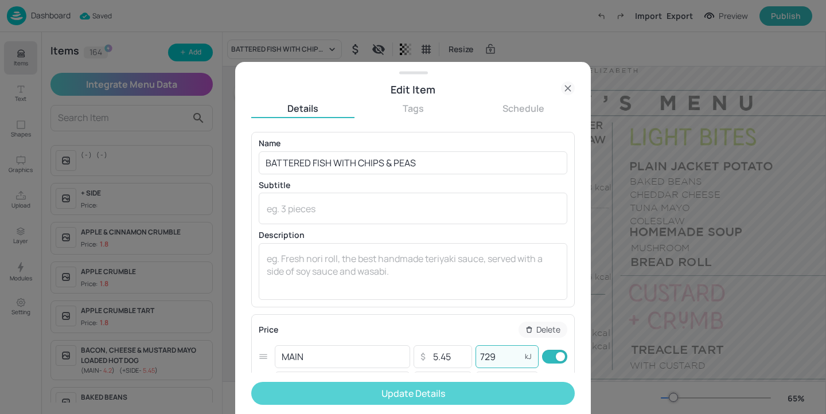
type input "729"
click at [504, 397] on button "Update Details" at bounding box center [412, 393] width 323 height 23
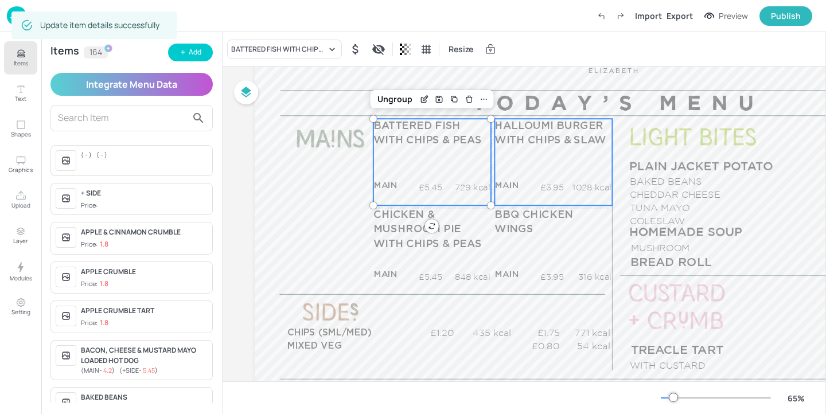
click at [539, 178] on div "HALLOUMI BURGER WITH CHIPS & SLAW MAIN £3.95 1028 kcal +SIDE £4.70 kcal" at bounding box center [553, 162] width 118 height 87
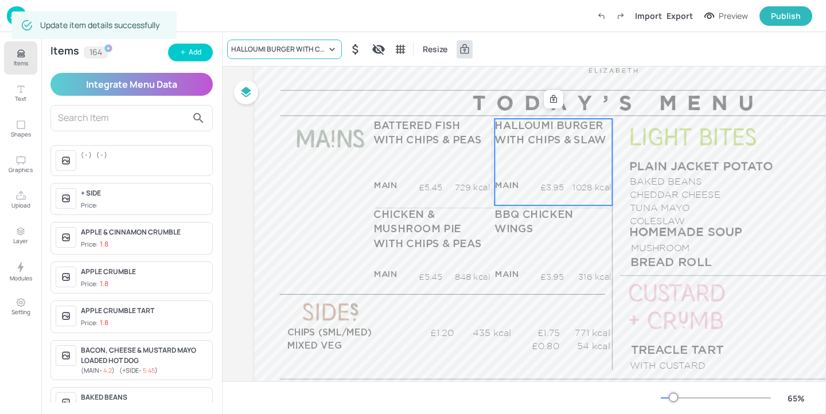
click at [300, 50] on div "HALLOUMI BURGER WITH CHIPS & SLAW" at bounding box center [278, 49] width 95 height 10
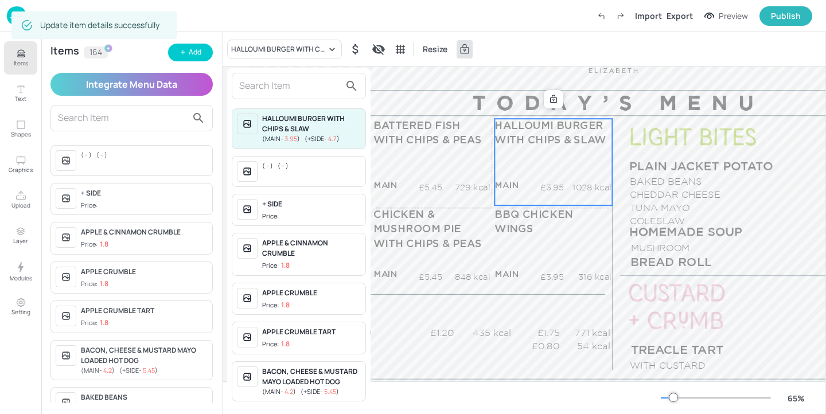
click at [286, 87] on input "text" at bounding box center [289, 86] width 101 height 18
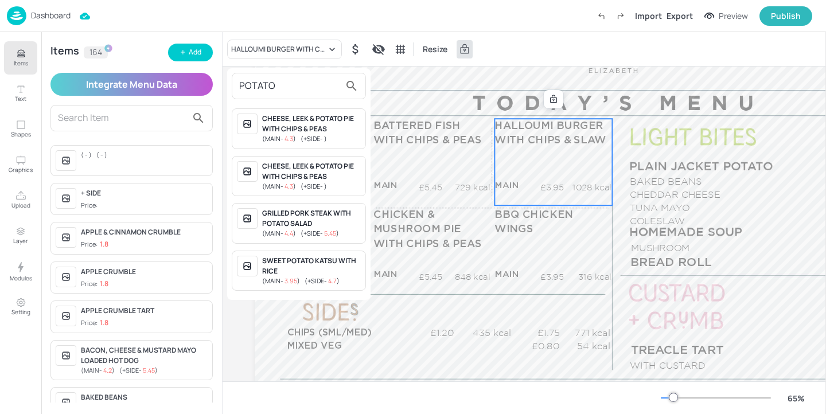
type input "POTATO"
click at [324, 126] on div "CHEESE, LEEK & POTATO PIE WITH CHIPS & PEAS" at bounding box center [311, 124] width 99 height 21
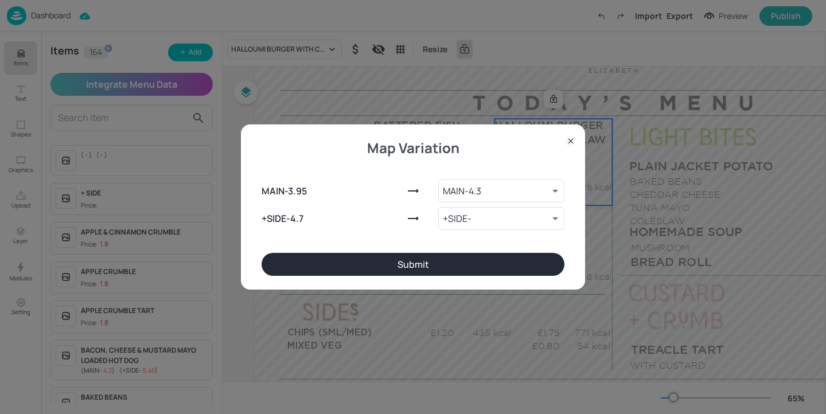
click at [476, 260] on button "Submit" at bounding box center [412, 264] width 303 height 23
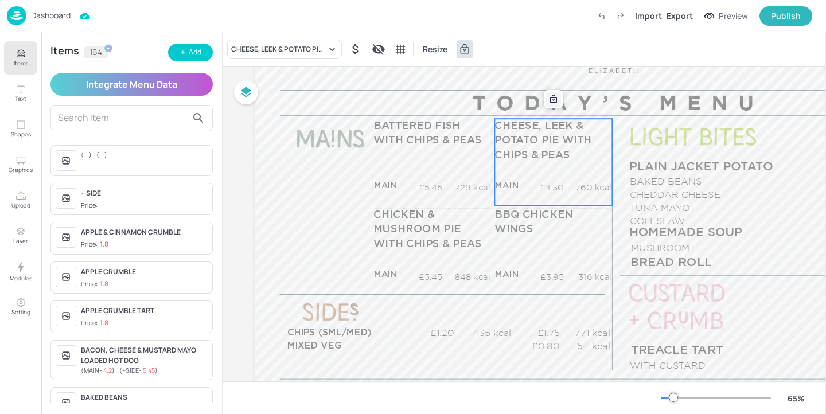
click at [554, 99] on icon at bounding box center [553, 99] width 9 height 9
click at [545, 99] on icon "Edit Item" at bounding box center [546, 99] width 10 height 9
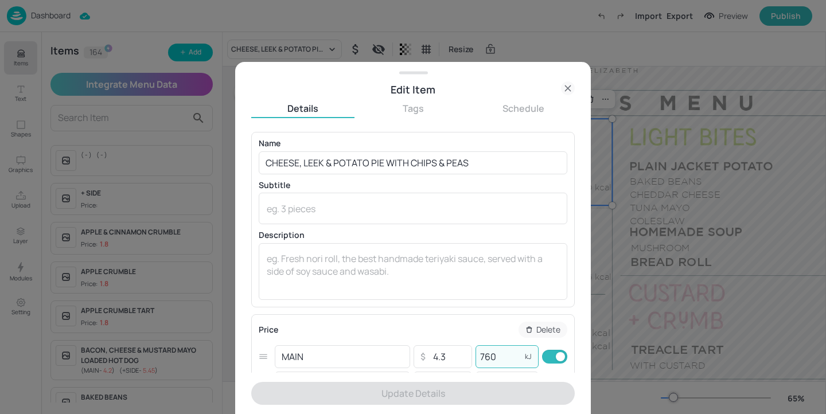
click at [478, 359] on input "760" at bounding box center [498, 356] width 46 height 23
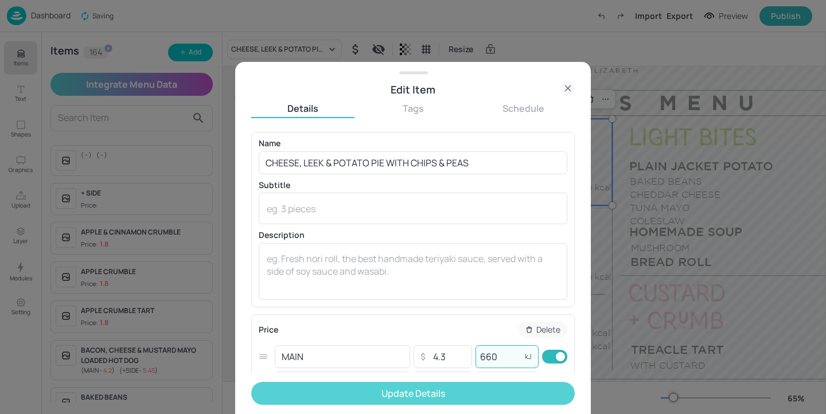
type input "660"
click at [507, 388] on button "Update Details" at bounding box center [412, 393] width 323 height 23
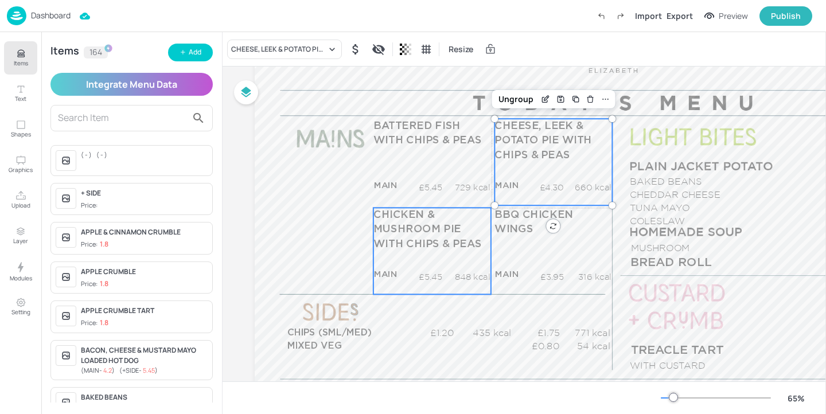
click at [462, 208] on p "CHICKEN & MUSHROOM PIE WITH CHIPS & PEAS" at bounding box center [431, 230] width 117 height 44
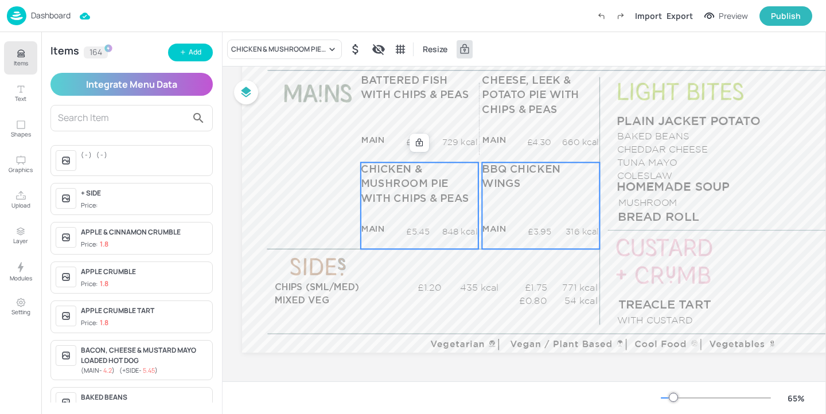
scroll to position [157, 17]
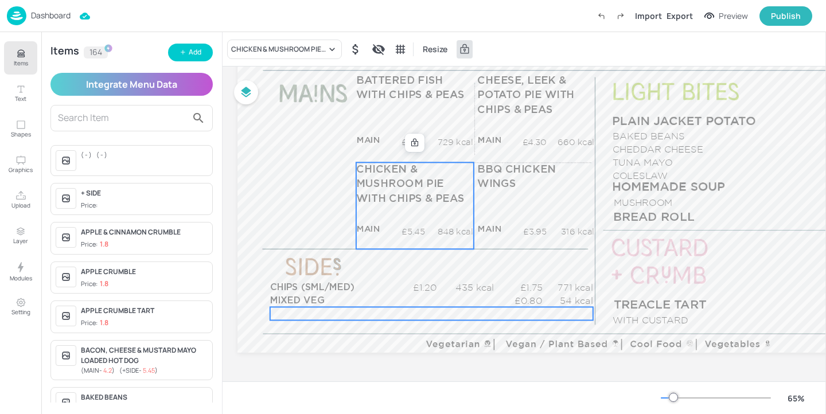
click at [339, 312] on div "£0.00 kcal" at bounding box center [431, 313] width 323 height 13
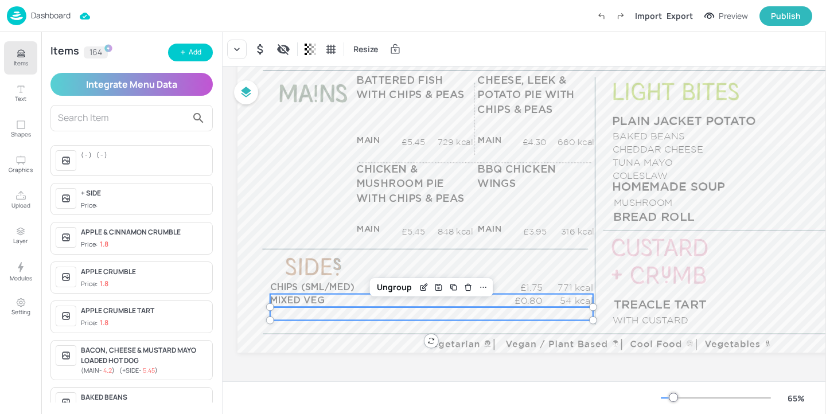
click at [330, 294] on p "MIXED VEG" at bounding box center [327, 300] width 114 height 13
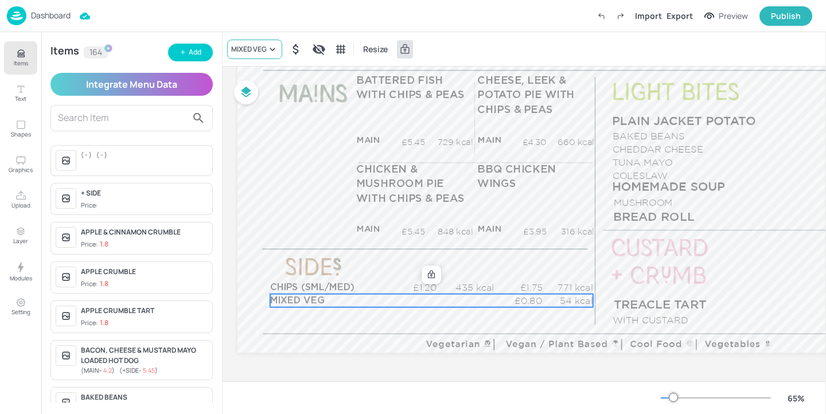
click at [275, 41] on div "MIXED VEG" at bounding box center [254, 49] width 55 height 19
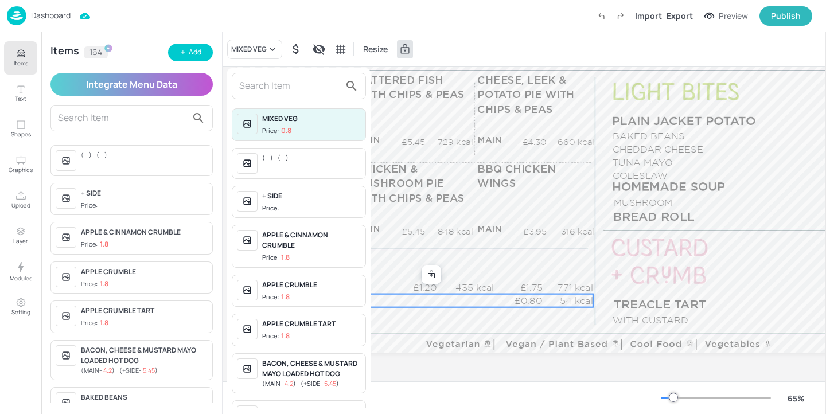
click at [265, 87] on input "text" at bounding box center [289, 86] width 101 height 18
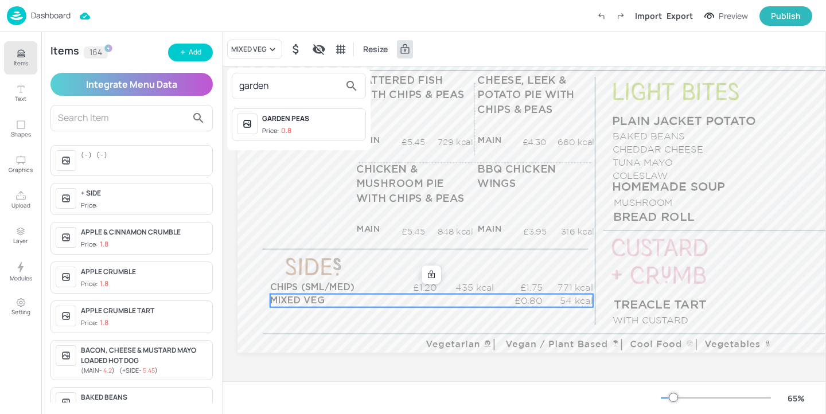
type input "garden"
click at [324, 113] on div "GARDEN PEAS Price: 0.8" at bounding box center [299, 124] width 134 height 33
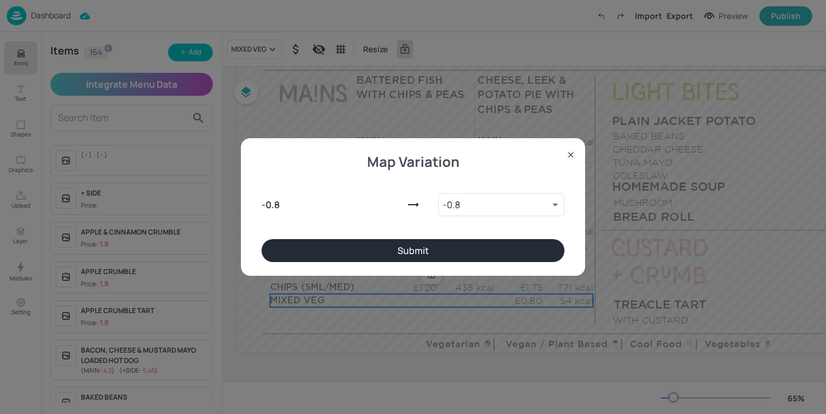
click at [437, 245] on button "Submit" at bounding box center [412, 250] width 303 height 23
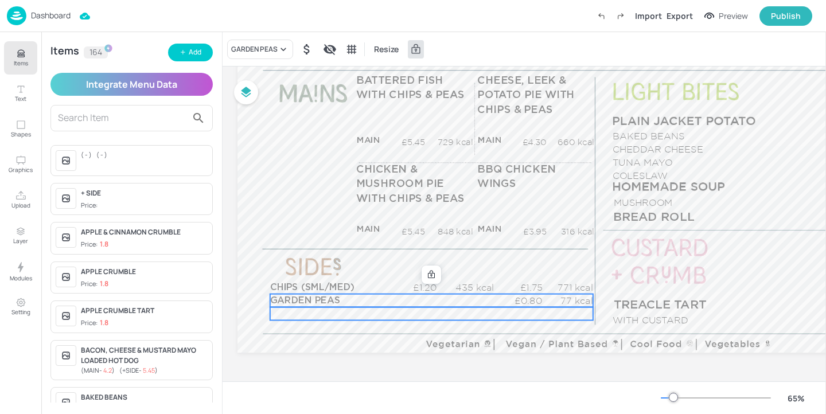
click at [386, 309] on div "£0.00 kcal" at bounding box center [431, 313] width 323 height 13
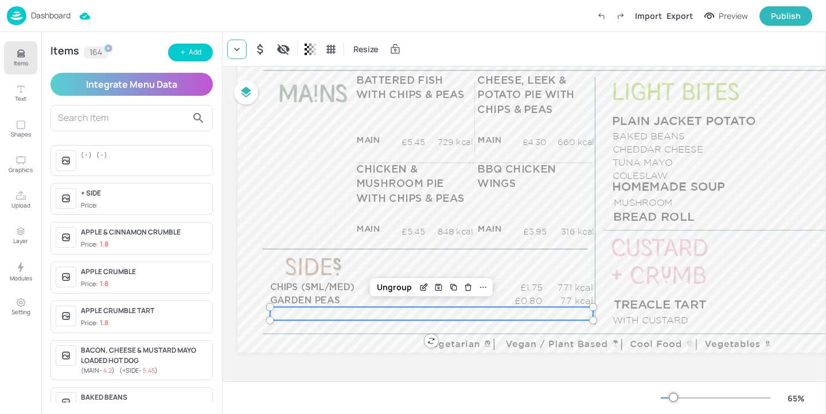
click at [232, 46] on icon at bounding box center [236, 49] width 11 height 11
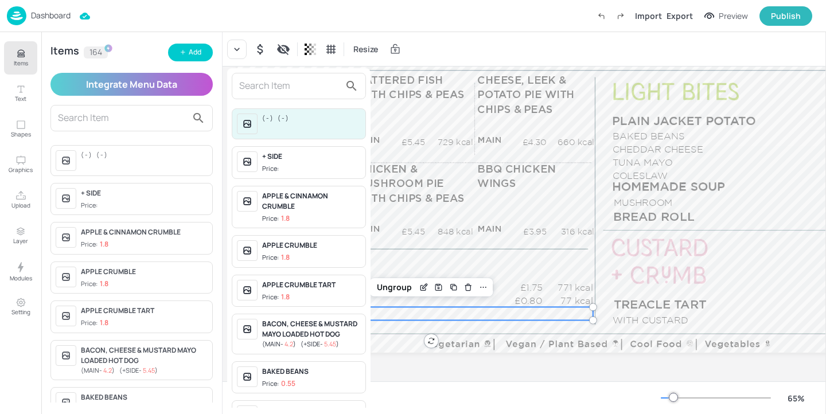
click at [291, 92] on input "text" at bounding box center [289, 86] width 101 height 18
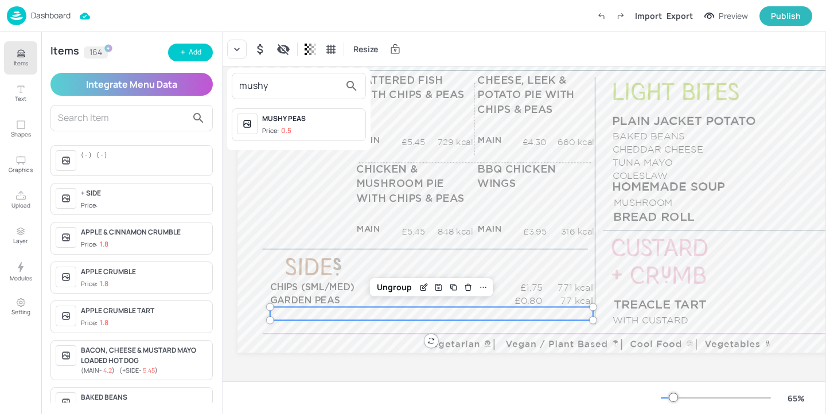
type input "mushy"
click at [338, 122] on div "MUSHY PEAS" at bounding box center [311, 119] width 99 height 10
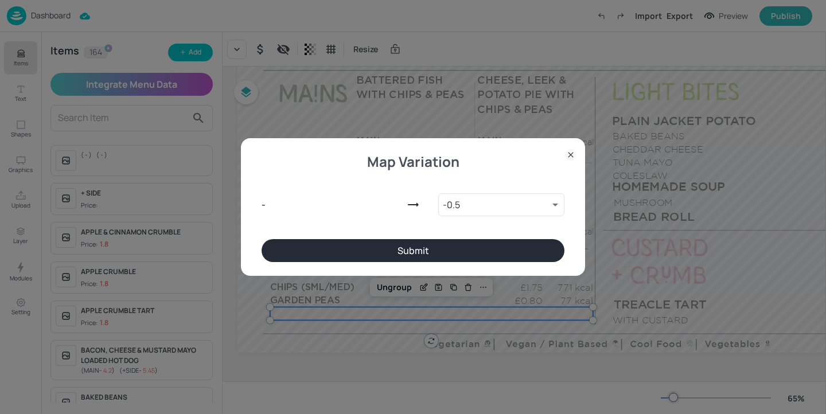
click at [443, 244] on button "Submit" at bounding box center [412, 250] width 303 height 23
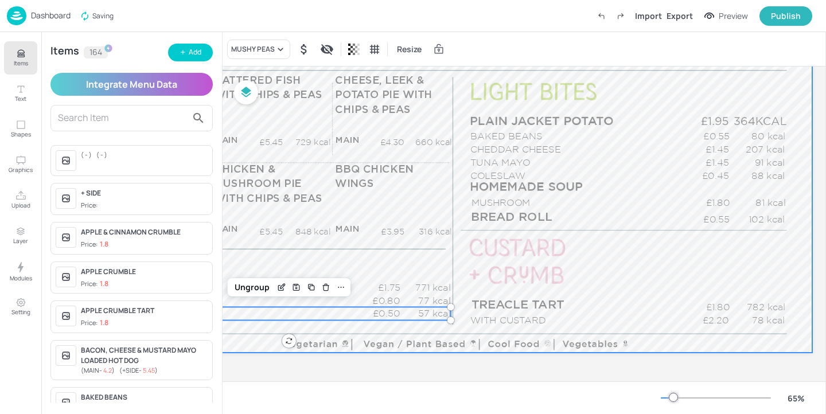
scroll to position [157, 181]
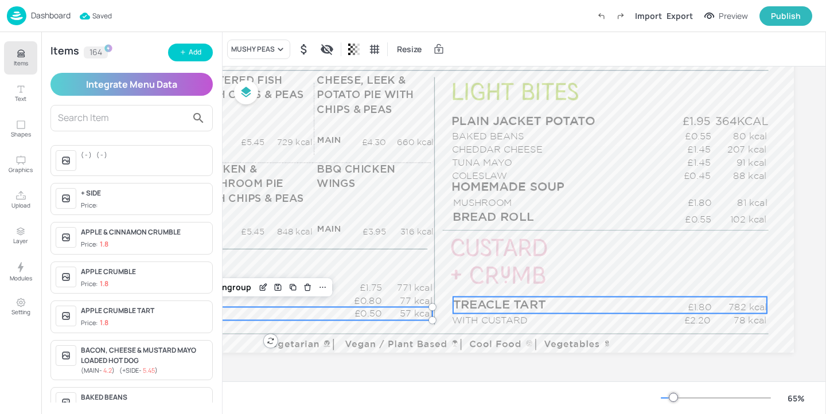
click at [526, 305] on span "TREACLE TART" at bounding box center [499, 305] width 92 height 12
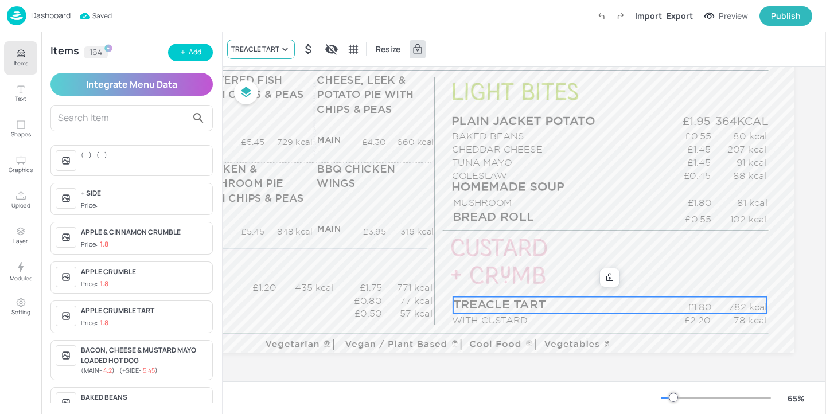
click at [258, 46] on div "TREACLE TART" at bounding box center [255, 49] width 48 height 10
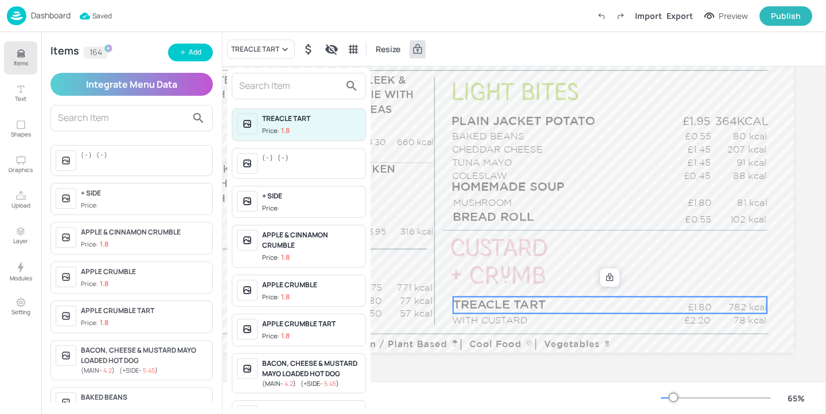
click at [265, 82] on input "text" at bounding box center [289, 86] width 101 height 18
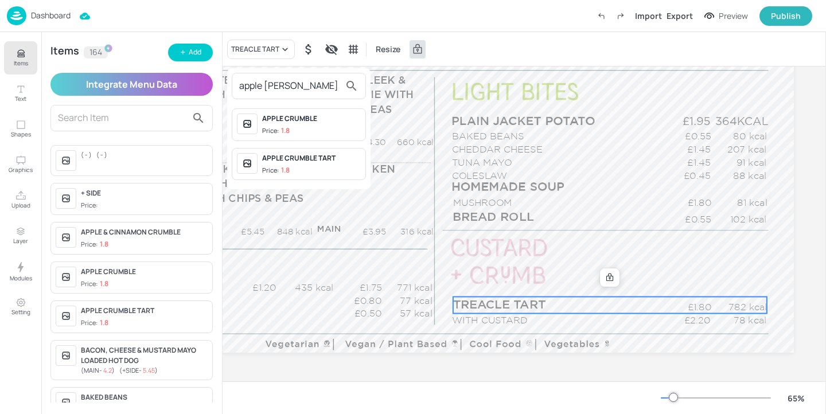
type input "apple [PERSON_NAME]"
click at [322, 118] on div "APPLE CRUMBLE" at bounding box center [311, 119] width 99 height 10
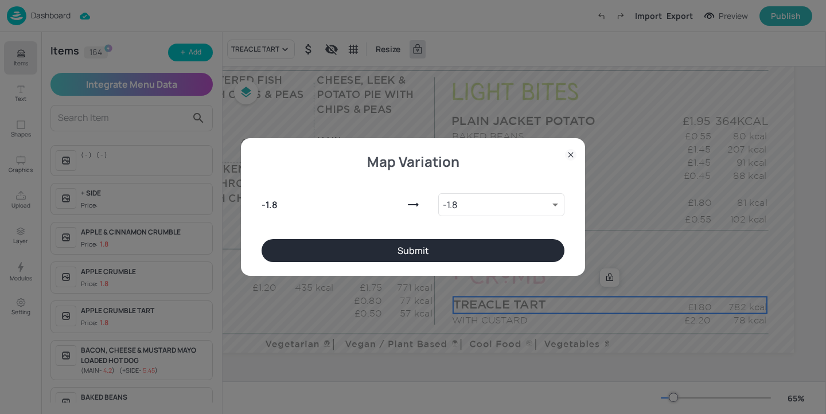
click at [419, 252] on button "Submit" at bounding box center [412, 250] width 303 height 23
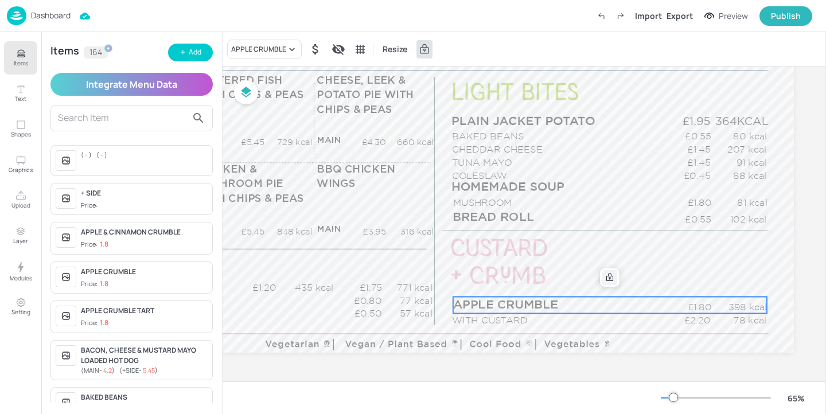
click at [605, 274] on icon at bounding box center [609, 277] width 9 height 9
click at [601, 274] on icon "Edit Item" at bounding box center [603, 275] width 5 height 5
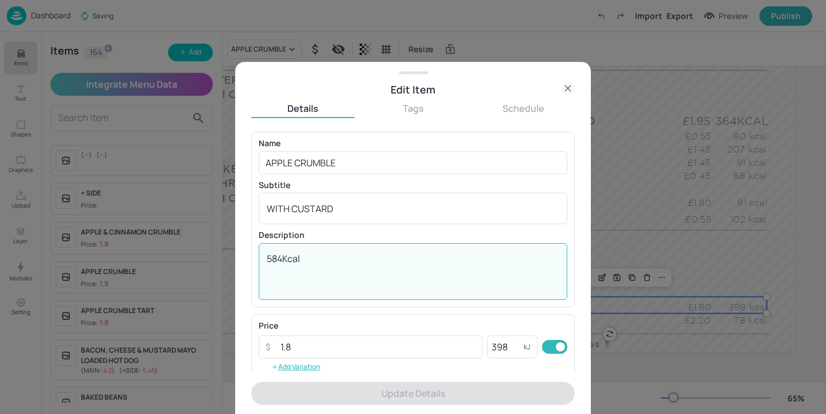
drag, startPoint x: 281, startPoint y: 259, endPoint x: 251, endPoint y: 259, distance: 30.4
click at [251, 259] on div "Name APPLE CRUMBLE ​ Subtitle WITH CUSTARD x ​ Description 584Kcal x ​" at bounding box center [412, 219] width 323 height 175
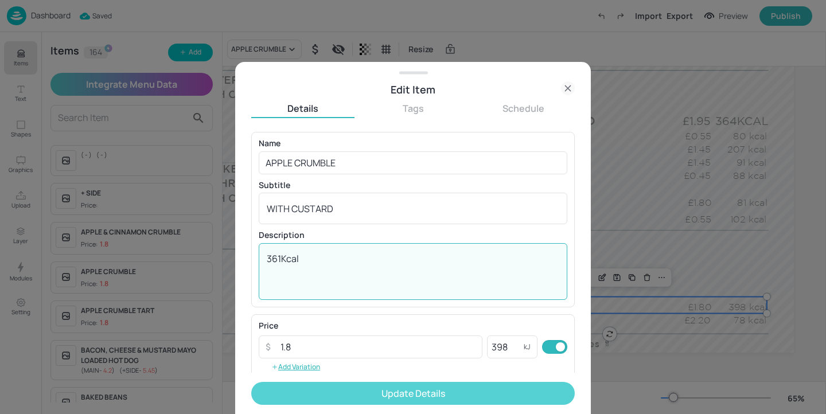
type textarea "361Kcal"
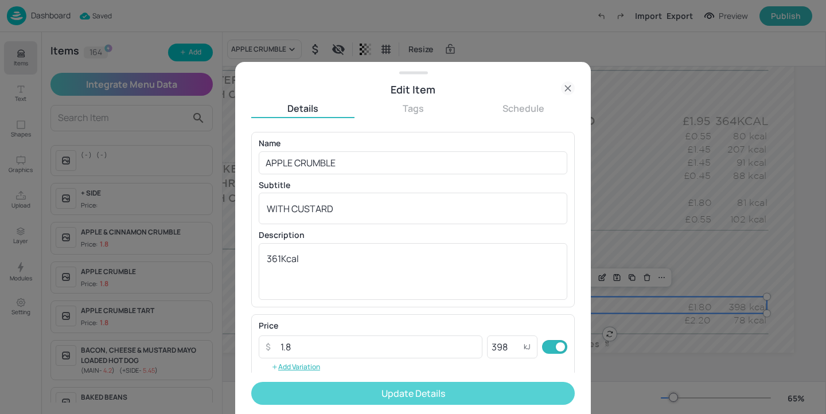
click at [372, 390] on button "Update Details" at bounding box center [412, 393] width 323 height 23
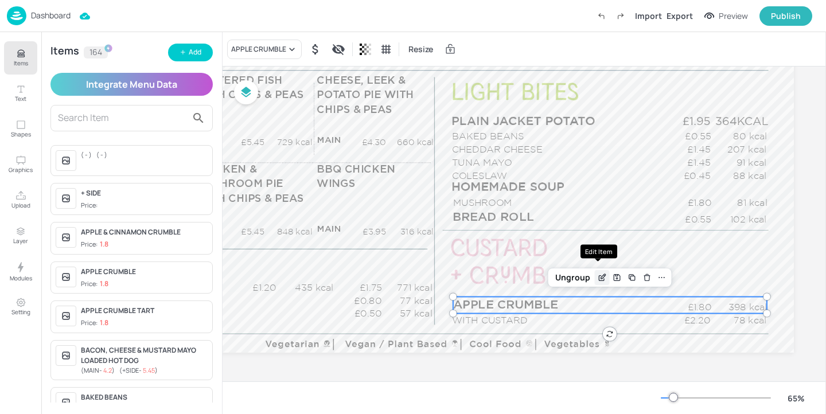
click at [602, 273] on icon "Edit Item" at bounding box center [602, 277] width 10 height 9
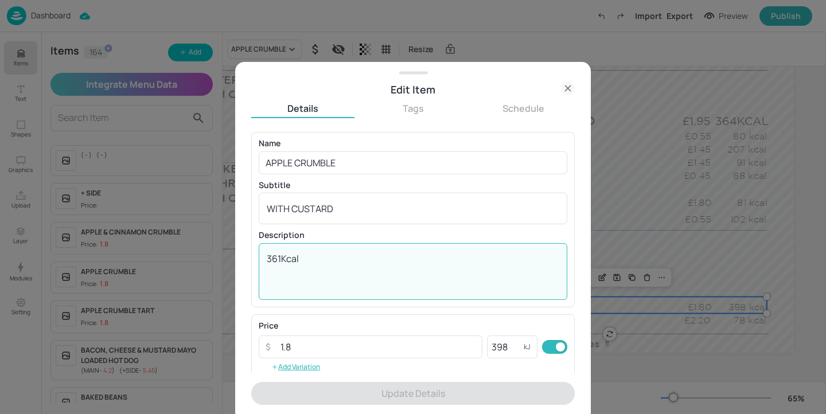
drag, startPoint x: 331, startPoint y: 256, endPoint x: 234, endPoint y: 256, distance: 96.9
click at [235, 256] on div "Edit Item Details Tags Schedule Name APPLE CRUMBLE ​ Subtitle WITH CUSTARD x ​ …" at bounding box center [412, 238] width 355 height 352
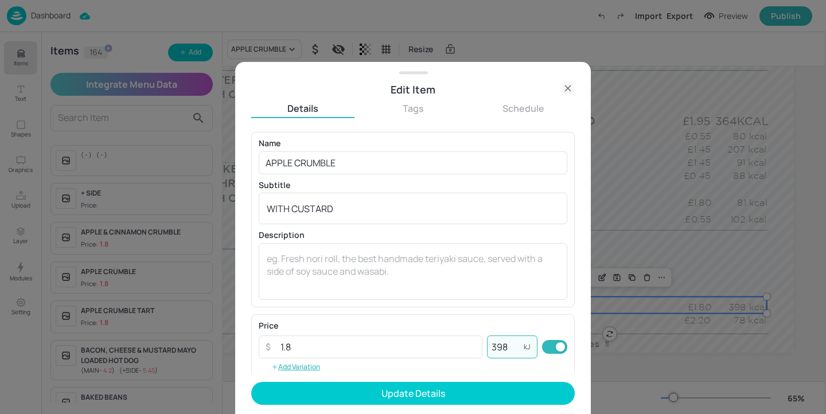
drag, startPoint x: 508, startPoint y: 349, endPoint x: 494, endPoint y: 349, distance: 13.8
click at [494, 349] on input "398" at bounding box center [505, 346] width 37 height 23
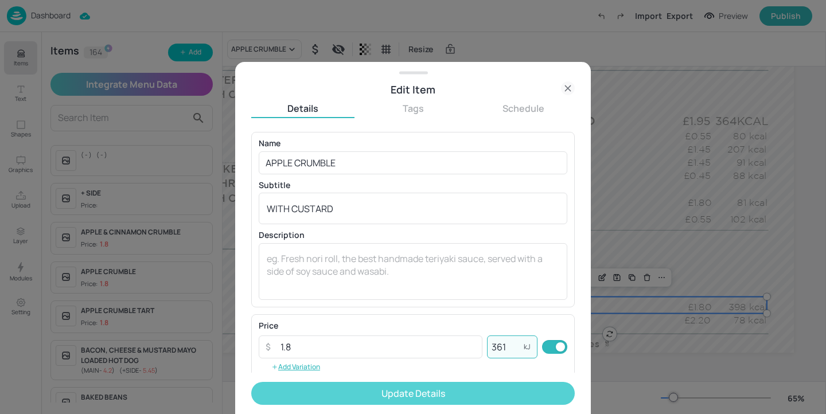
type input "361"
click at [505, 397] on button "Update Details" at bounding box center [412, 393] width 323 height 23
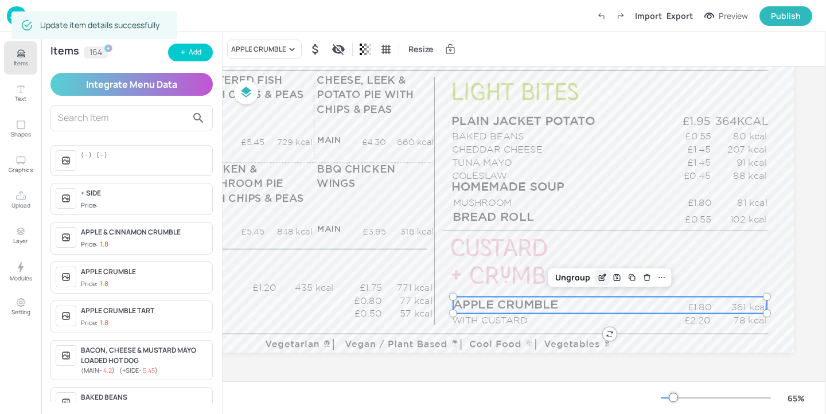
click at [597, 274] on icon "Edit Item" at bounding box center [602, 277] width 10 height 9
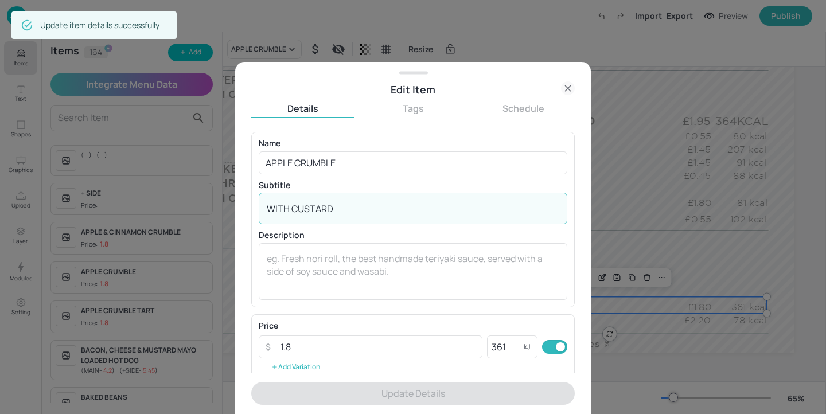
drag, startPoint x: 353, startPoint y: 206, endPoint x: 83, endPoint y: 197, distance: 270.2
click at [83, 197] on div "Edit Item Details Tags Schedule Name APPLE CRUMBLE ​ Subtitle WITH CUSTARD x ​ …" at bounding box center [413, 207] width 826 height 414
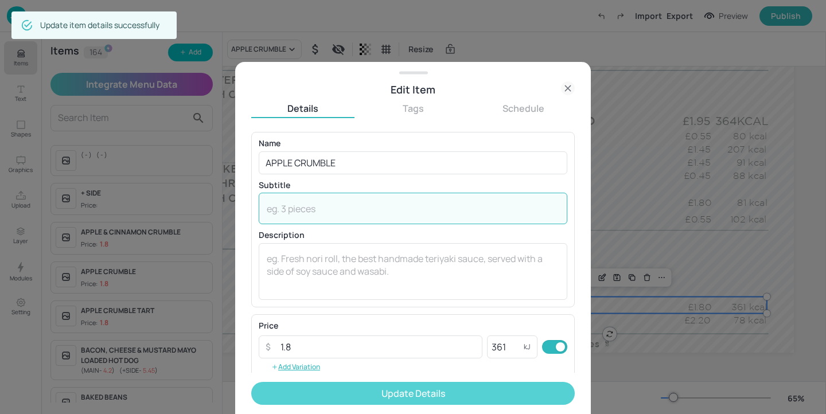
click at [342, 397] on button "Update Details" at bounding box center [412, 393] width 323 height 23
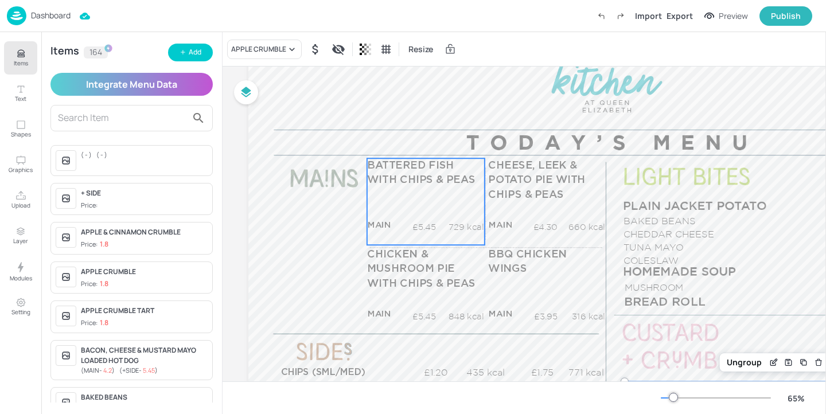
scroll to position [0, 6]
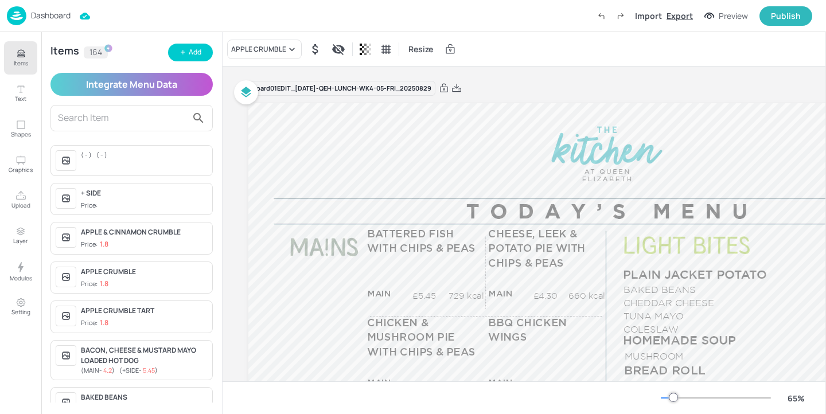
click at [686, 15] on div "Export" at bounding box center [679, 16] width 26 height 12
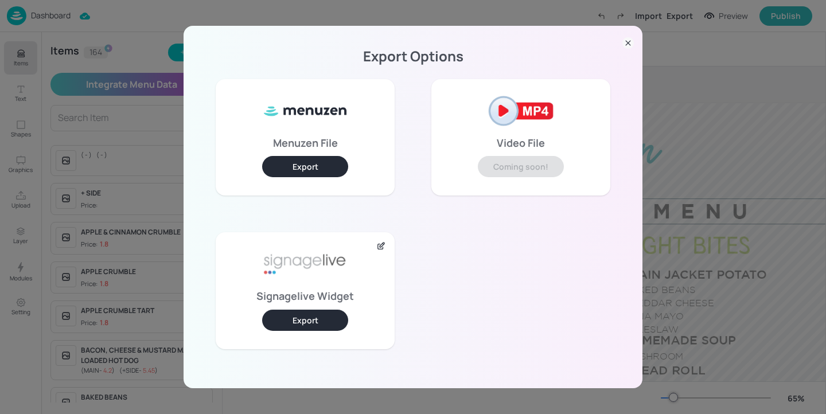
click at [295, 331] on div "Signagelive Widget Export" at bounding box center [305, 290] width 179 height 116
click at [299, 318] on button "Export" at bounding box center [305, 320] width 86 height 21
